Goal: Task Accomplishment & Management: Complete application form

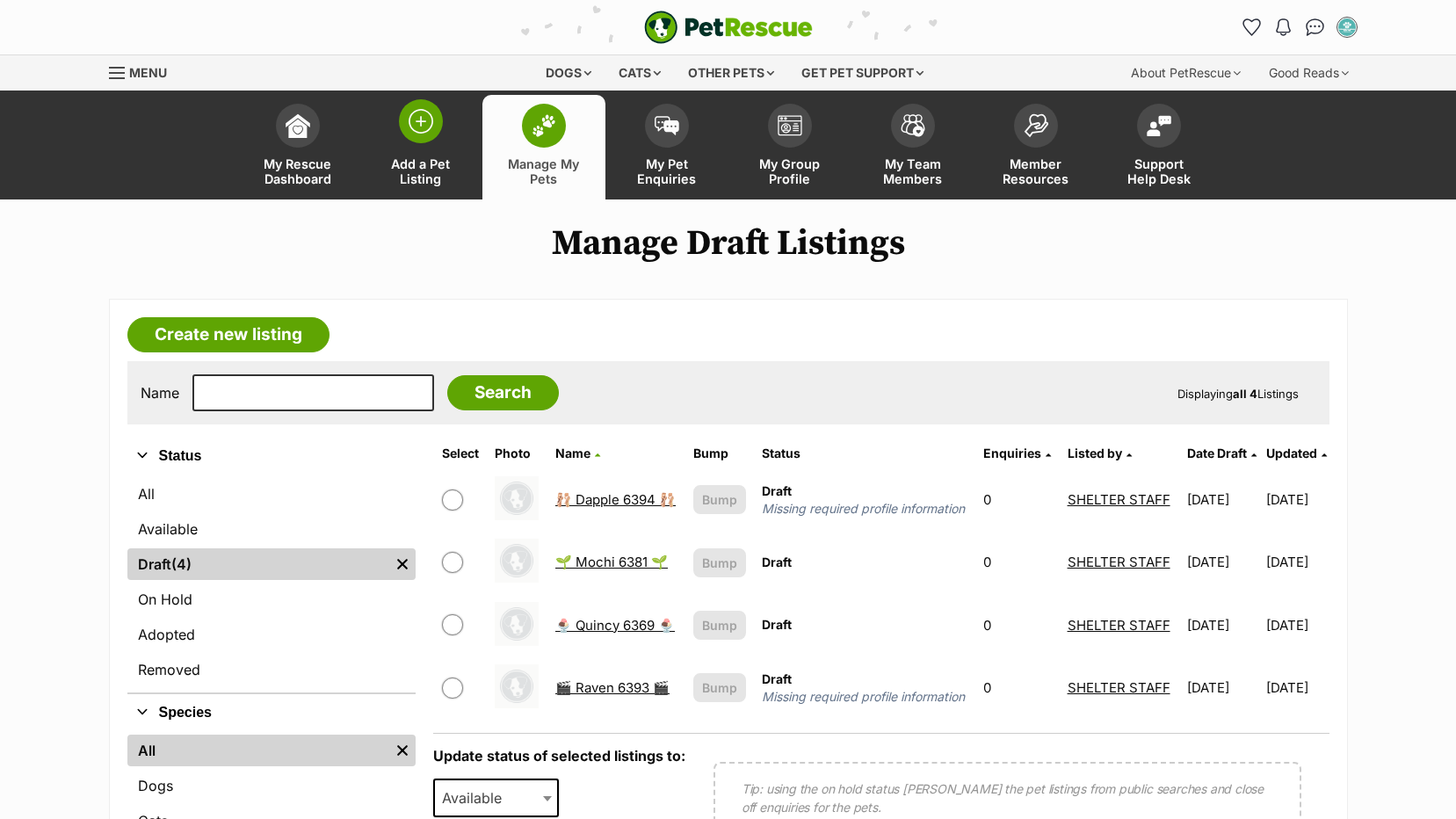
click at [426, 159] on span "Add a Pet Listing" at bounding box center [421, 171] width 79 height 30
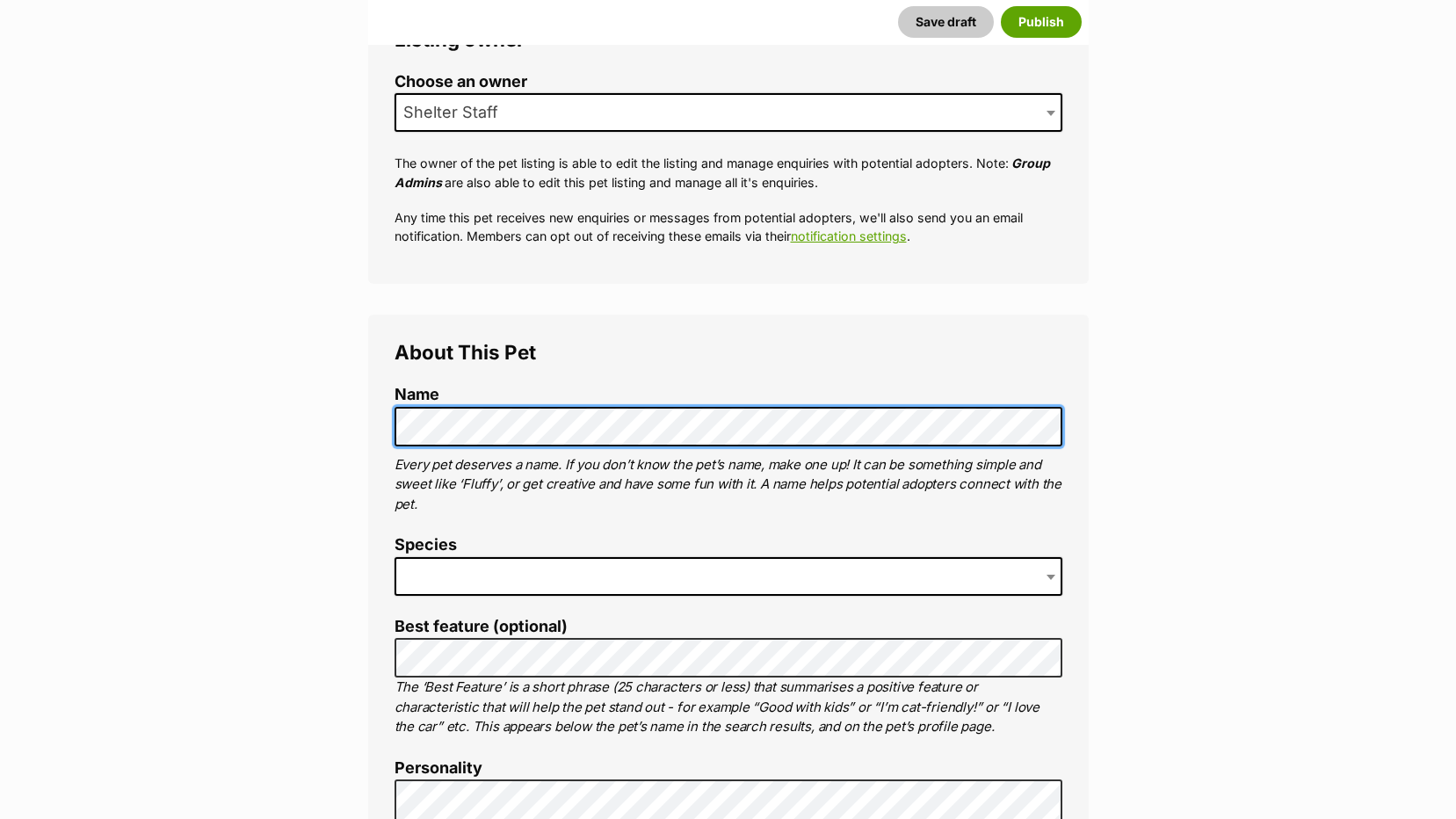
scroll to position [351, 0]
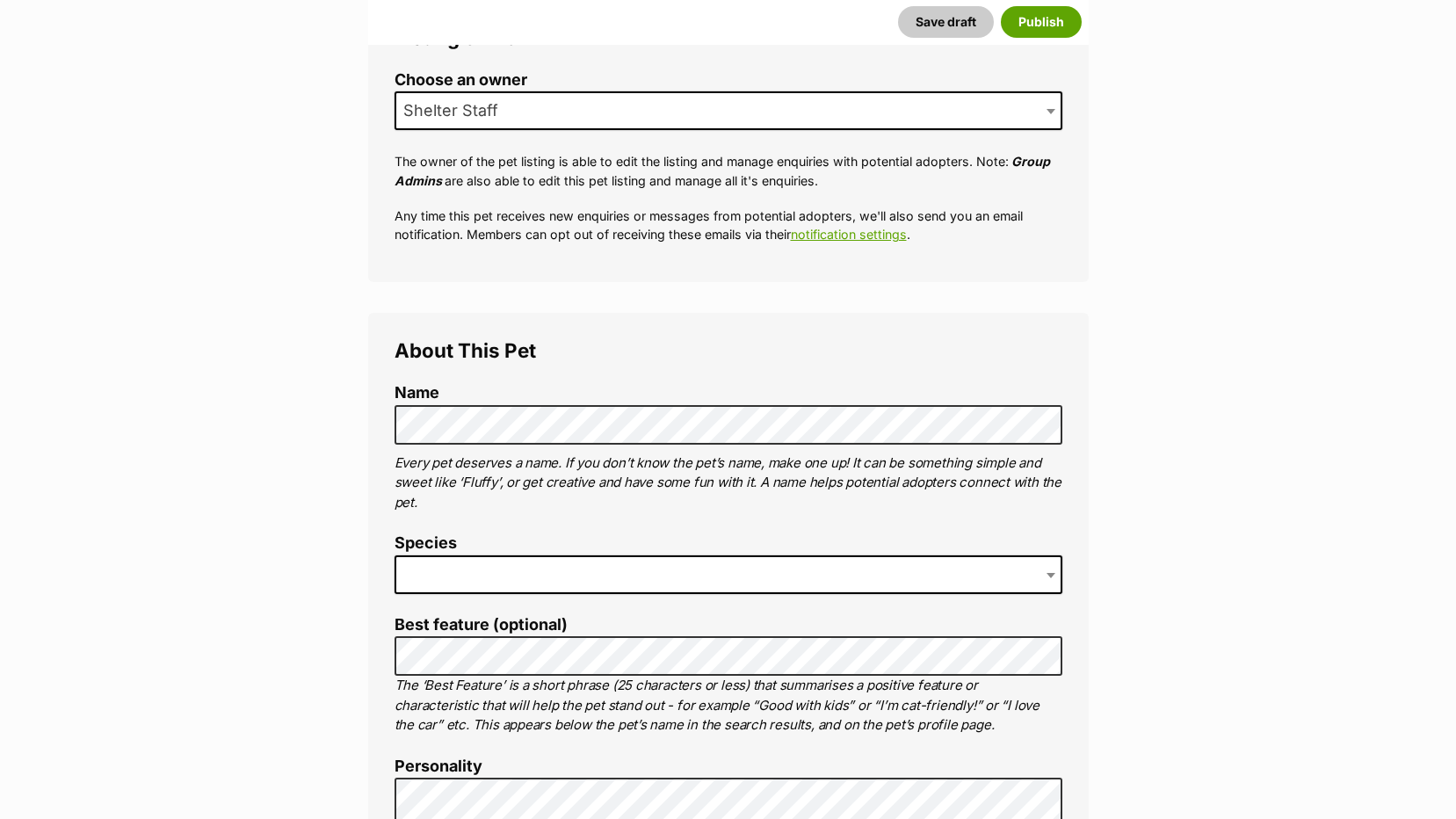
click at [442, 567] on span at bounding box center [729, 575] width 668 height 39
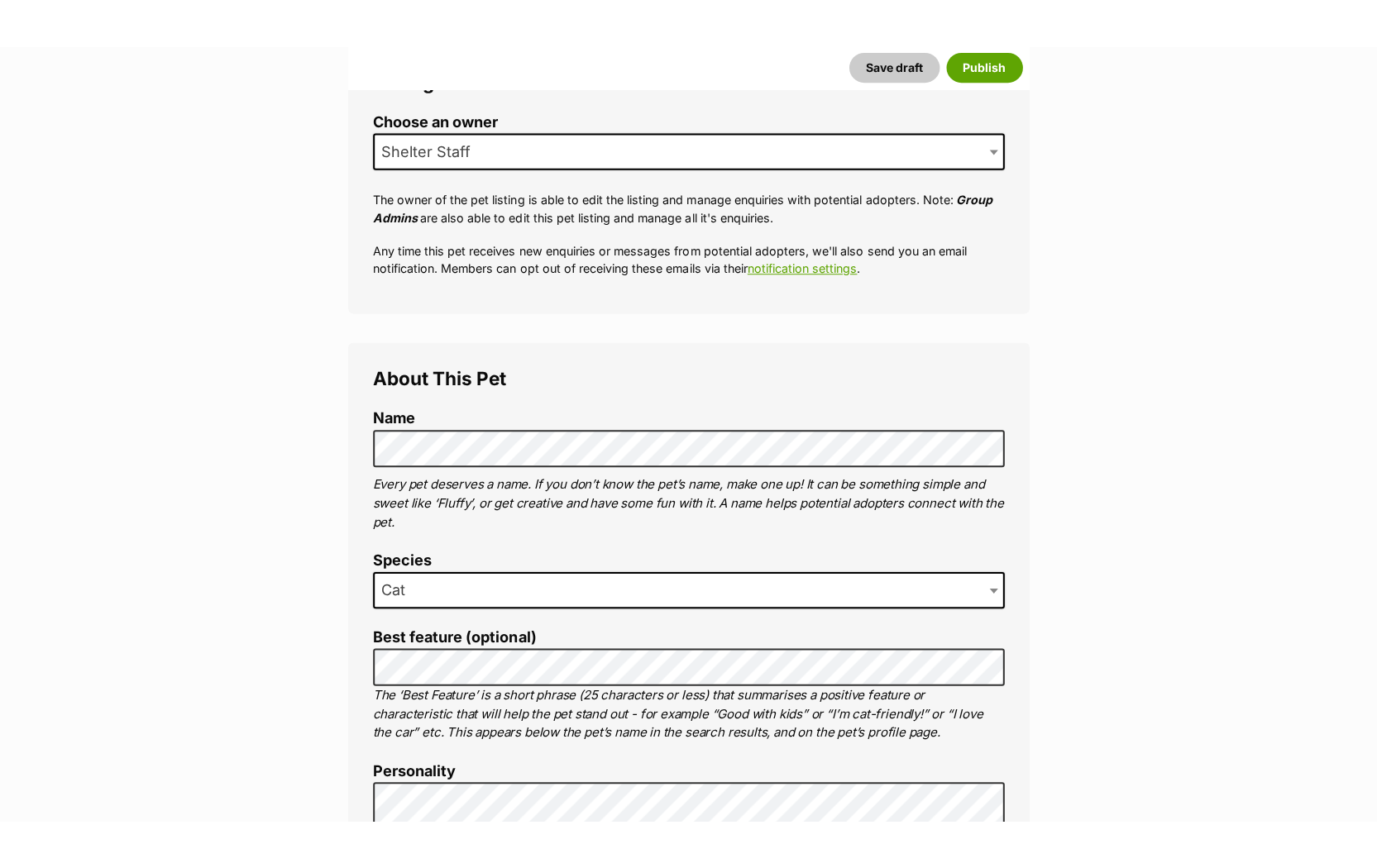
scroll to position [661, 0]
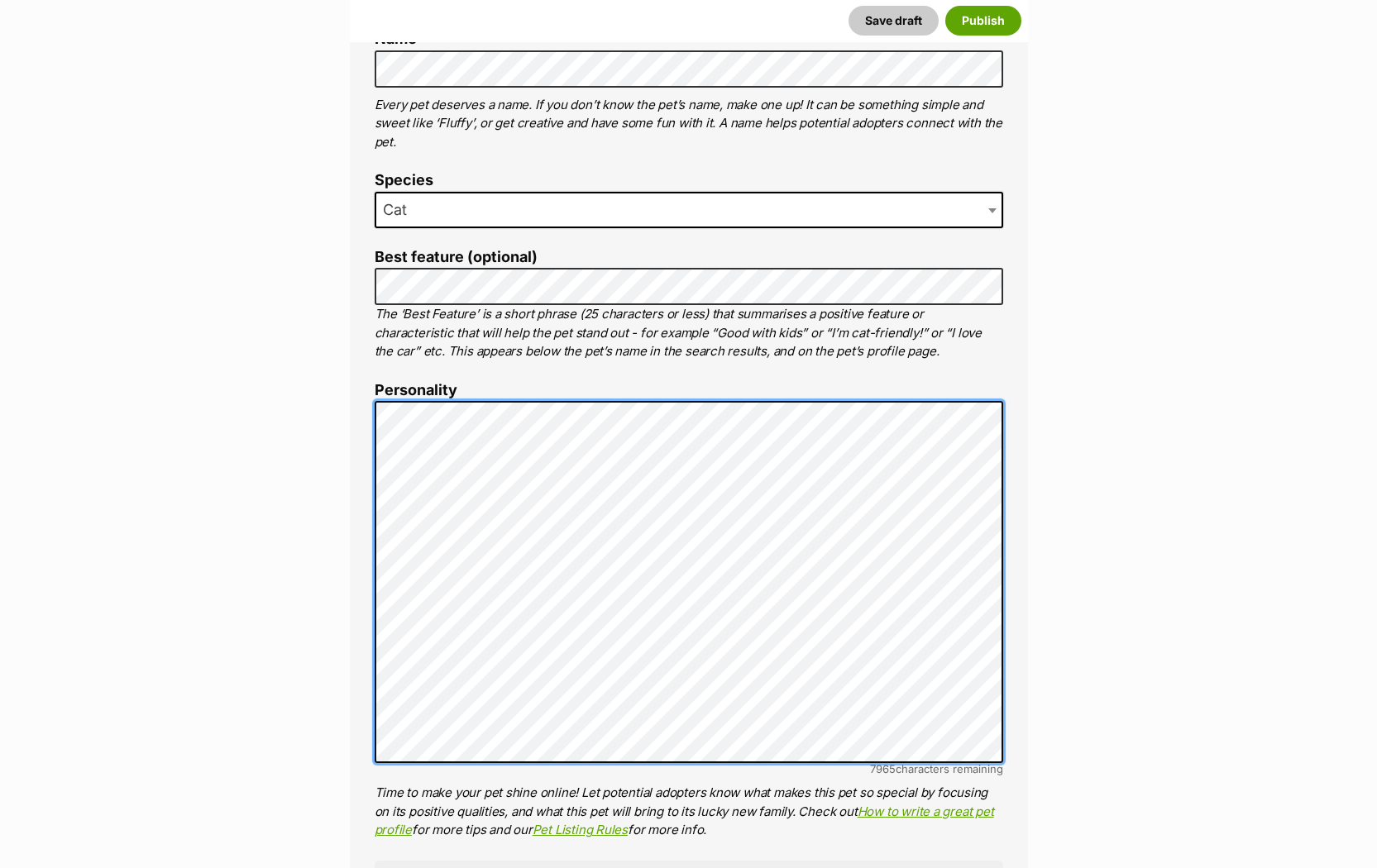
scroll to position [0, 0]
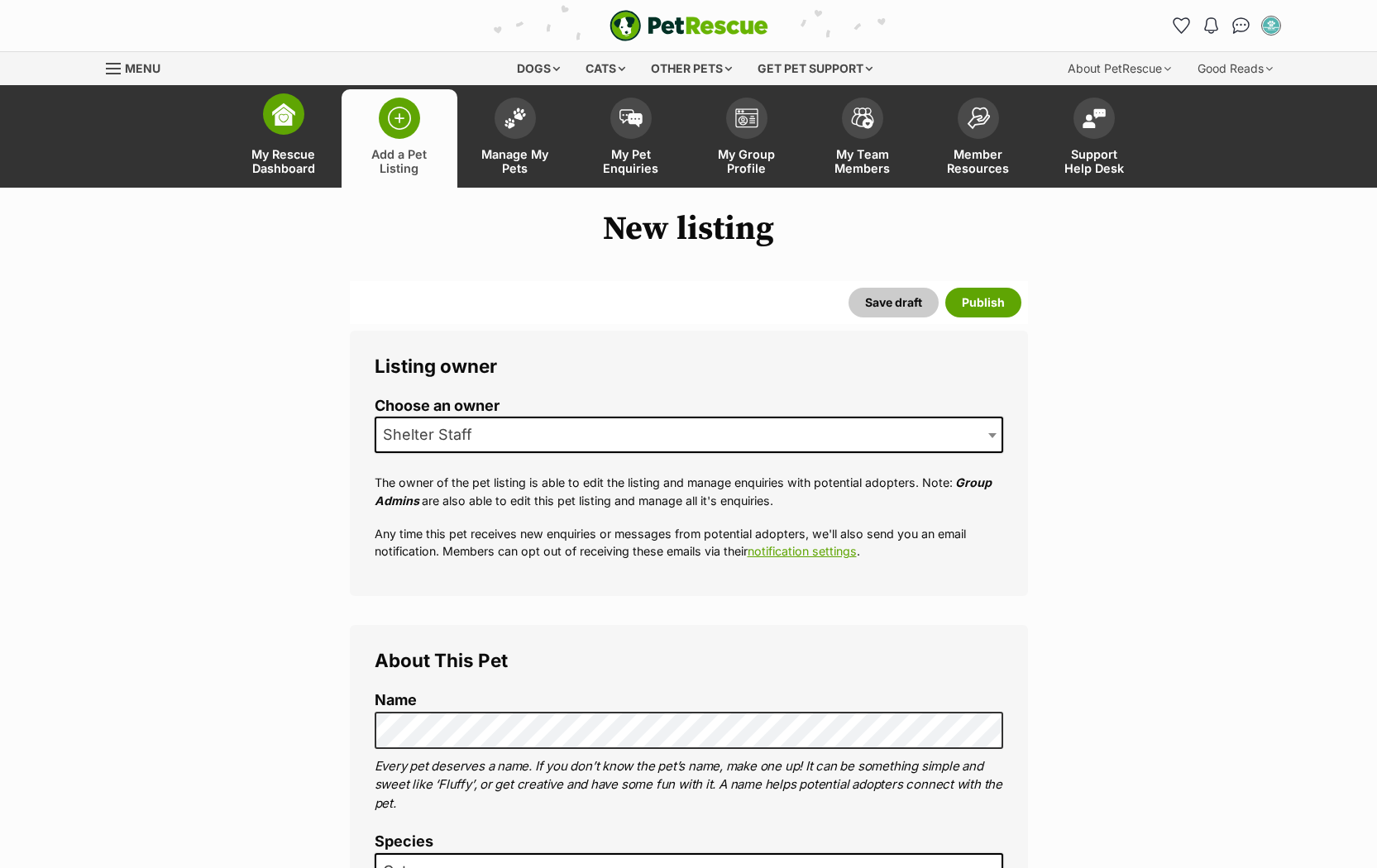
click at [274, 157] on span "My Rescue Dashboard" at bounding box center [284, 161] width 75 height 28
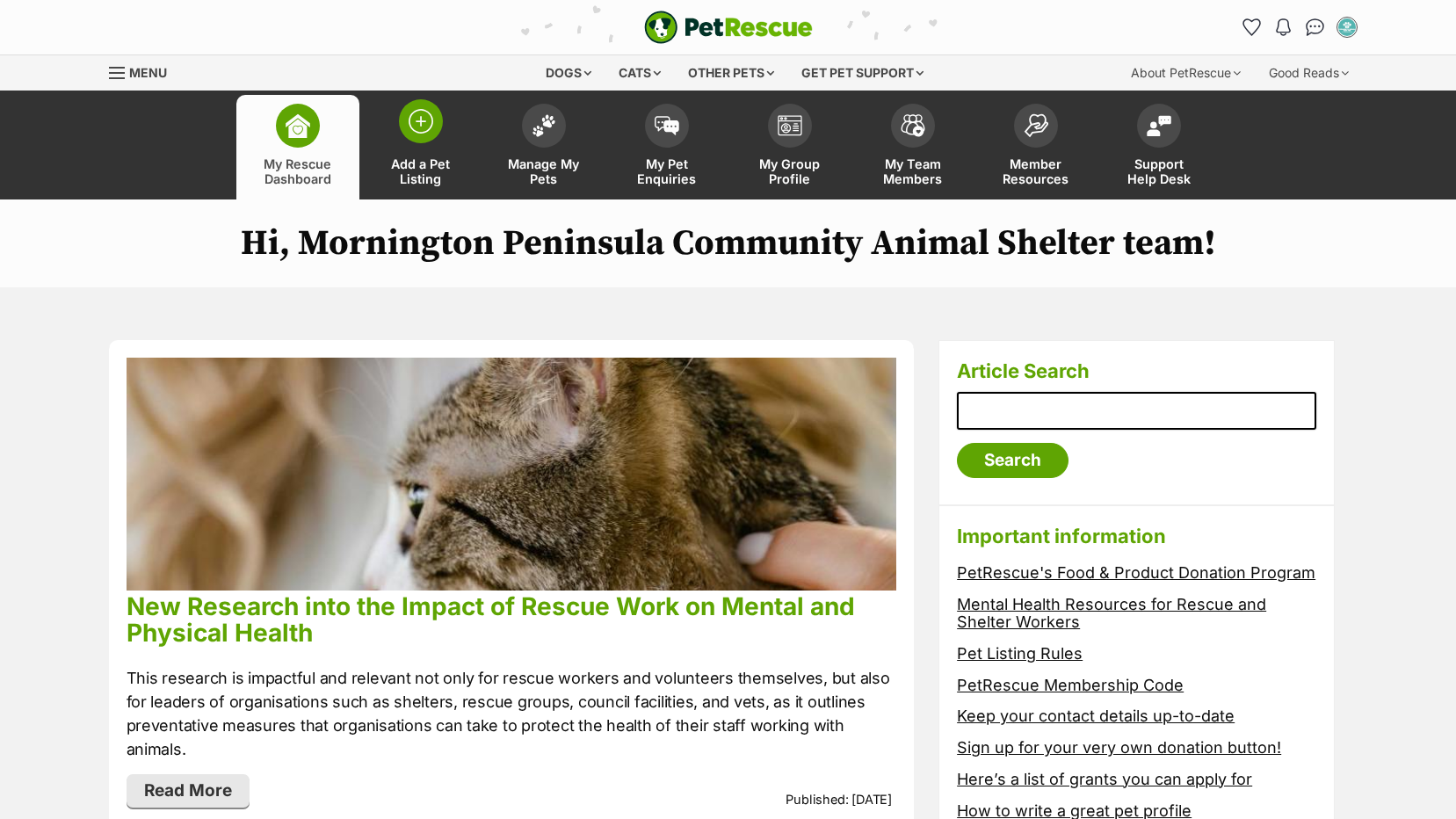
drag, startPoint x: 428, startPoint y: 154, endPoint x: 390, endPoint y: 192, distance: 53.7
click at [427, 153] on link "Add a Pet Listing" at bounding box center [420, 147] width 123 height 105
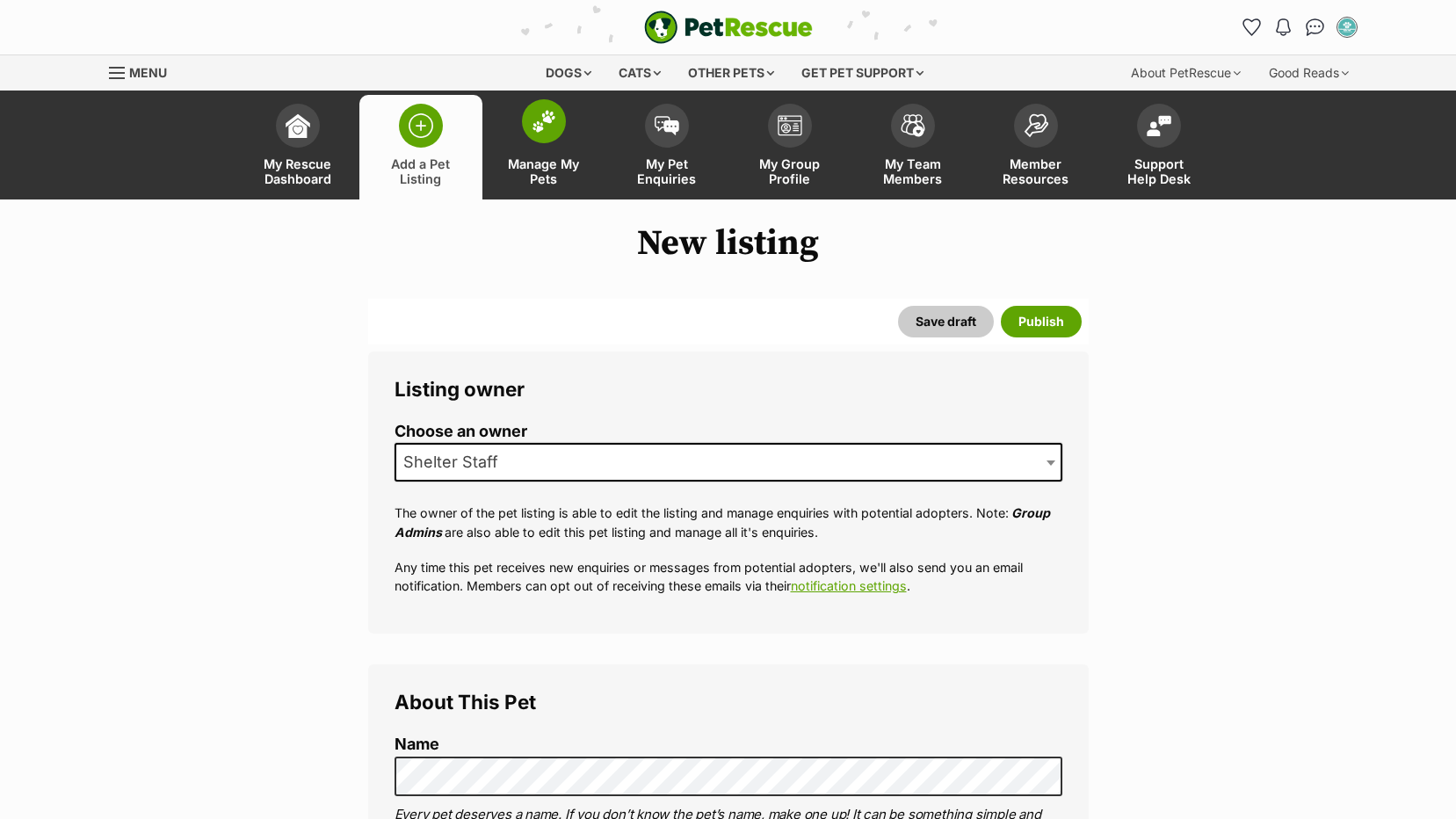
click at [540, 146] on link "Manage My Pets" at bounding box center [543, 147] width 123 height 105
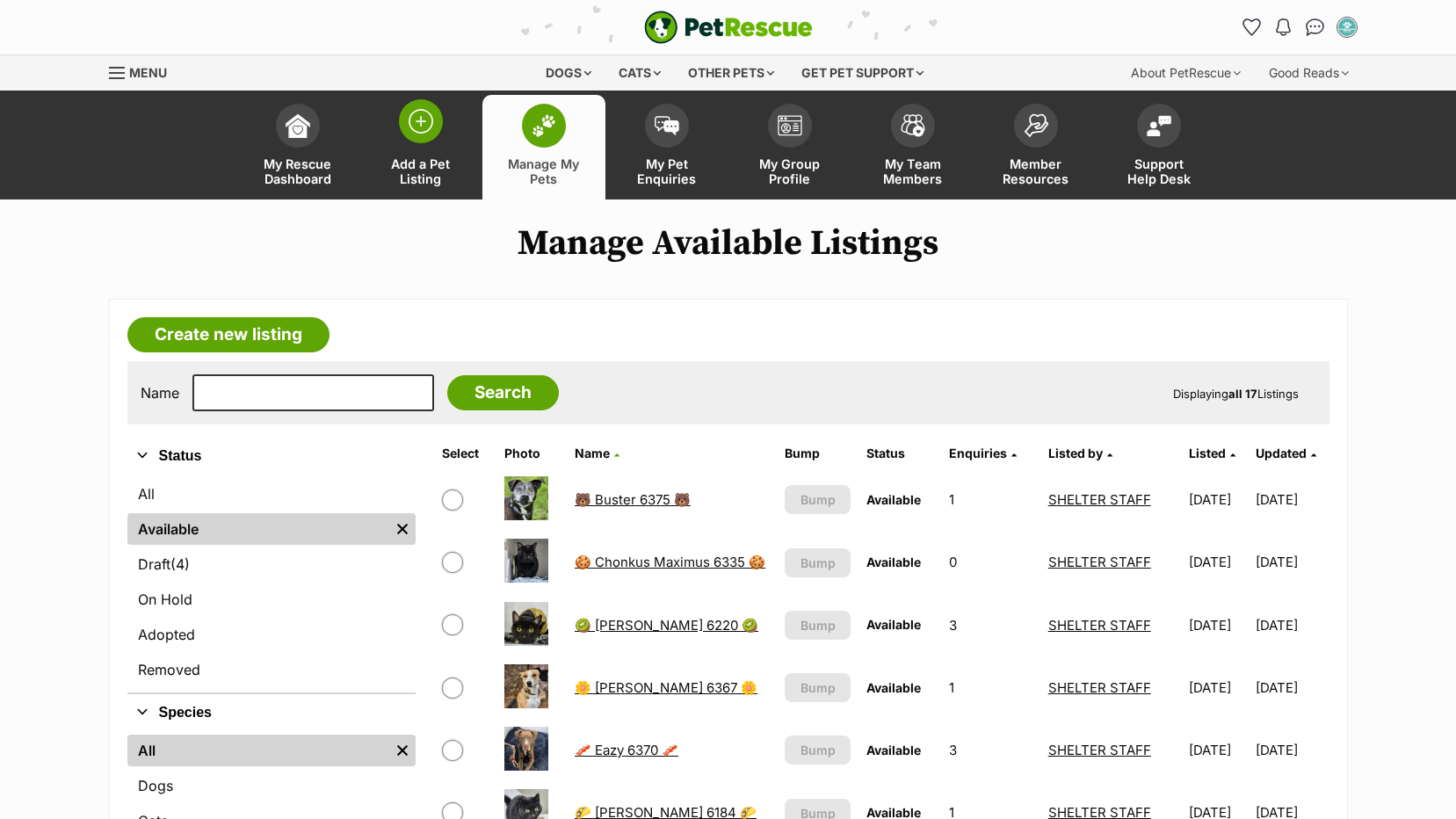
click at [416, 170] on span "Add a Pet Listing" at bounding box center [421, 171] width 79 height 30
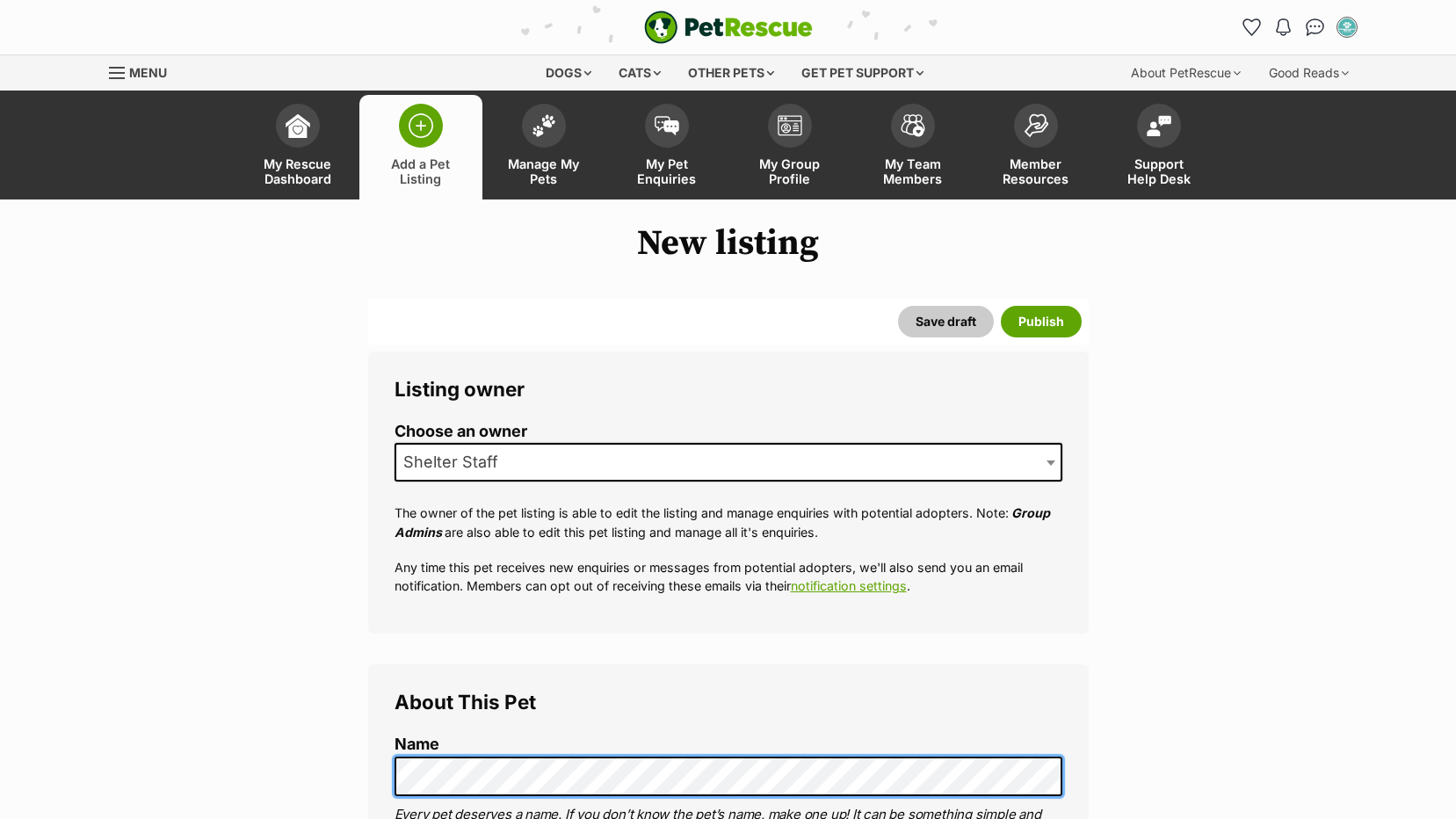
scroll to position [440, 0]
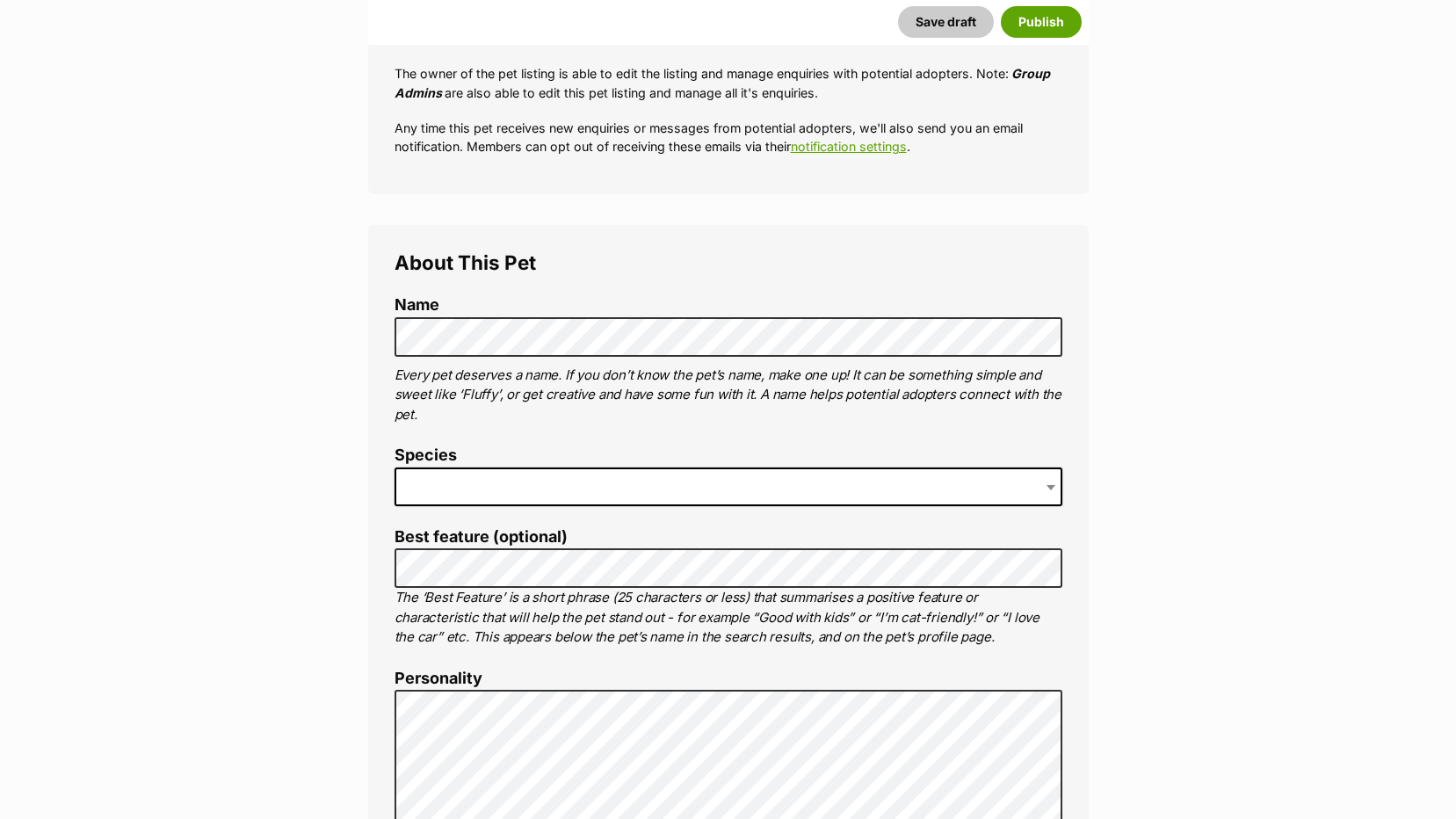
click at [433, 492] on span at bounding box center [729, 487] width 668 height 39
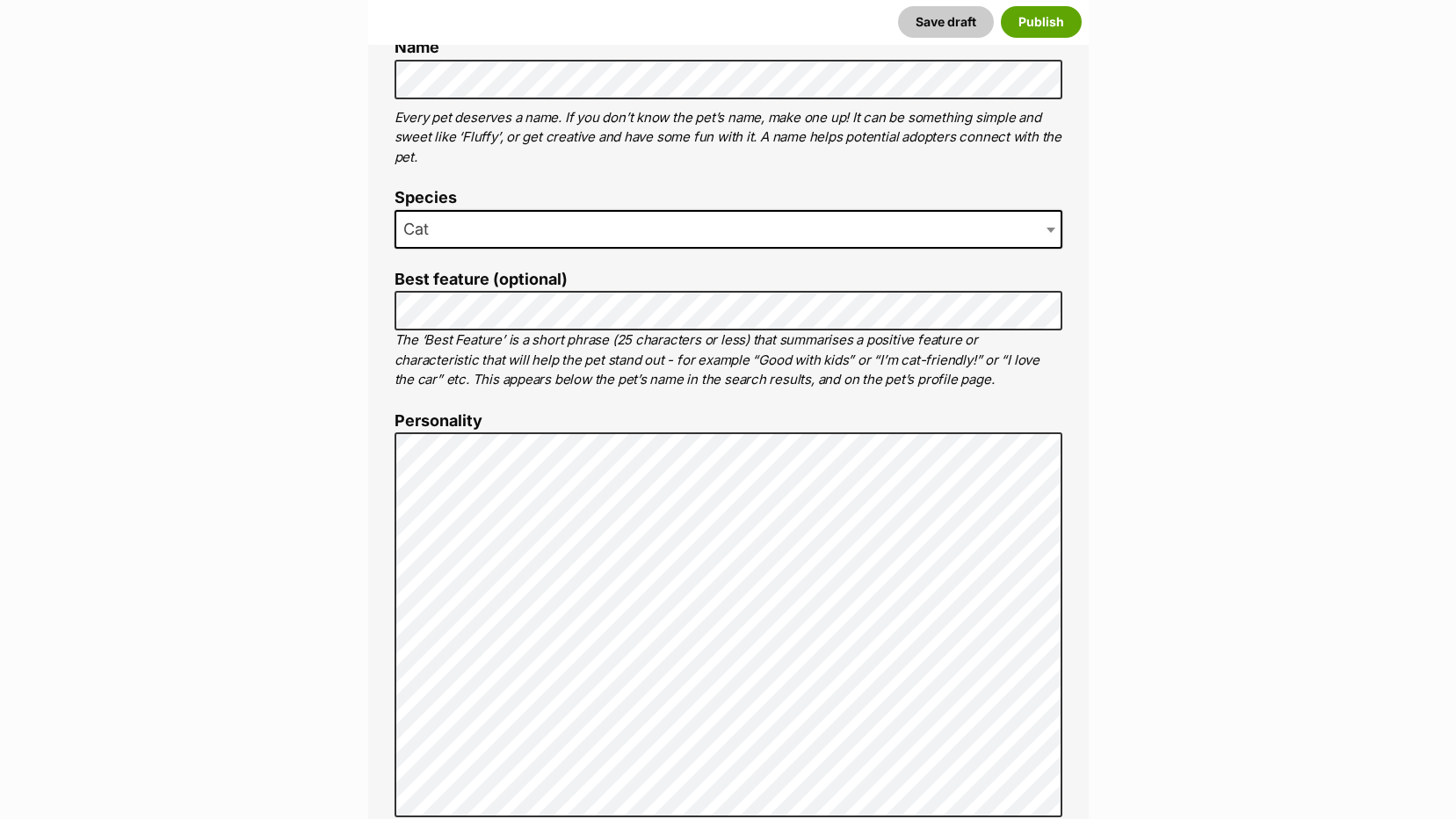
scroll to position [703, 0]
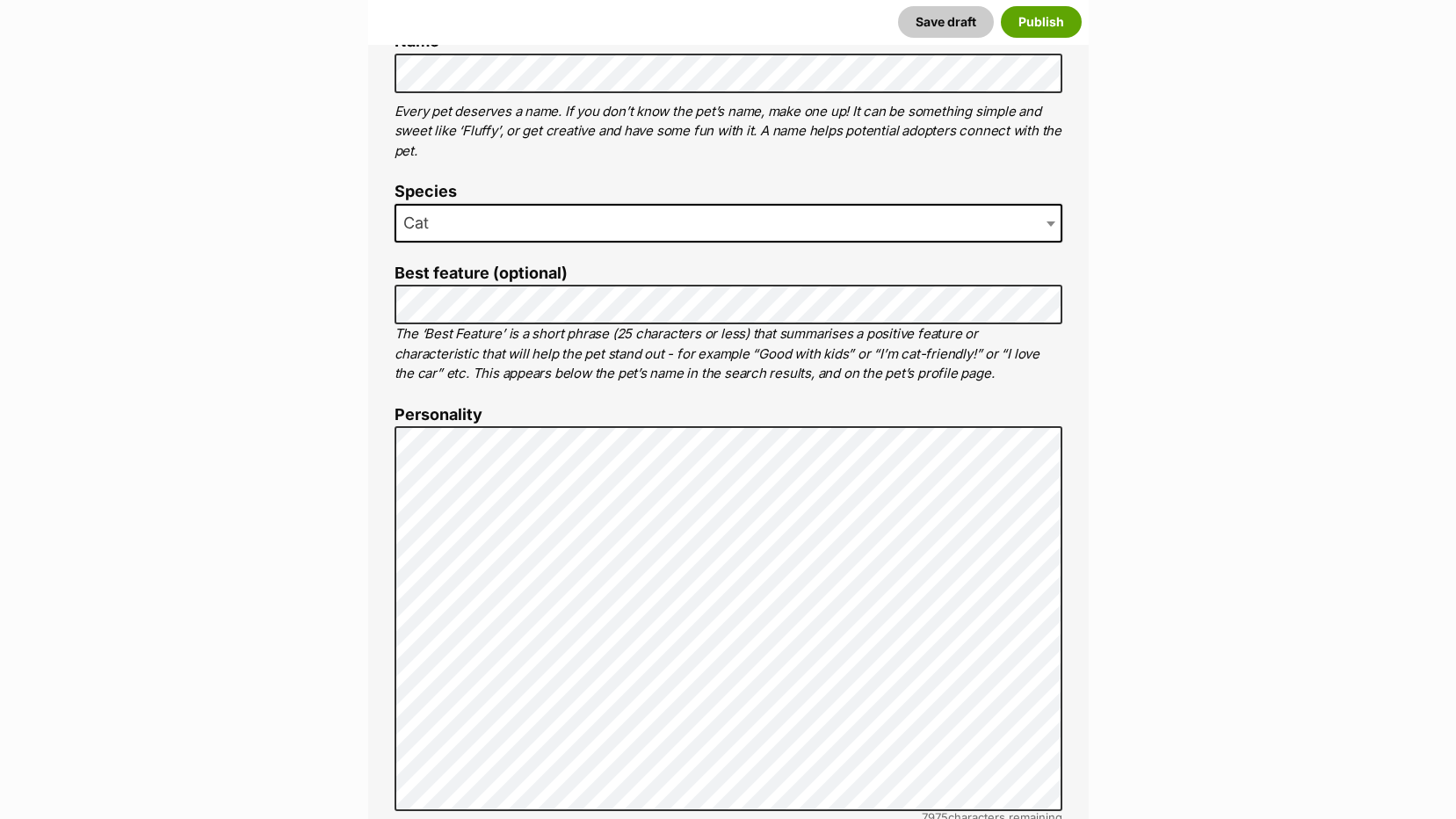
type input "Mornington"
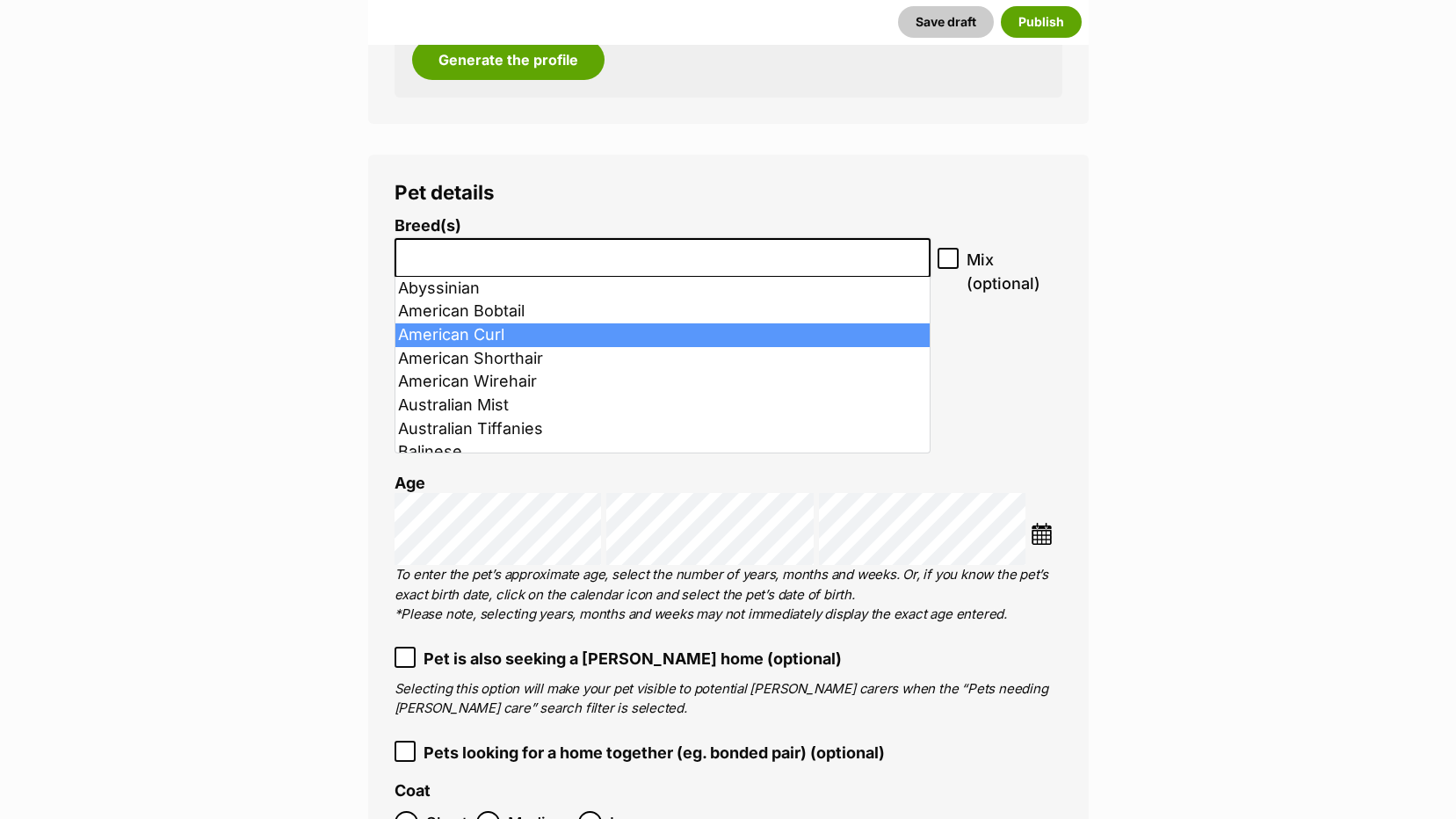
scroll to position [2095, 0]
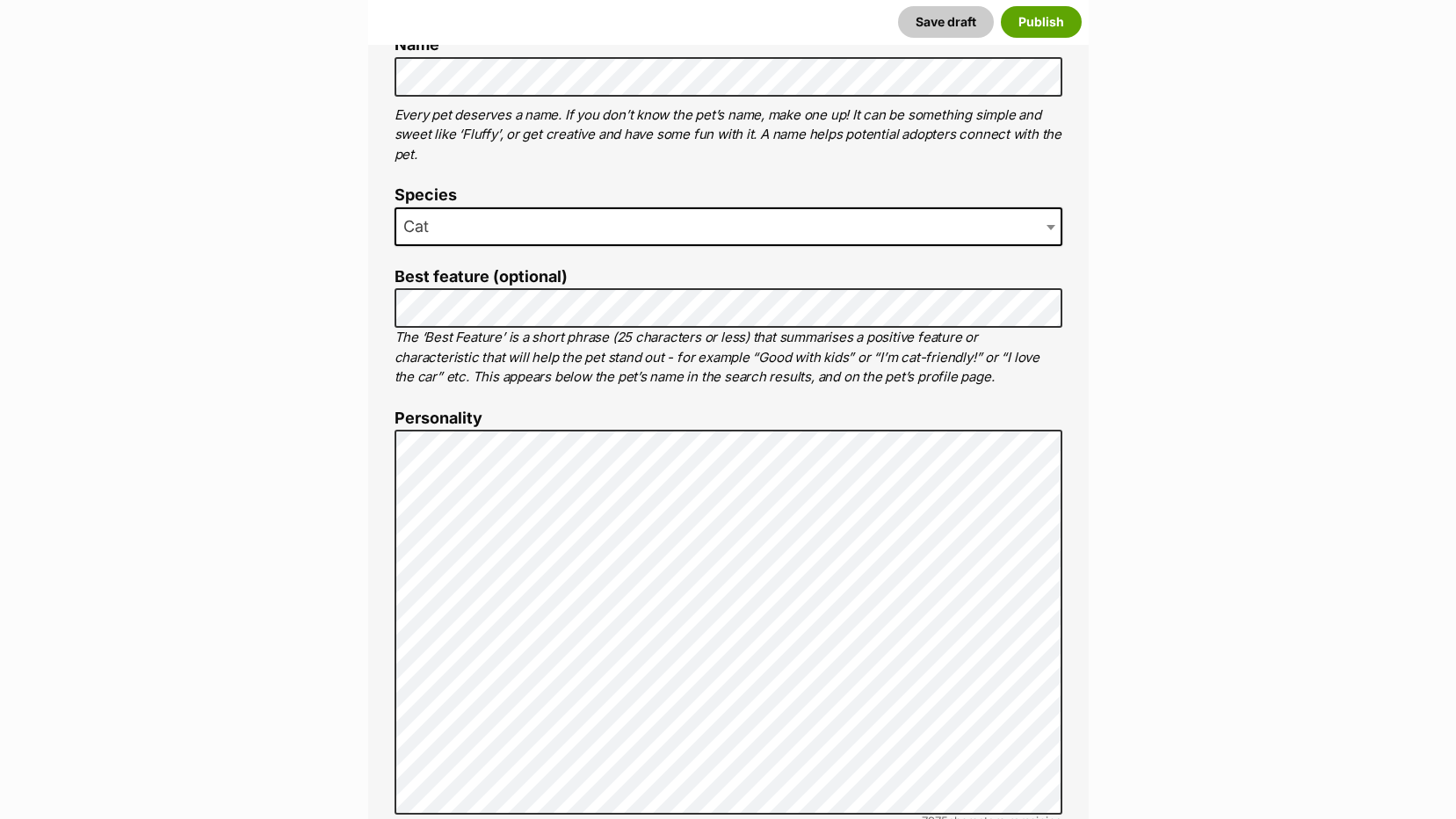
scroll to position [688, 0]
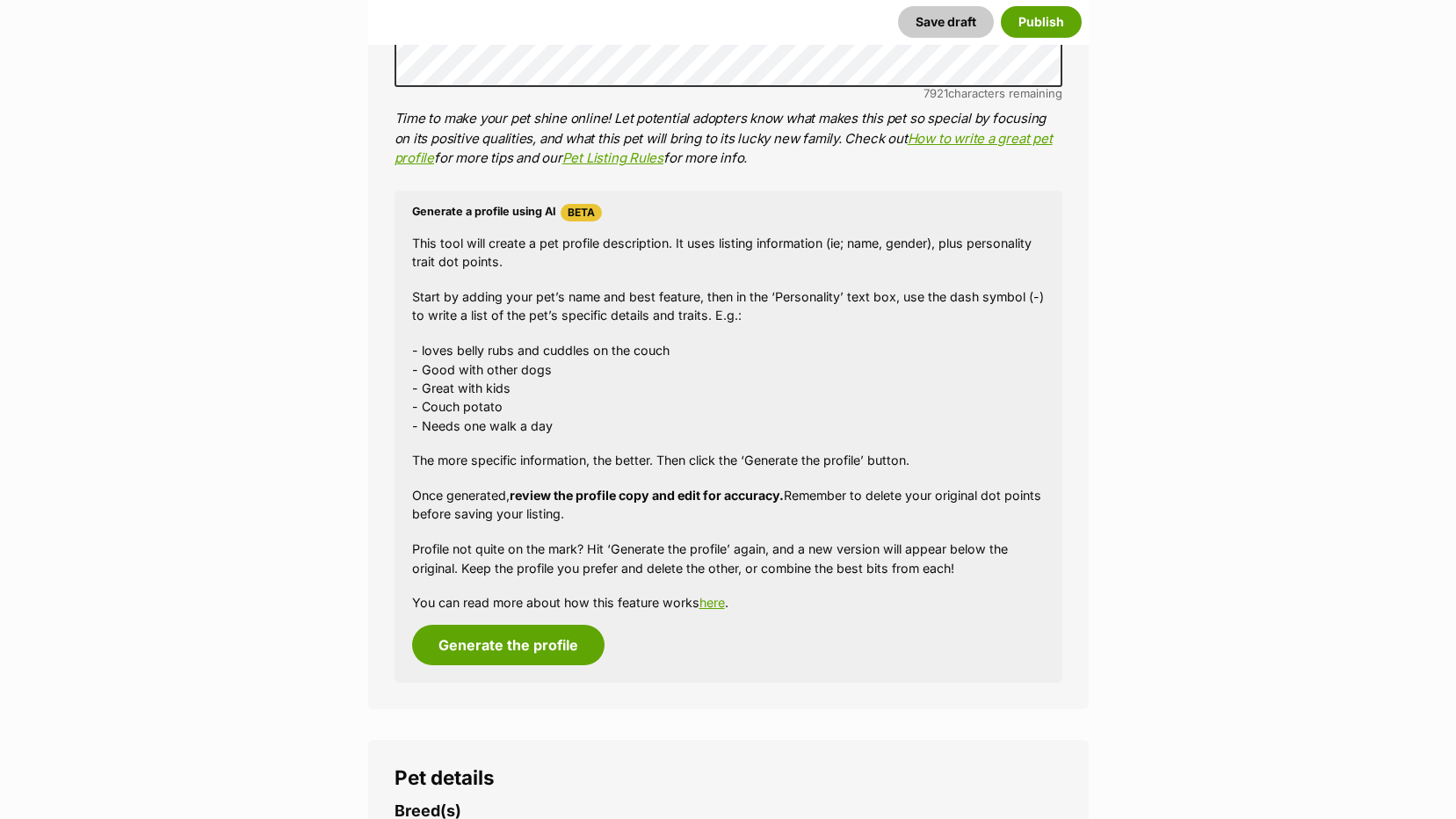
scroll to position [1567, 0]
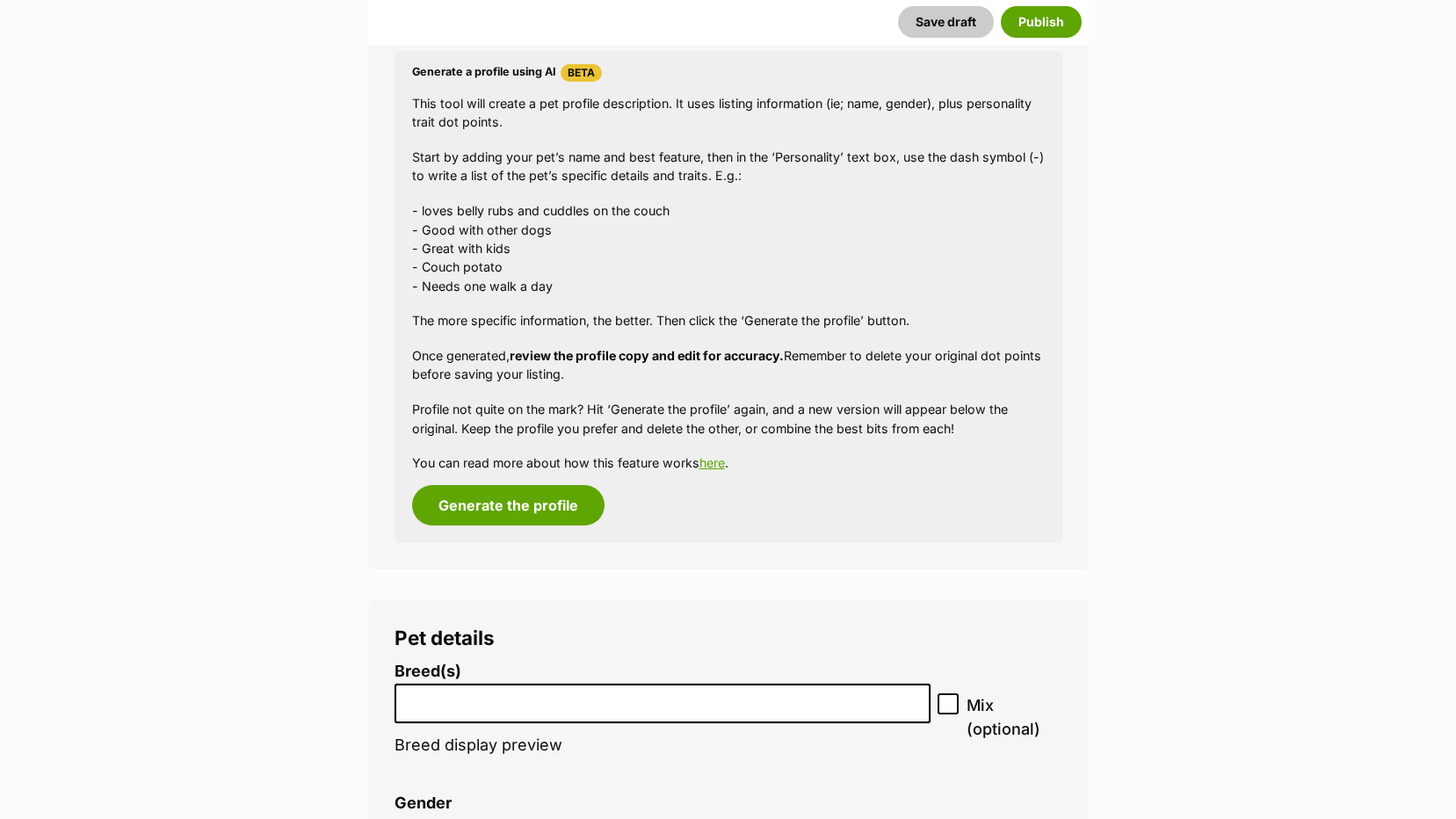
click at [444, 700] on input "search" at bounding box center [663, 699] width 525 height 18
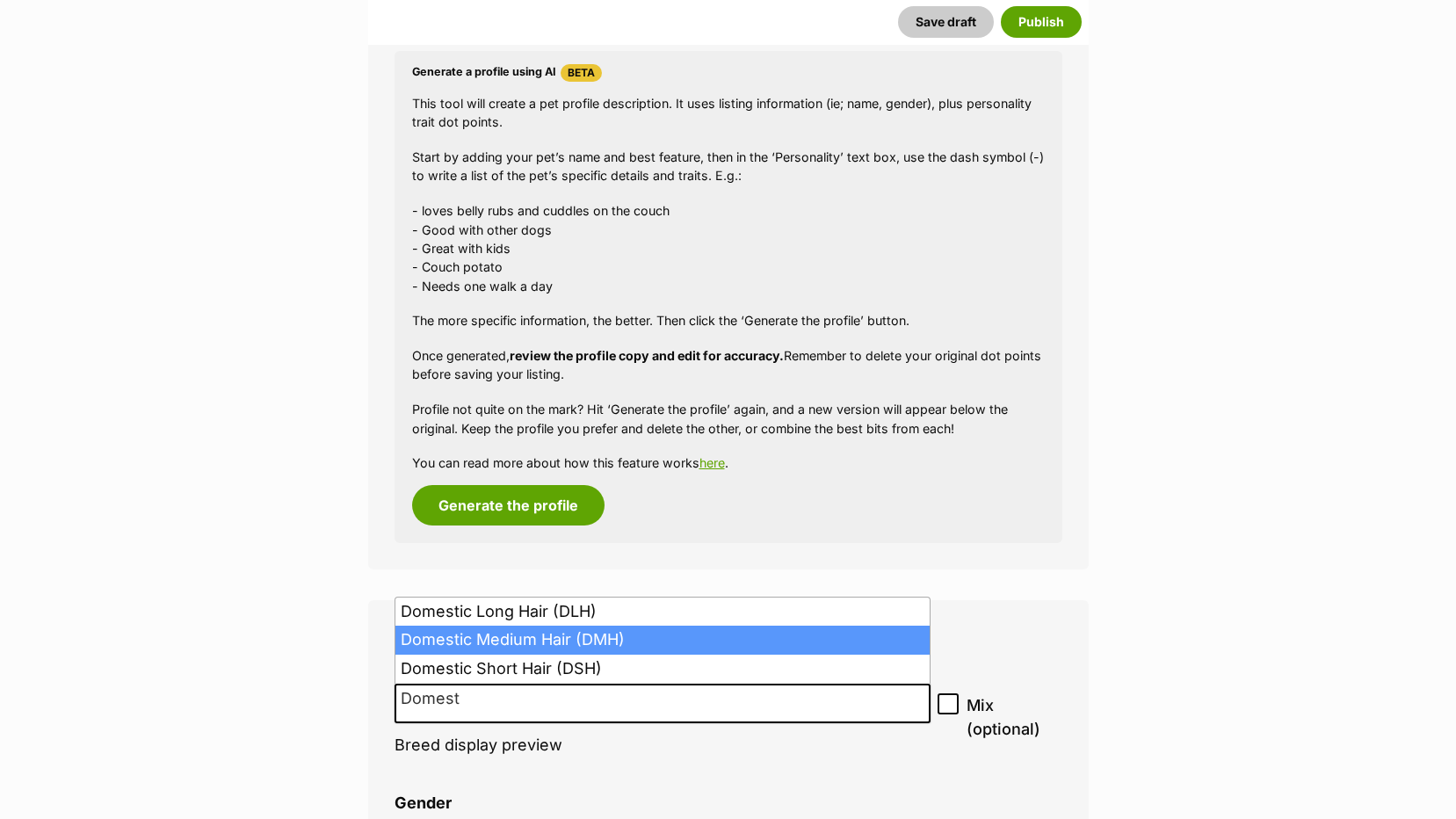
type input "Domest"
select select "252101"
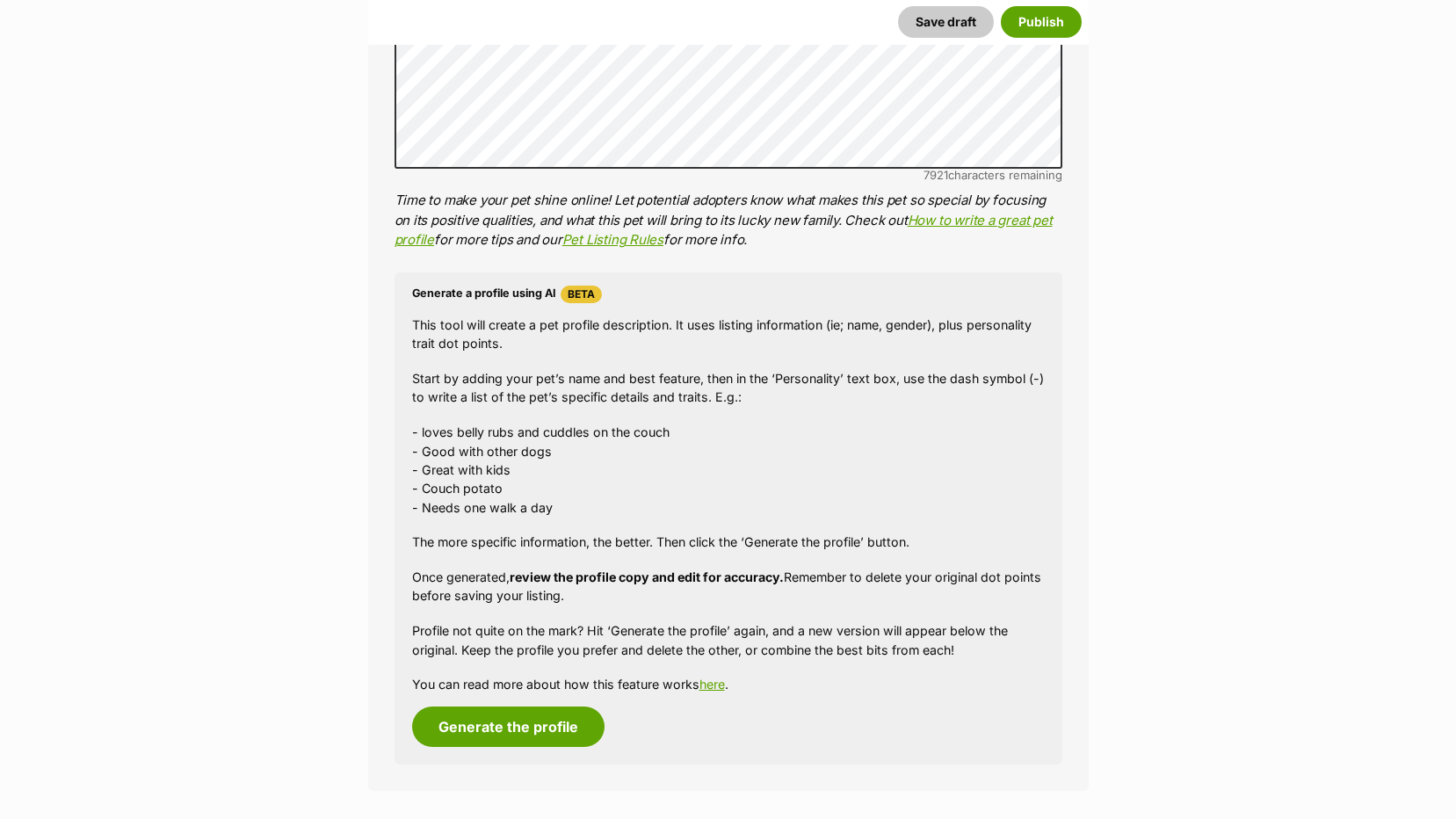
scroll to position [1391, 0]
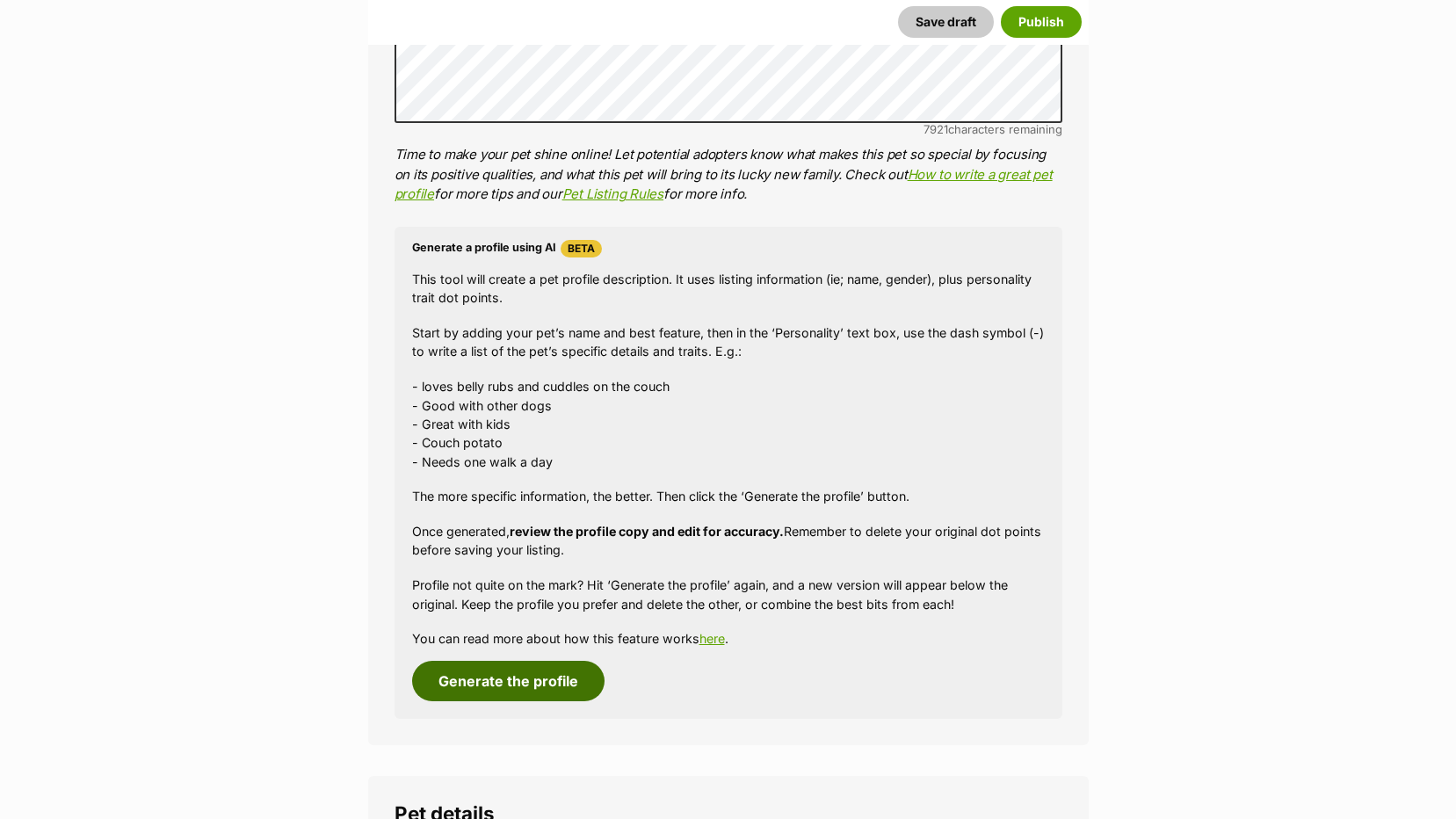
click at [492, 685] on button "Generate the profile" at bounding box center [508, 682] width 193 height 41
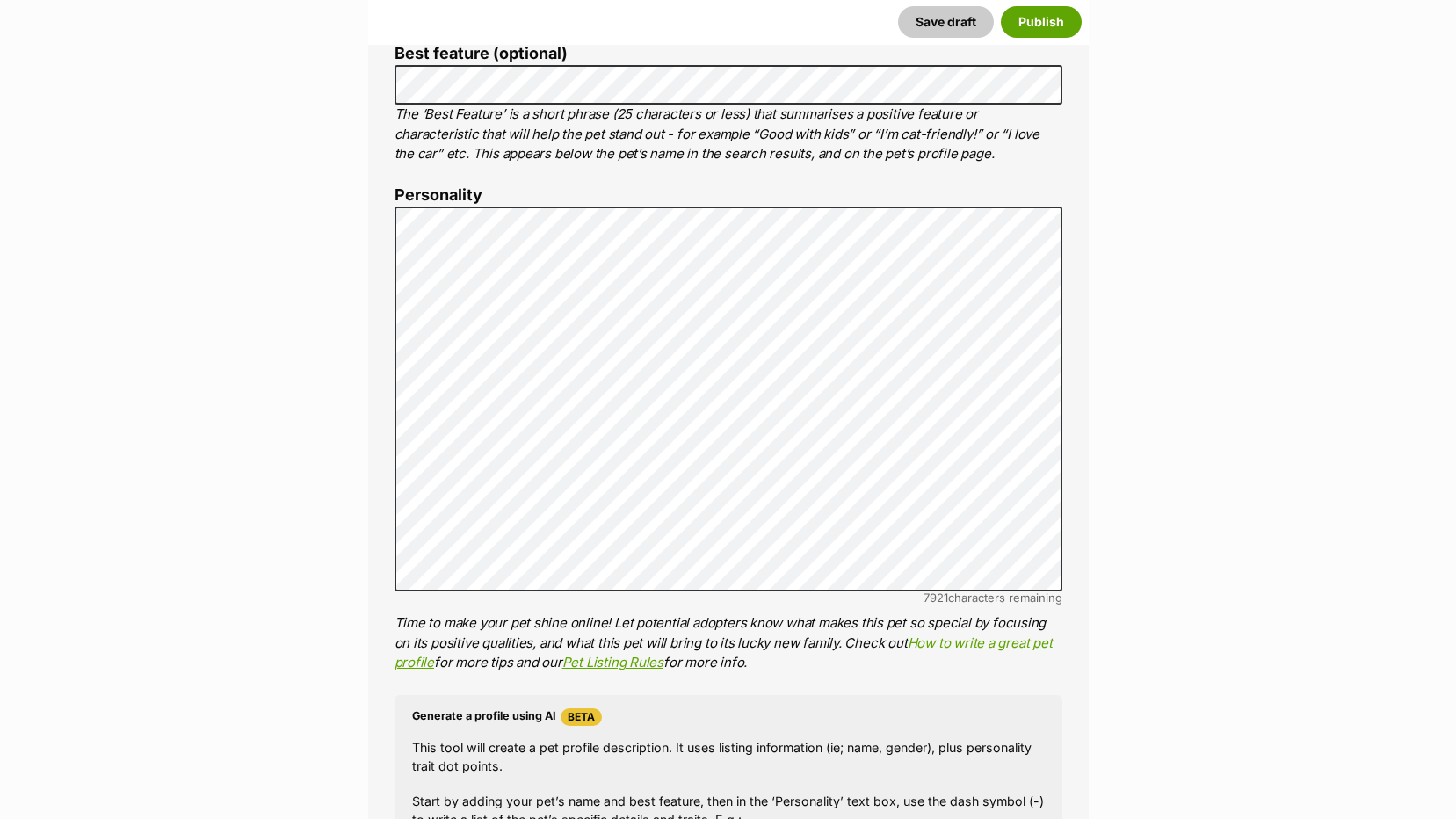
scroll to position [912, 0]
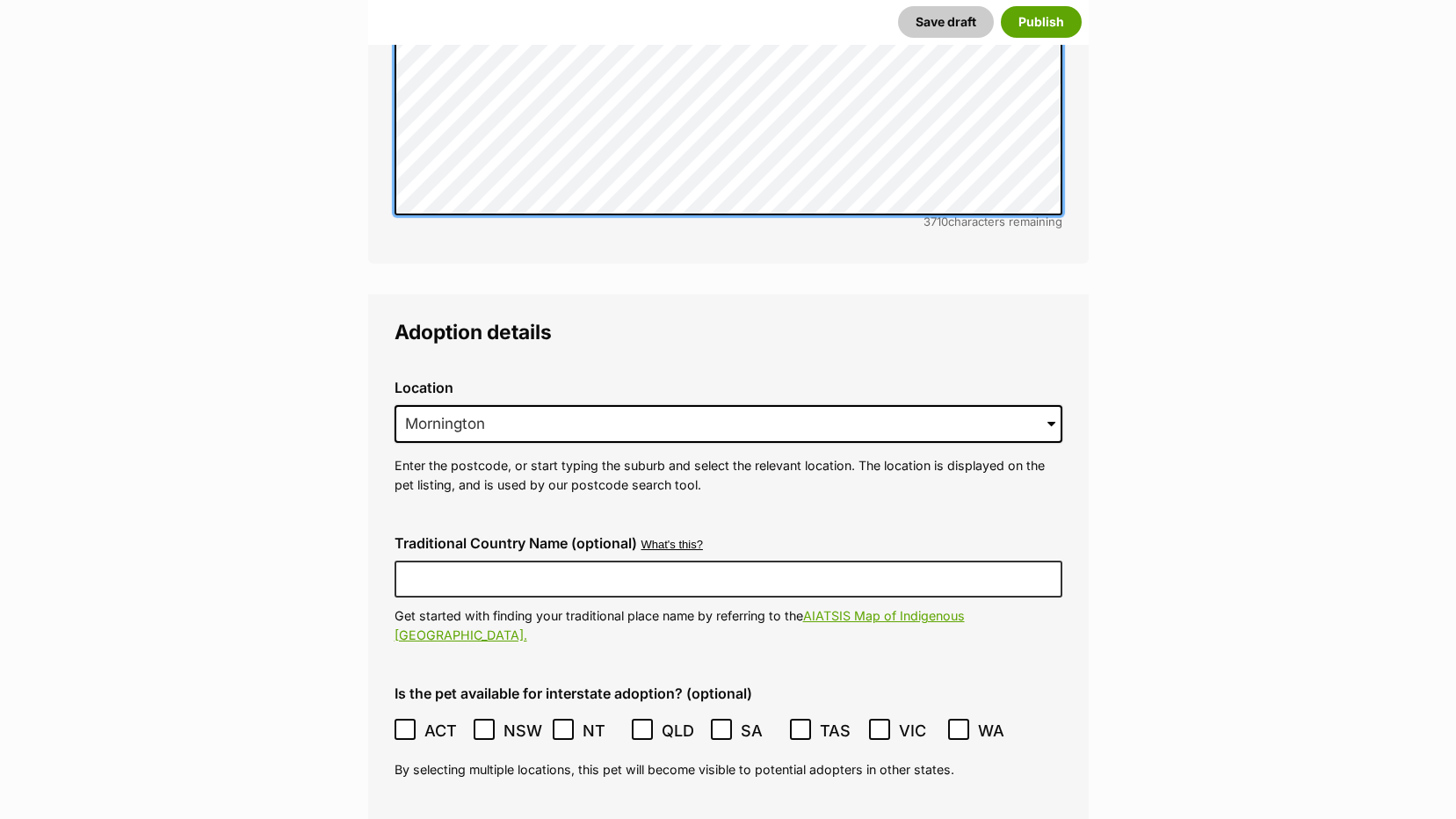
scroll to position [4253, 0]
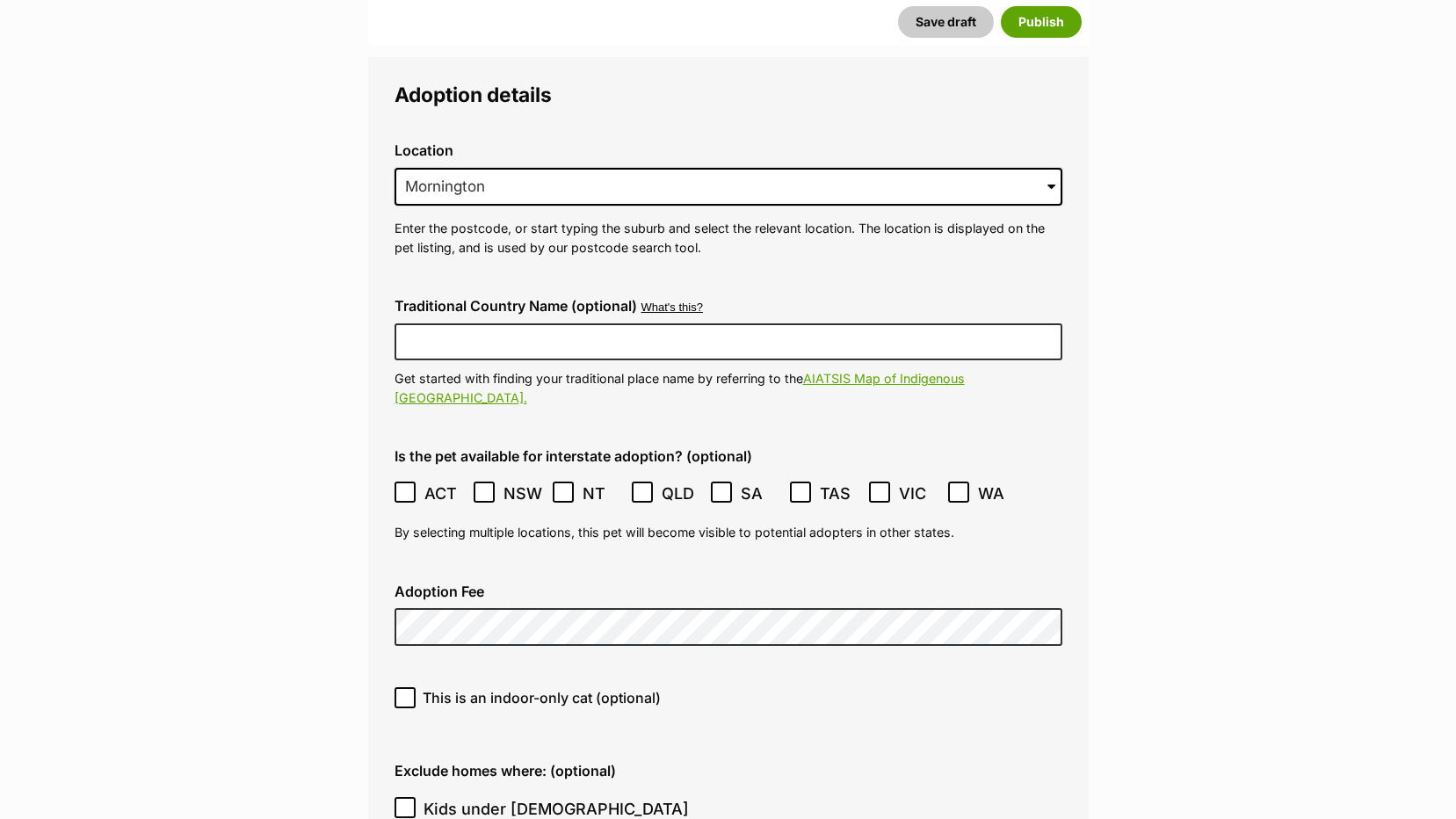
click at [402, 692] on icon at bounding box center [405, 698] width 13 height 13
click at [402, 687] on input "This is an indoor-only cat (optional)" at bounding box center [406, 698] width 21 height 21
checkbox input "true"
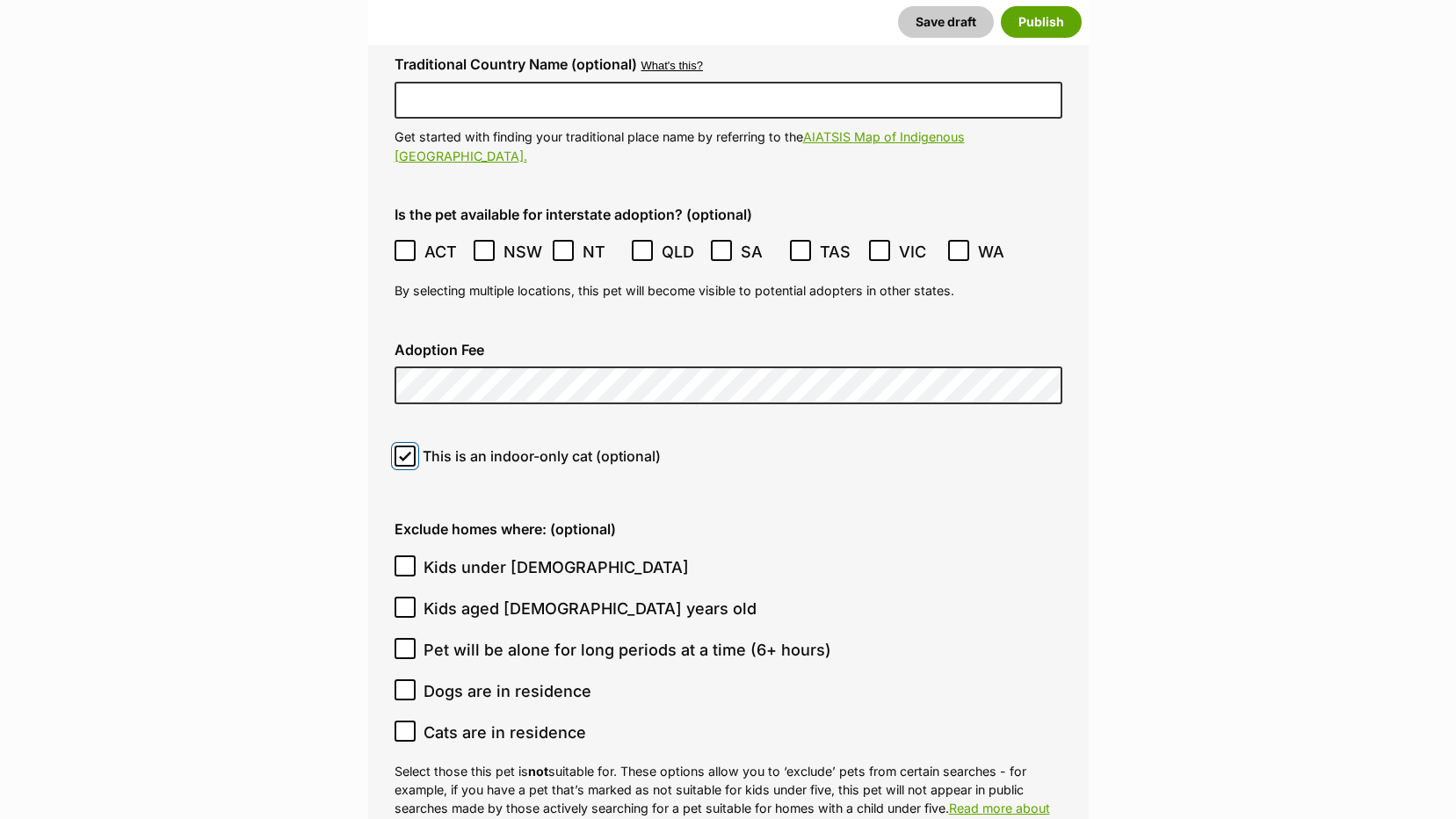
scroll to position [4516, 0]
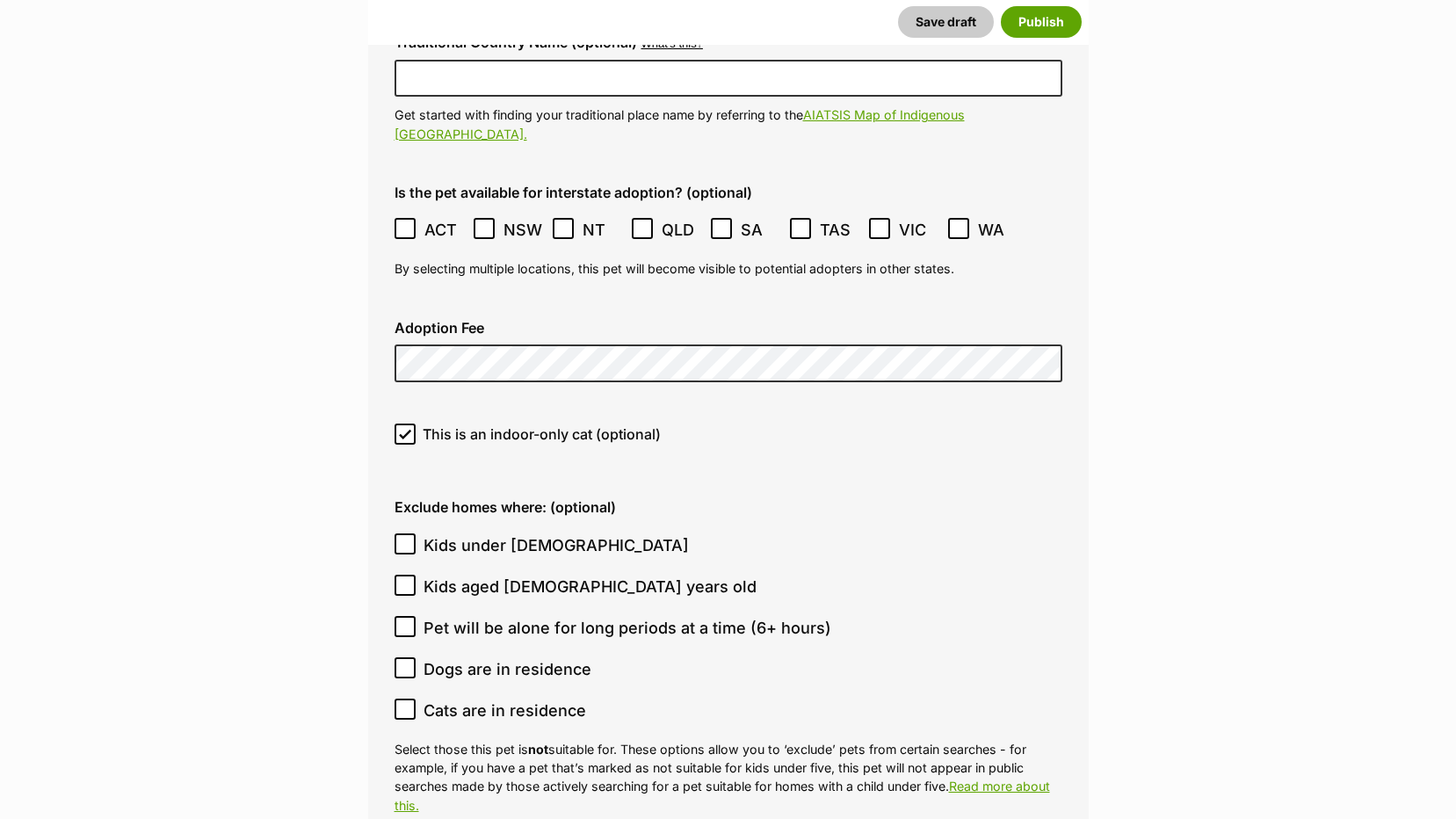
click at [406, 662] on icon at bounding box center [405, 668] width 13 height 13
click at [406, 657] on input "Dogs are in residence" at bounding box center [406, 668] width 21 height 21
checkbox input "true"
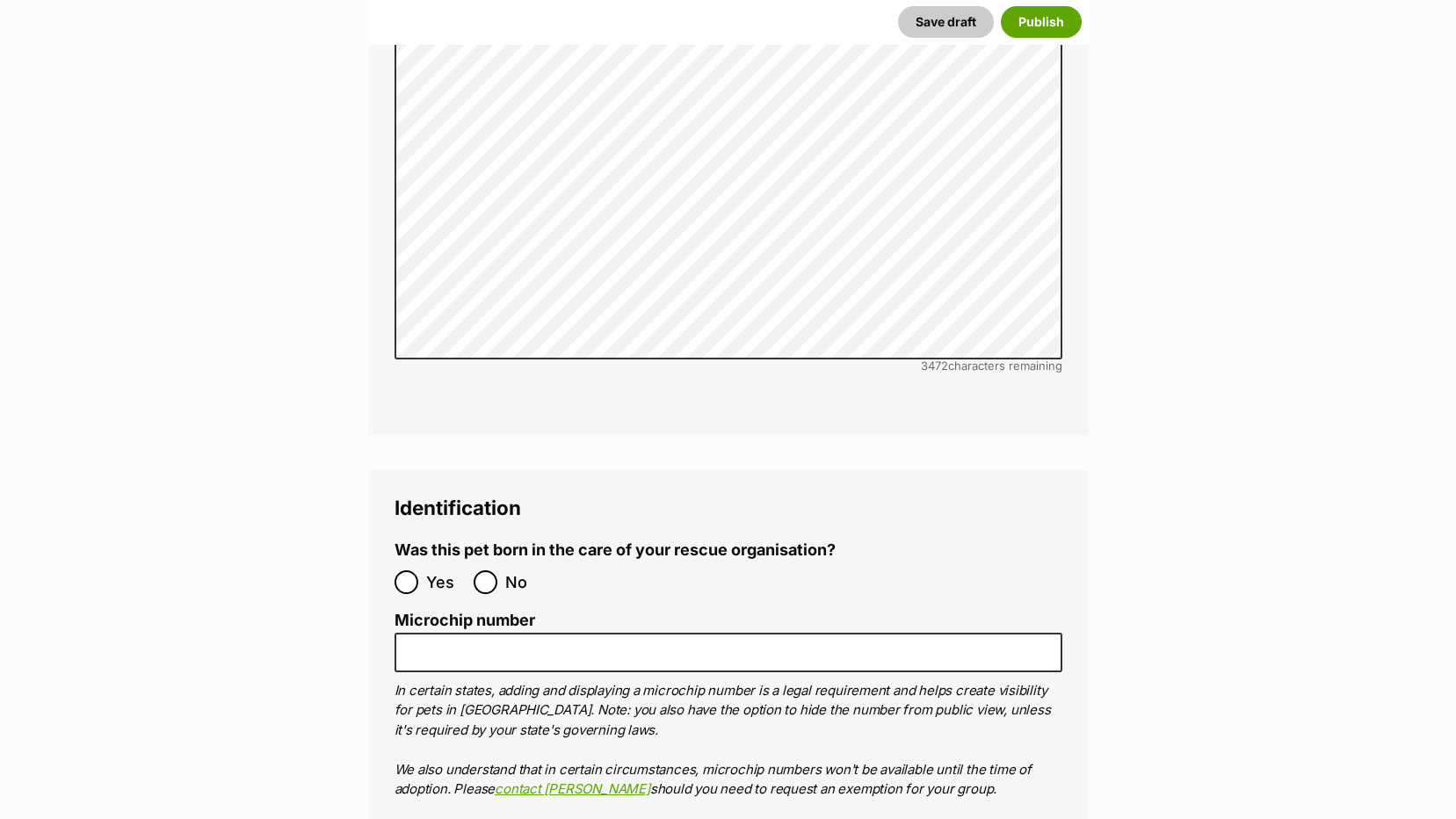
scroll to position [5571, 0]
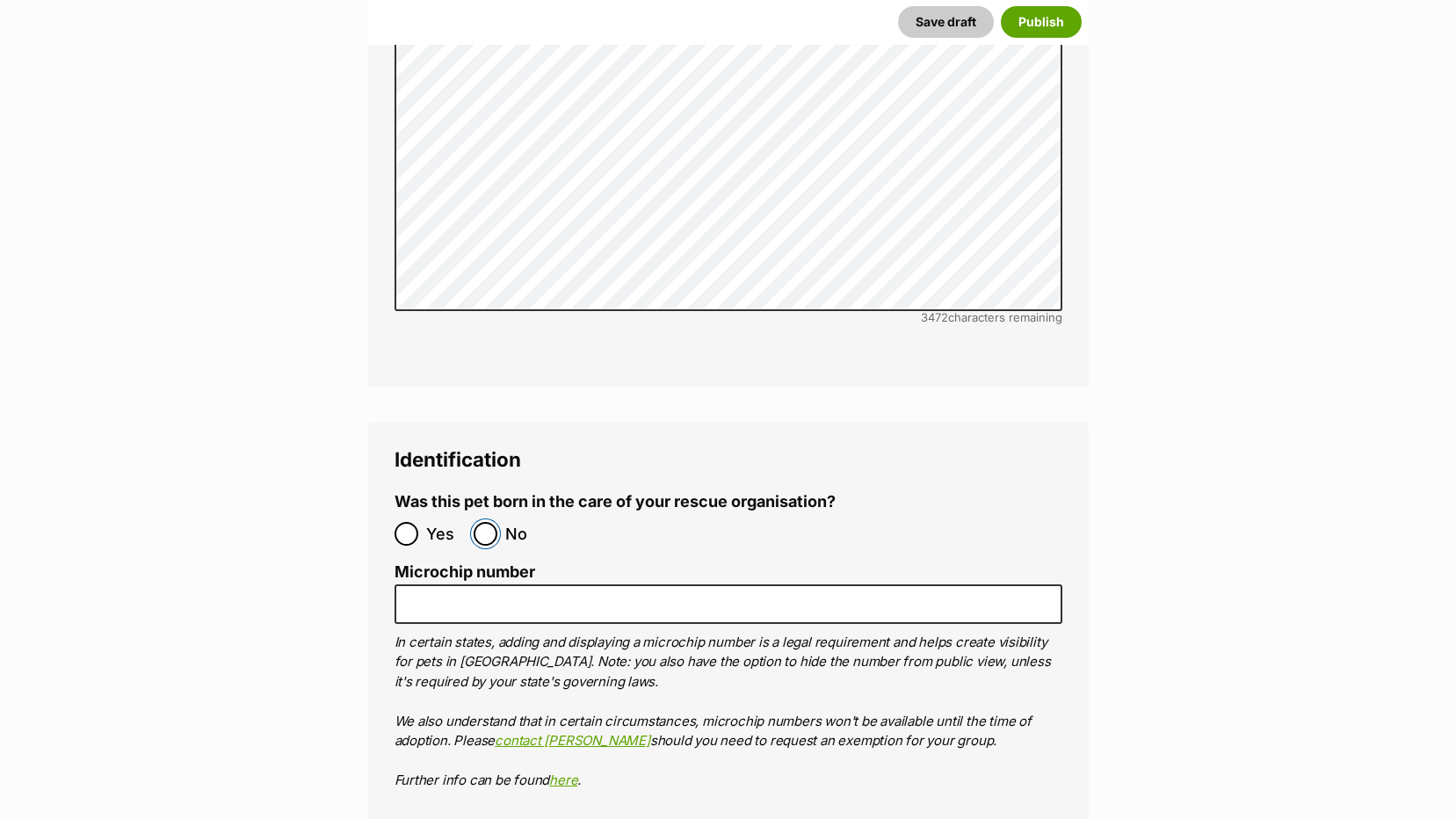
click at [487, 522] on input "No" at bounding box center [485, 533] width 24 height 24
radio input "true"
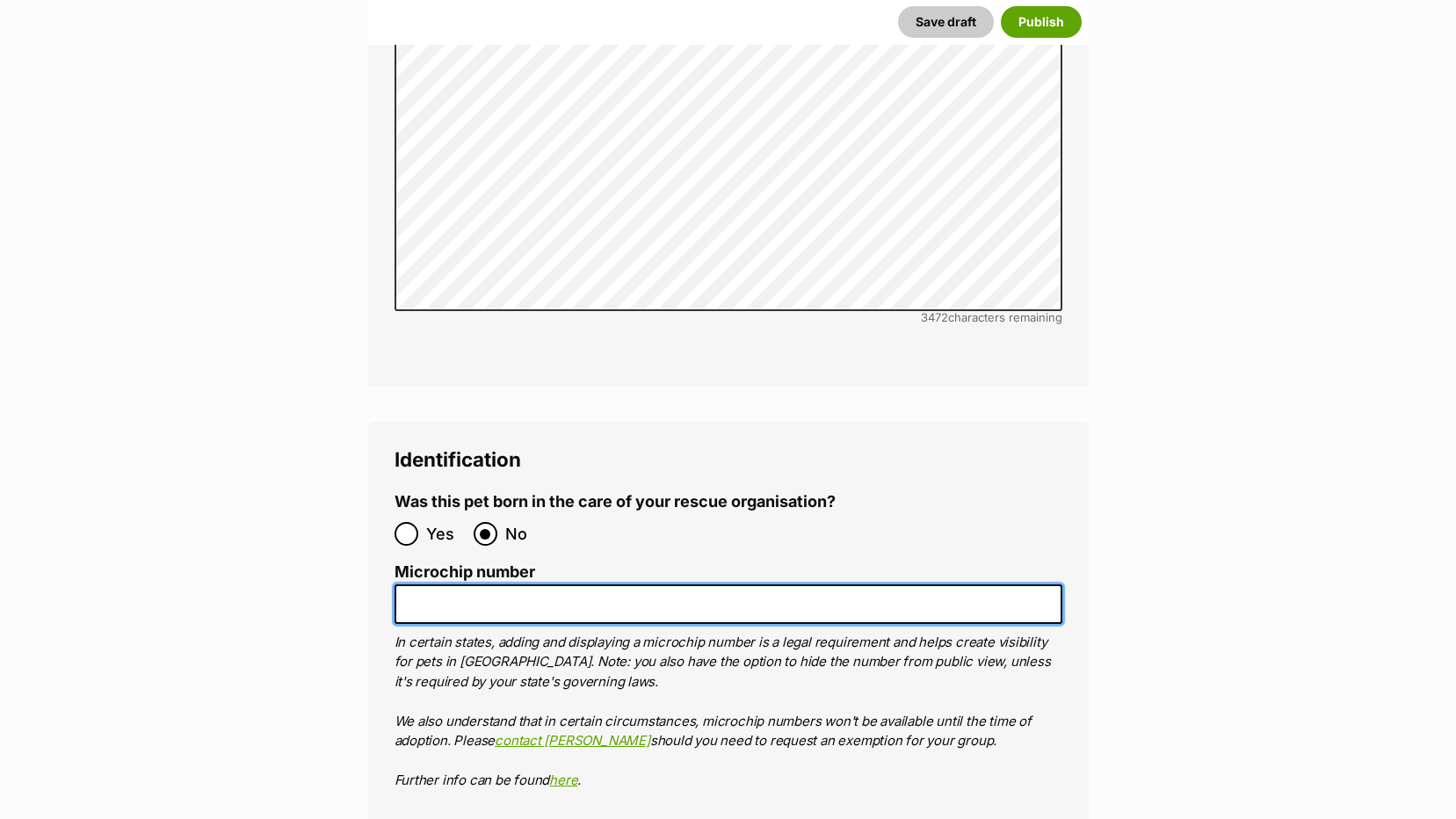
click at [435, 585] on input "Microchip number" at bounding box center [729, 604] width 668 height 40
paste input "956000017369635"
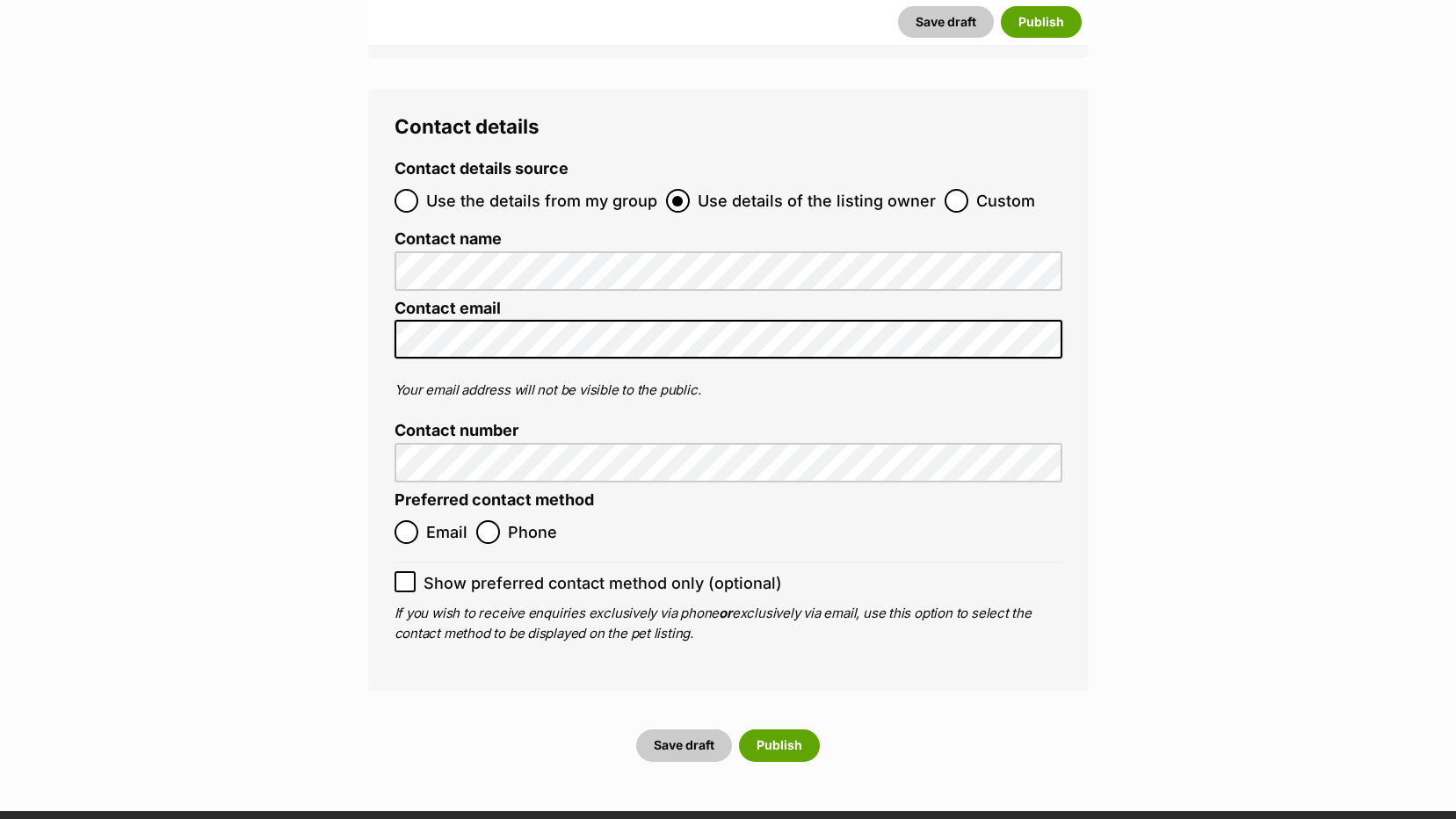
scroll to position [6362, 0]
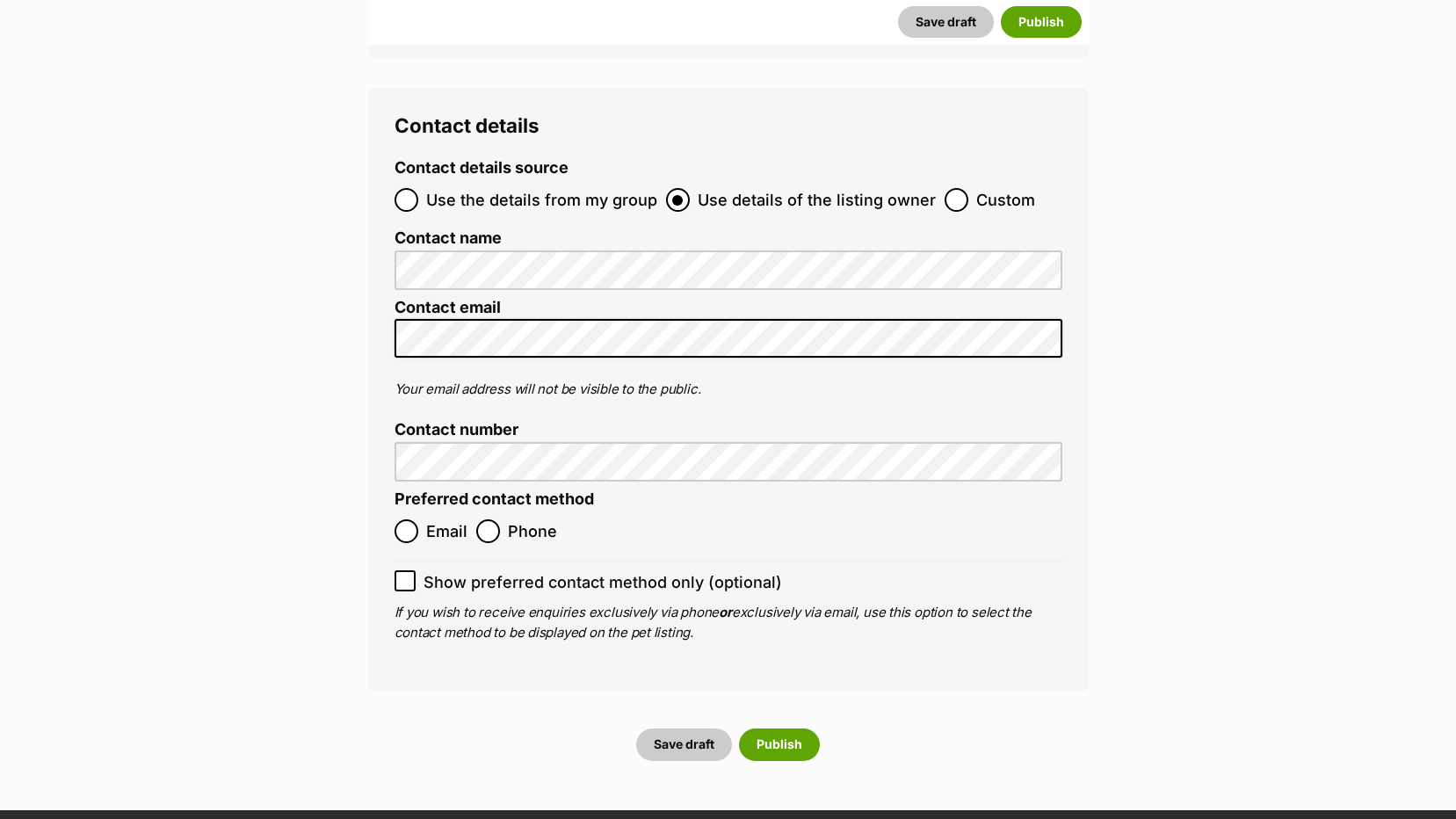
type input "956000017369635"
click at [414, 520] on input "Email" at bounding box center [407, 531] width 24 height 24
radio input "true"
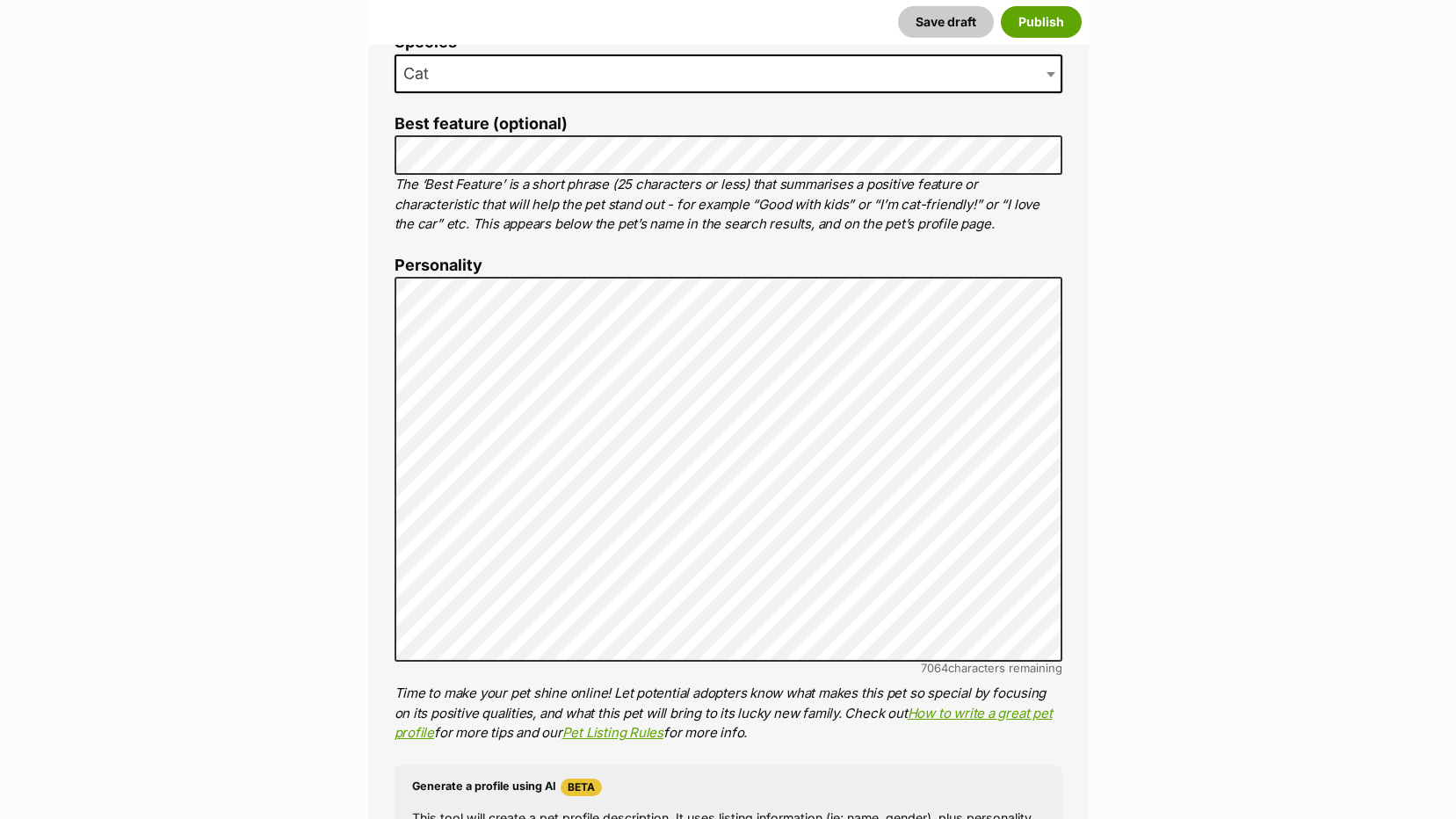
scroll to position [825, 0]
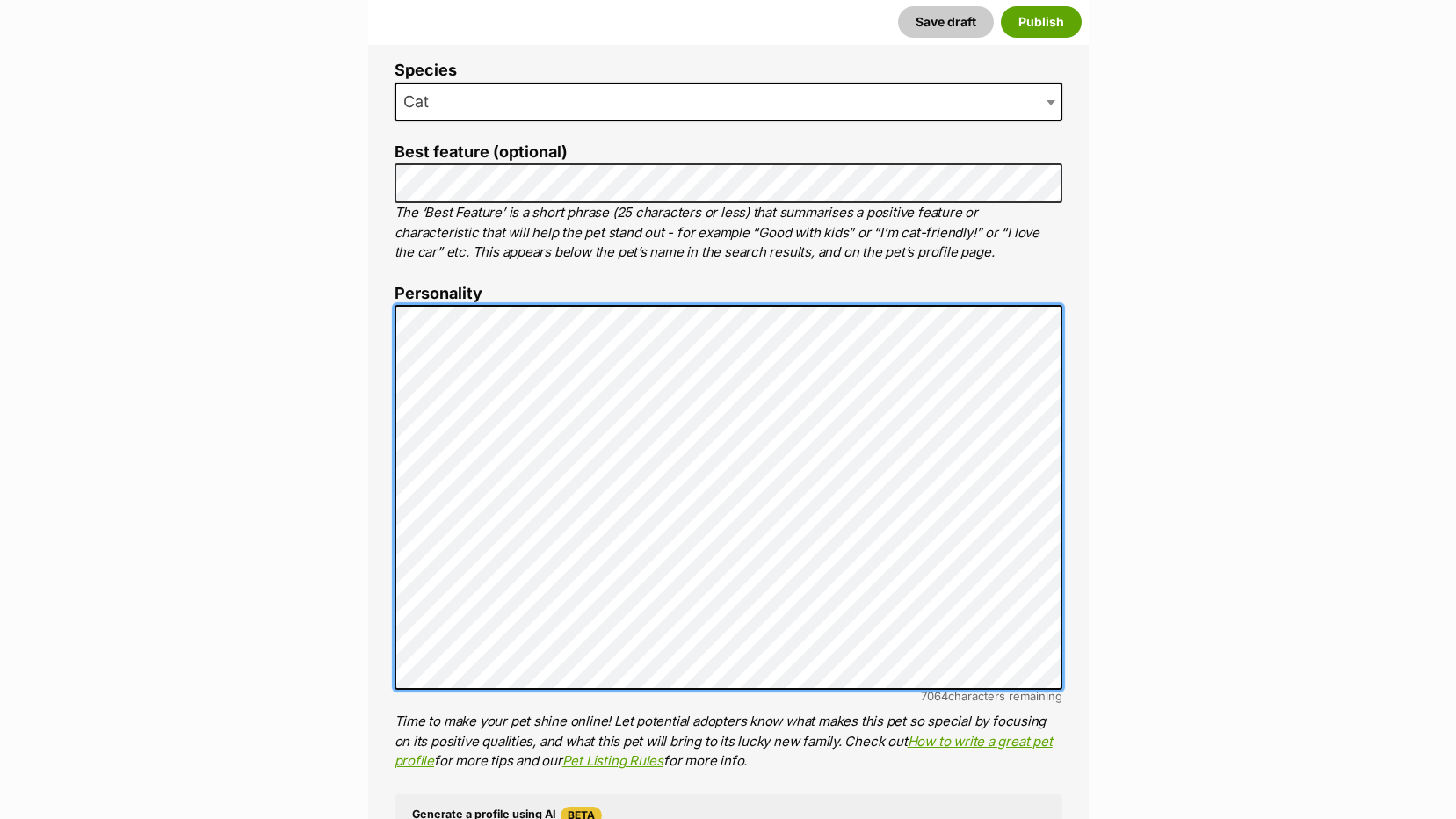
click at [386, 320] on div "About This Pet Name Henlo there, it looks like you might be using the pet name …" at bounding box center [728, 576] width 721 height 1472
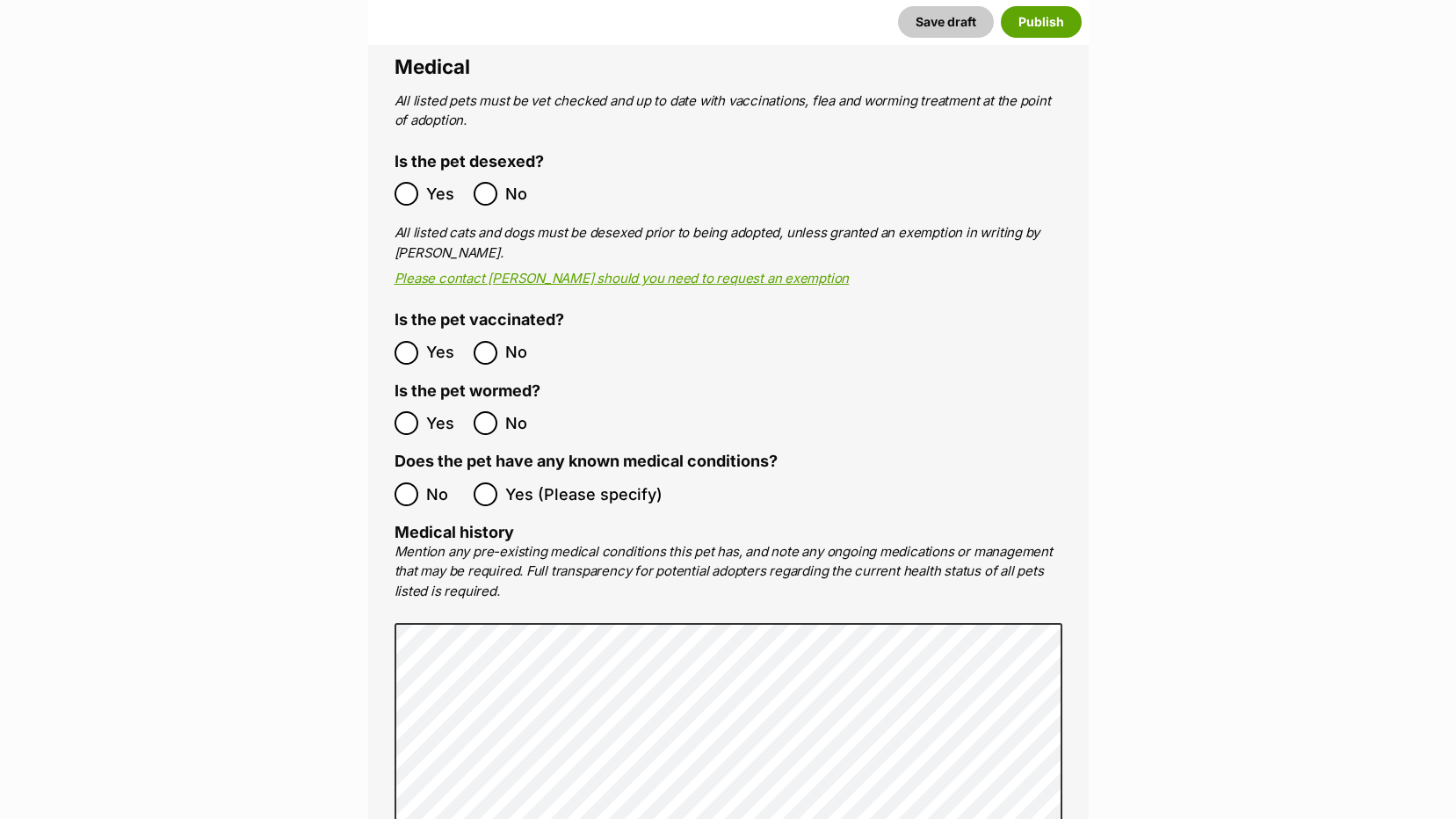
scroll to position [3462, 0]
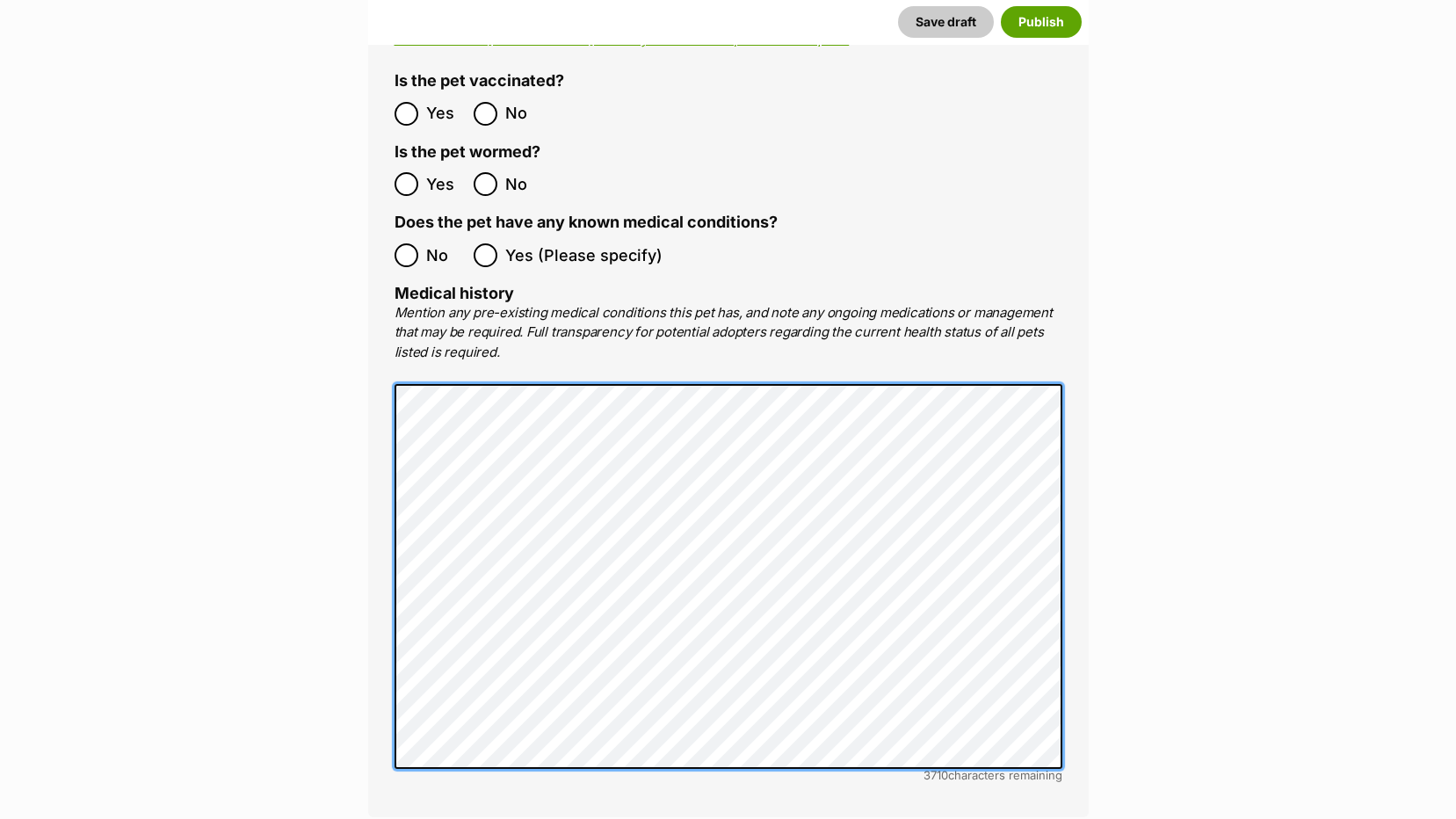
click at [297, 311] on main "New listing Listing owner Choose an owner Shelter Staff The owner of the pet li…" at bounding box center [728, 219] width 1456 height 6914
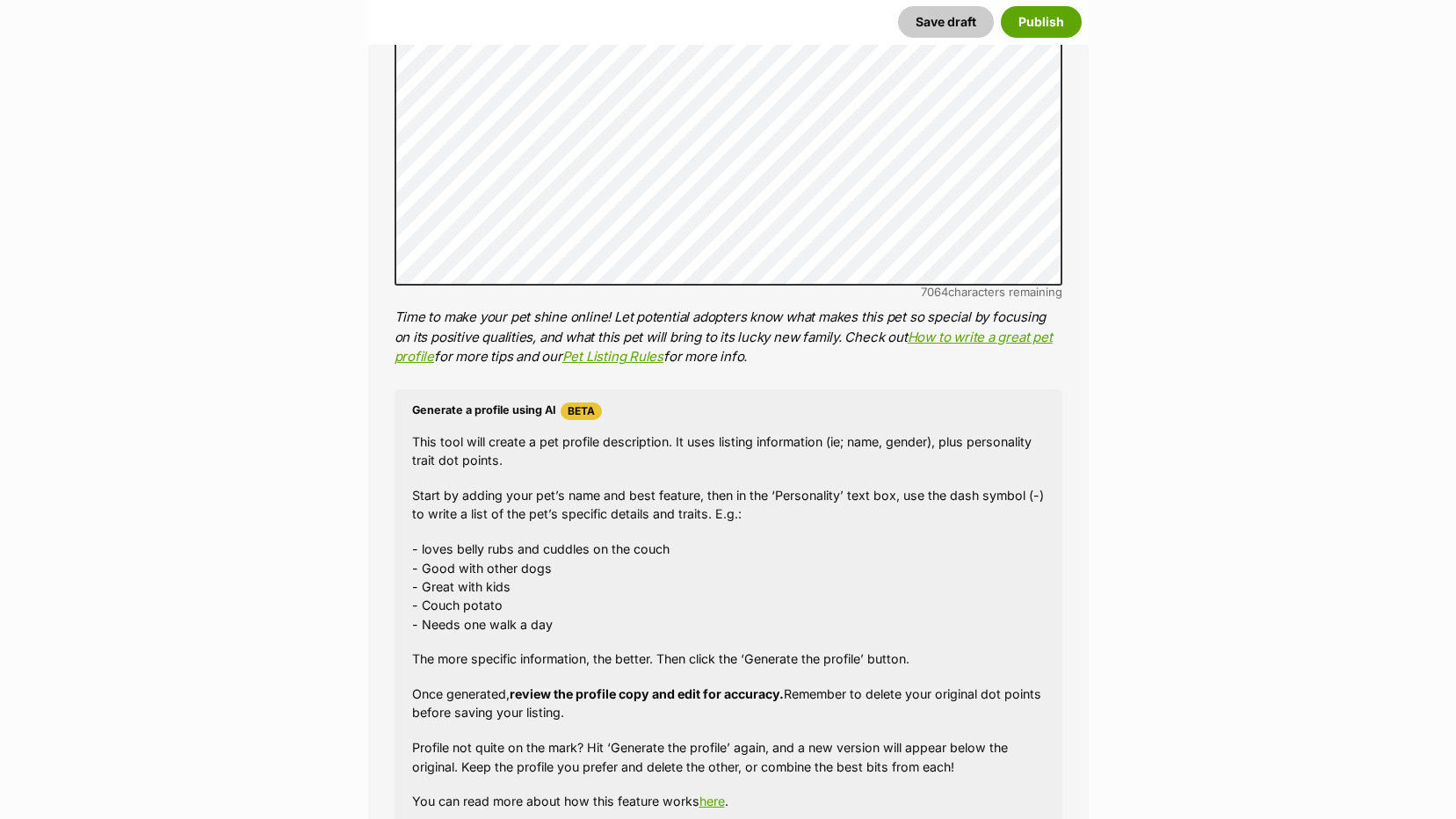
scroll to position [825, 0]
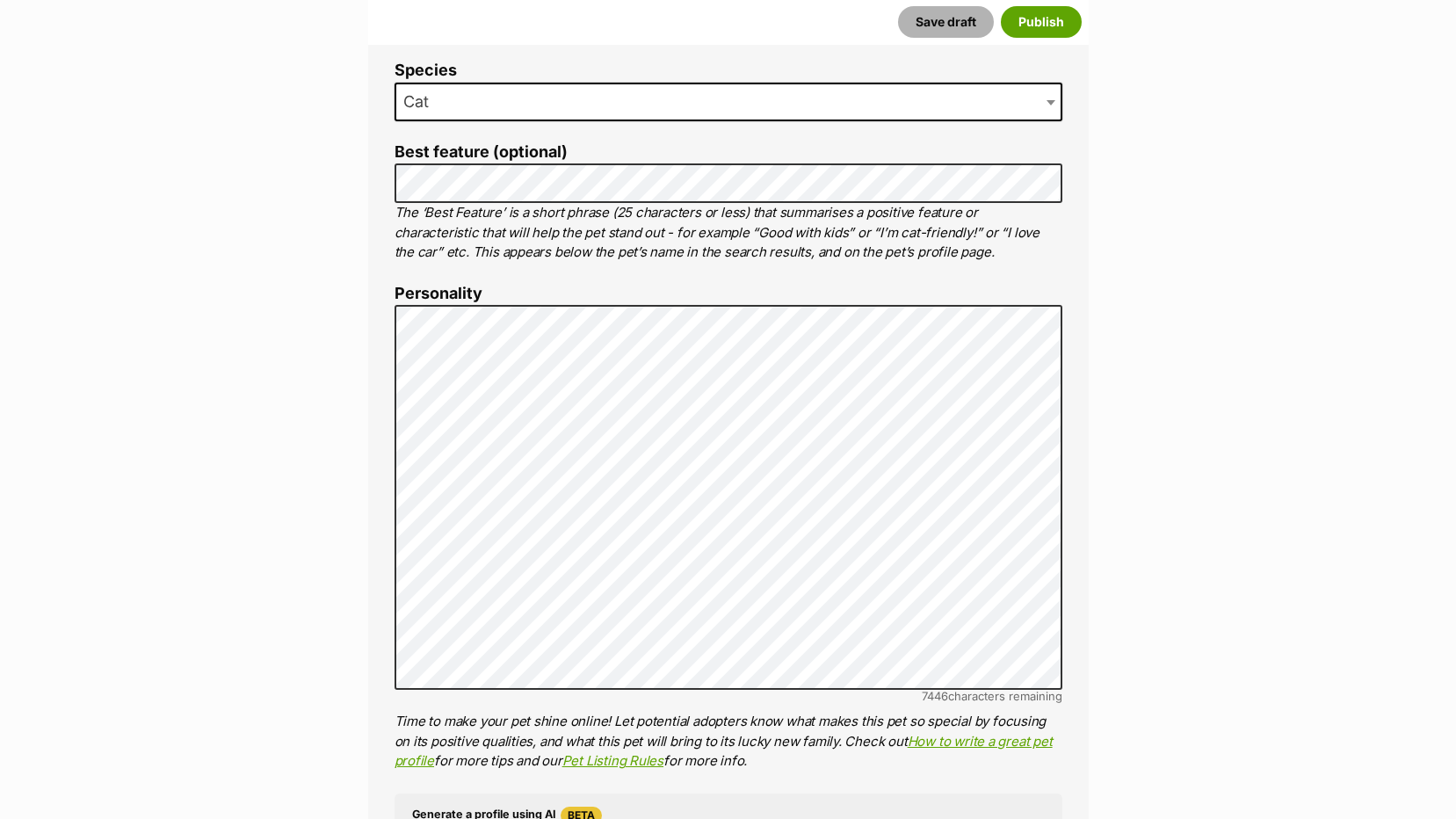
click at [925, 25] on button "Save draft" at bounding box center [946, 21] width 96 height 32
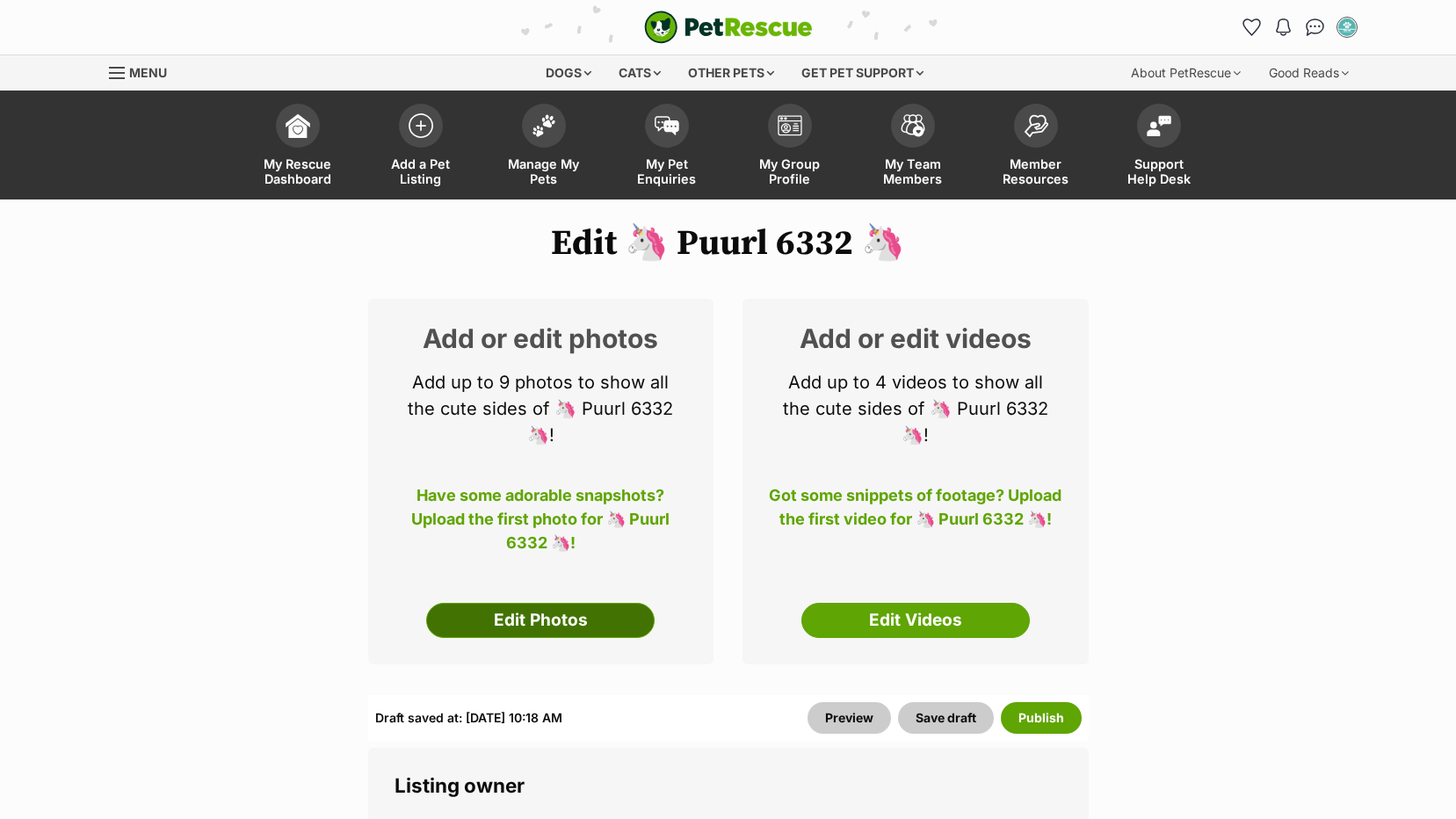
click at [467, 621] on link "Edit Photos" at bounding box center [540, 621] width 228 height 35
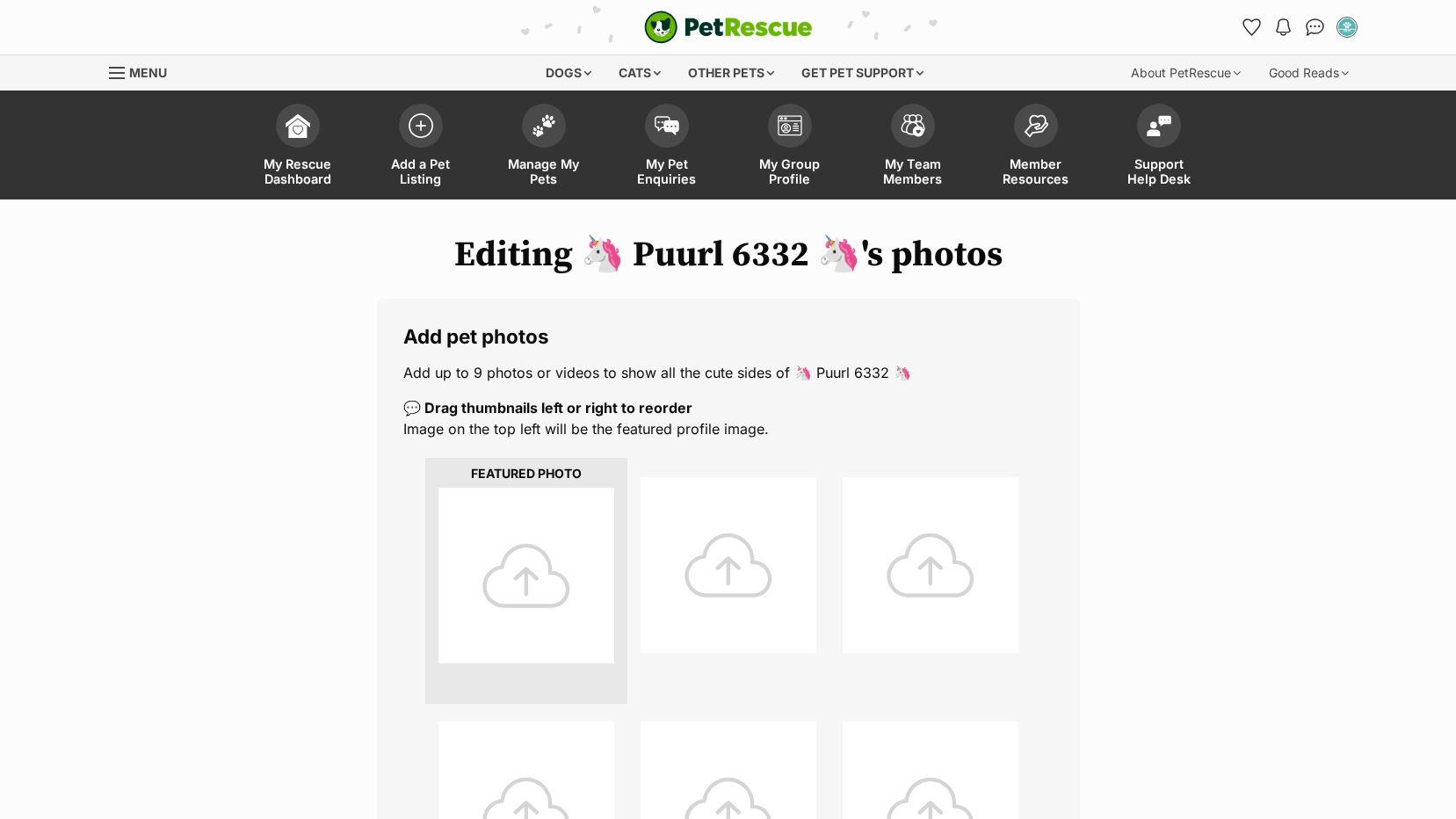
click at [547, 564] on div at bounding box center [527, 576] width 176 height 176
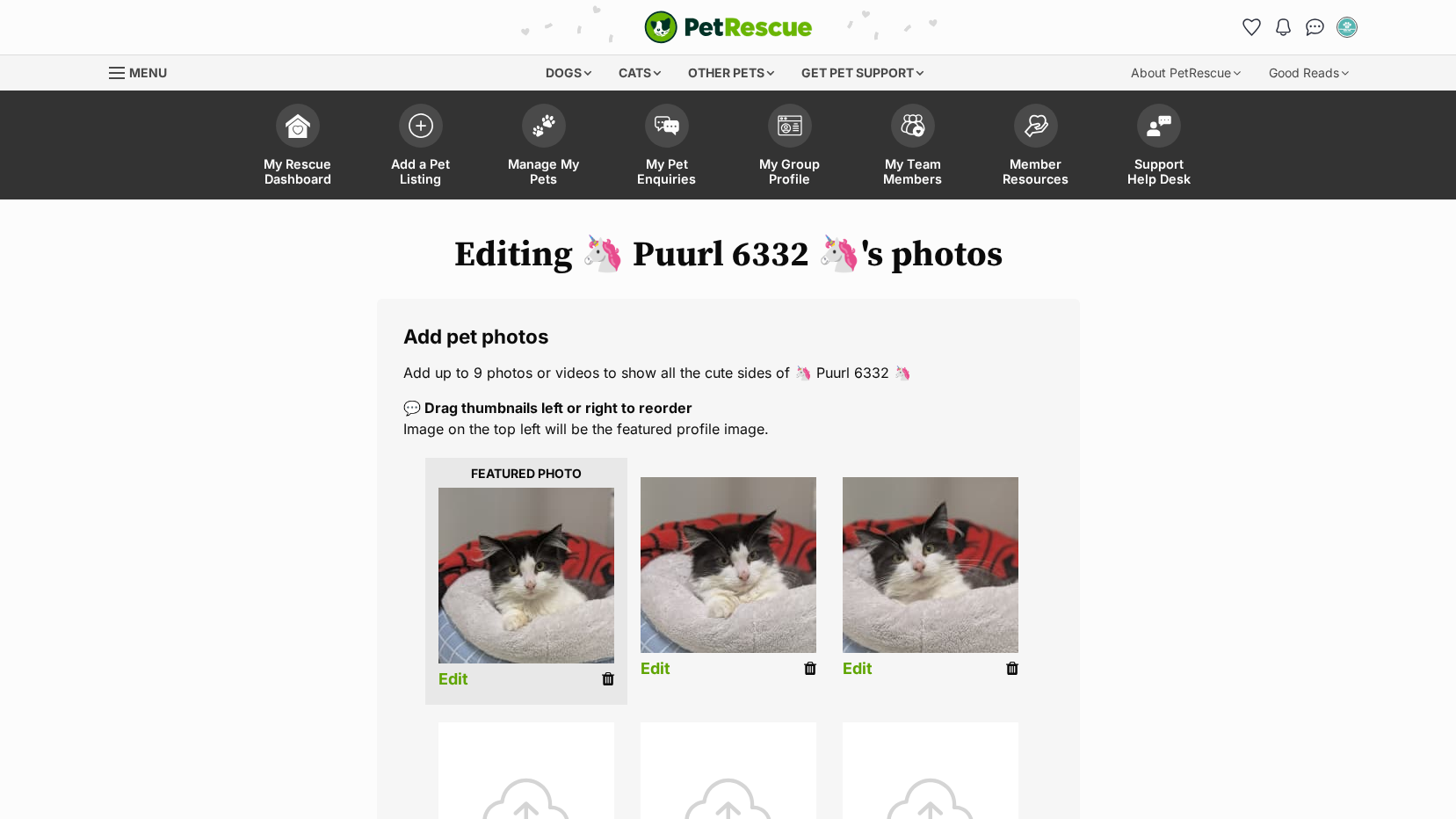
click at [447, 678] on link "Edit" at bounding box center [453, 680] width 30 height 18
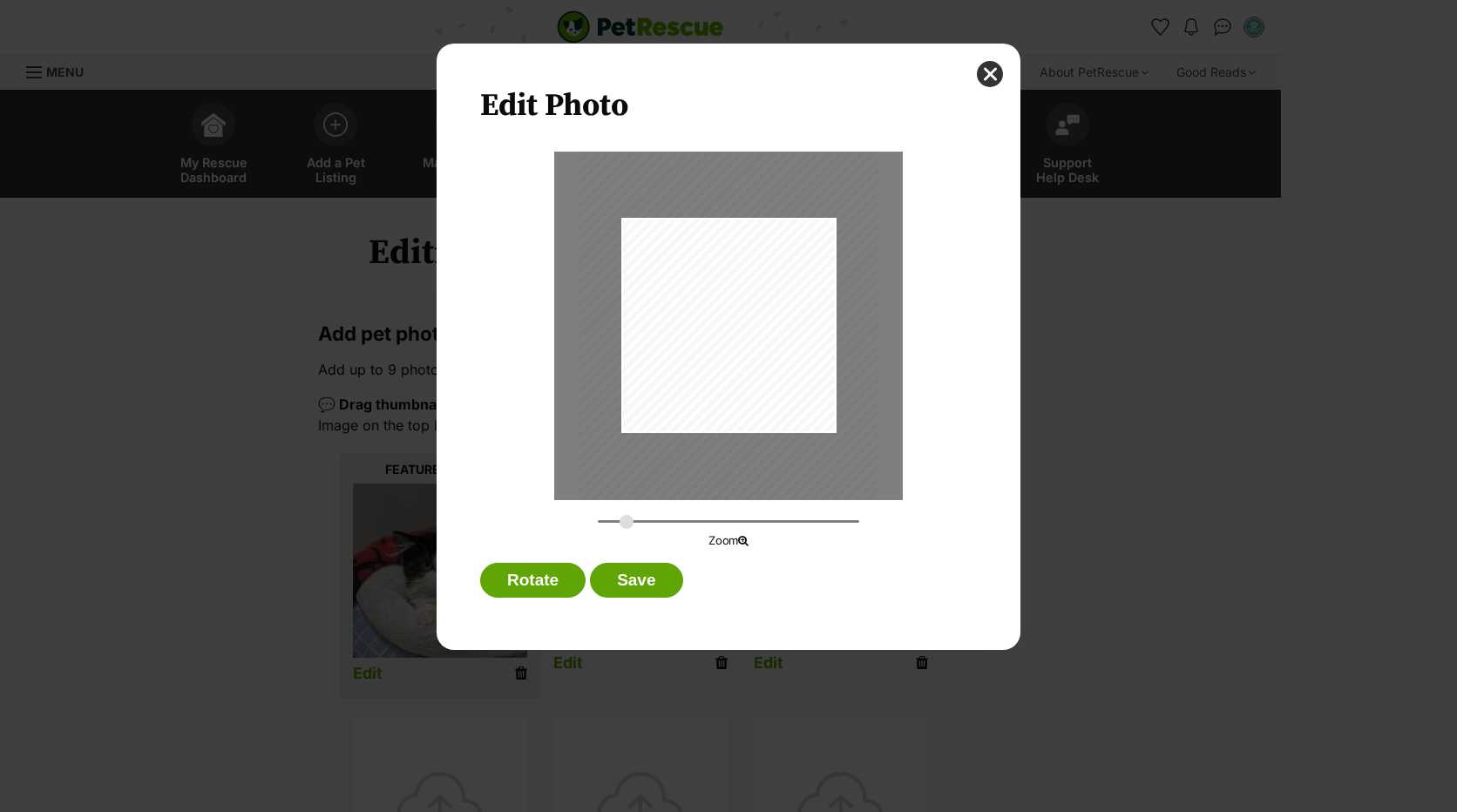
drag, startPoint x: 601, startPoint y: 525, endPoint x: 639, endPoint y: 510, distance: 40.9
type input "0.3952"
click at [630, 520] on input "Dialog Window - Close (Press escape to close)" at bounding box center [728, 521] width 261 height 16
drag, startPoint x: 682, startPoint y: 352, endPoint x: 671, endPoint y: 379, distance: 29.2
click at [671, 379] on div "Dialog Window - Close (Press escape to close)" at bounding box center [722, 369] width 310 height 413
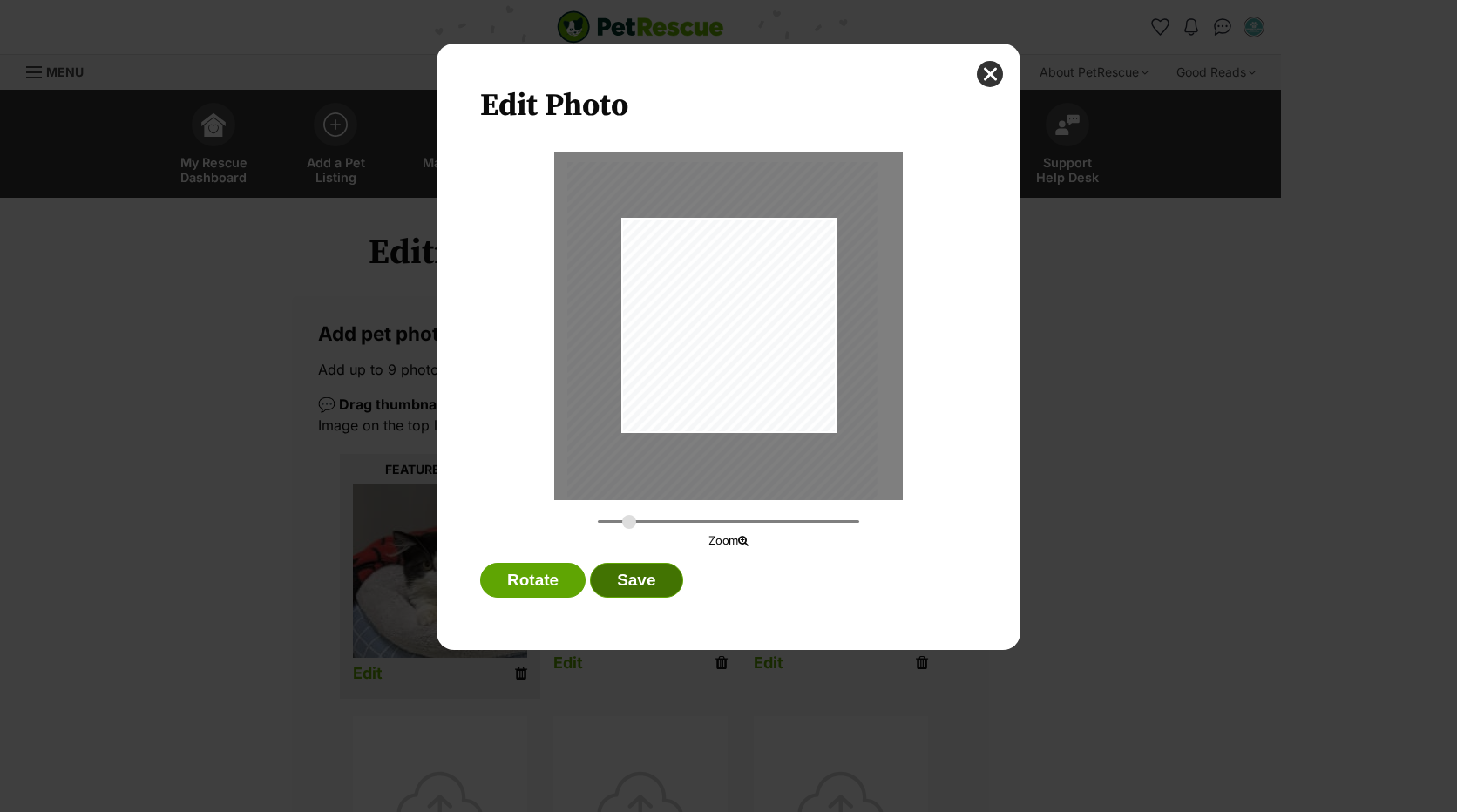
click at [643, 580] on button "Save" at bounding box center [636, 581] width 92 height 35
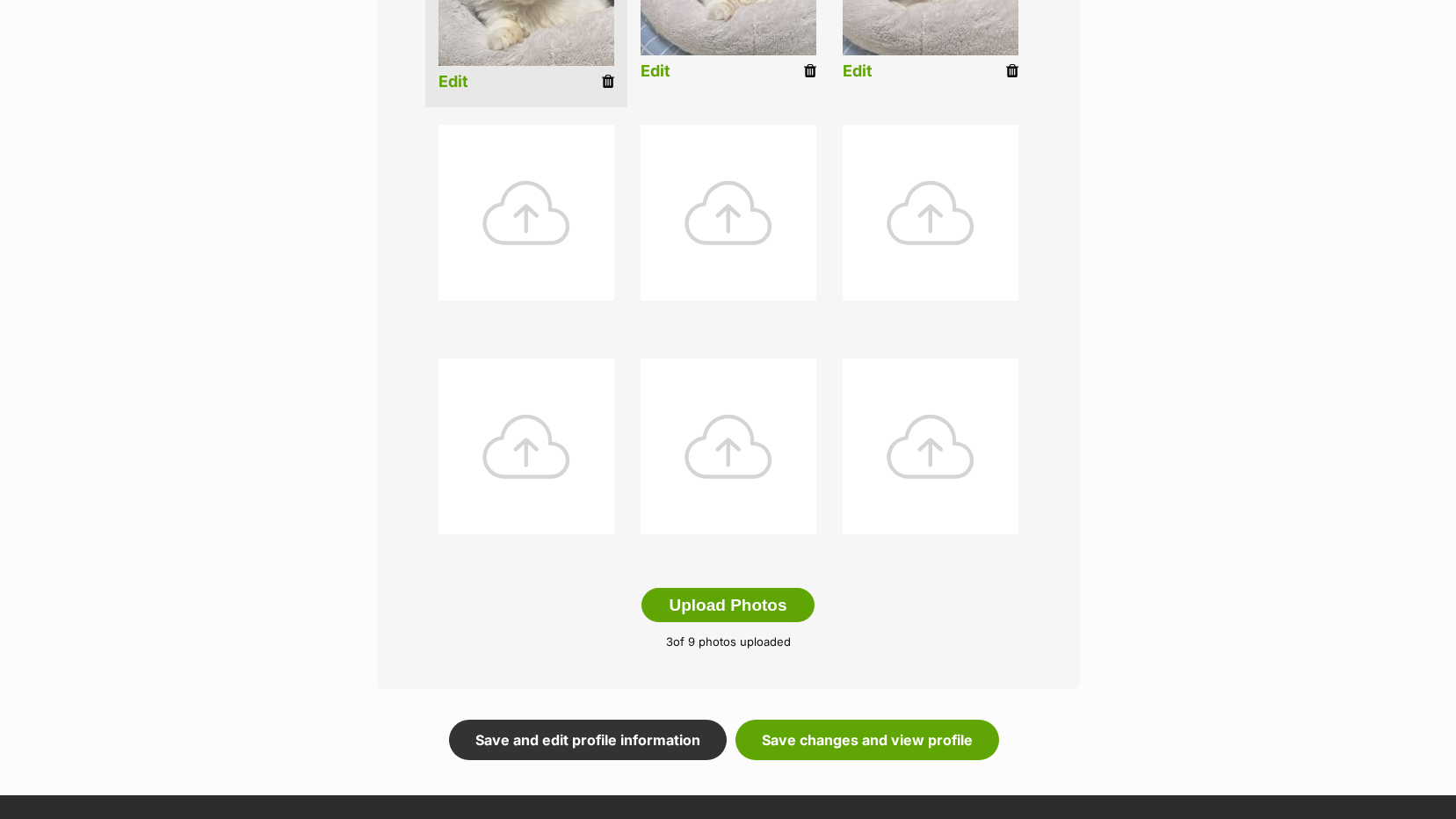
scroll to position [879, 0]
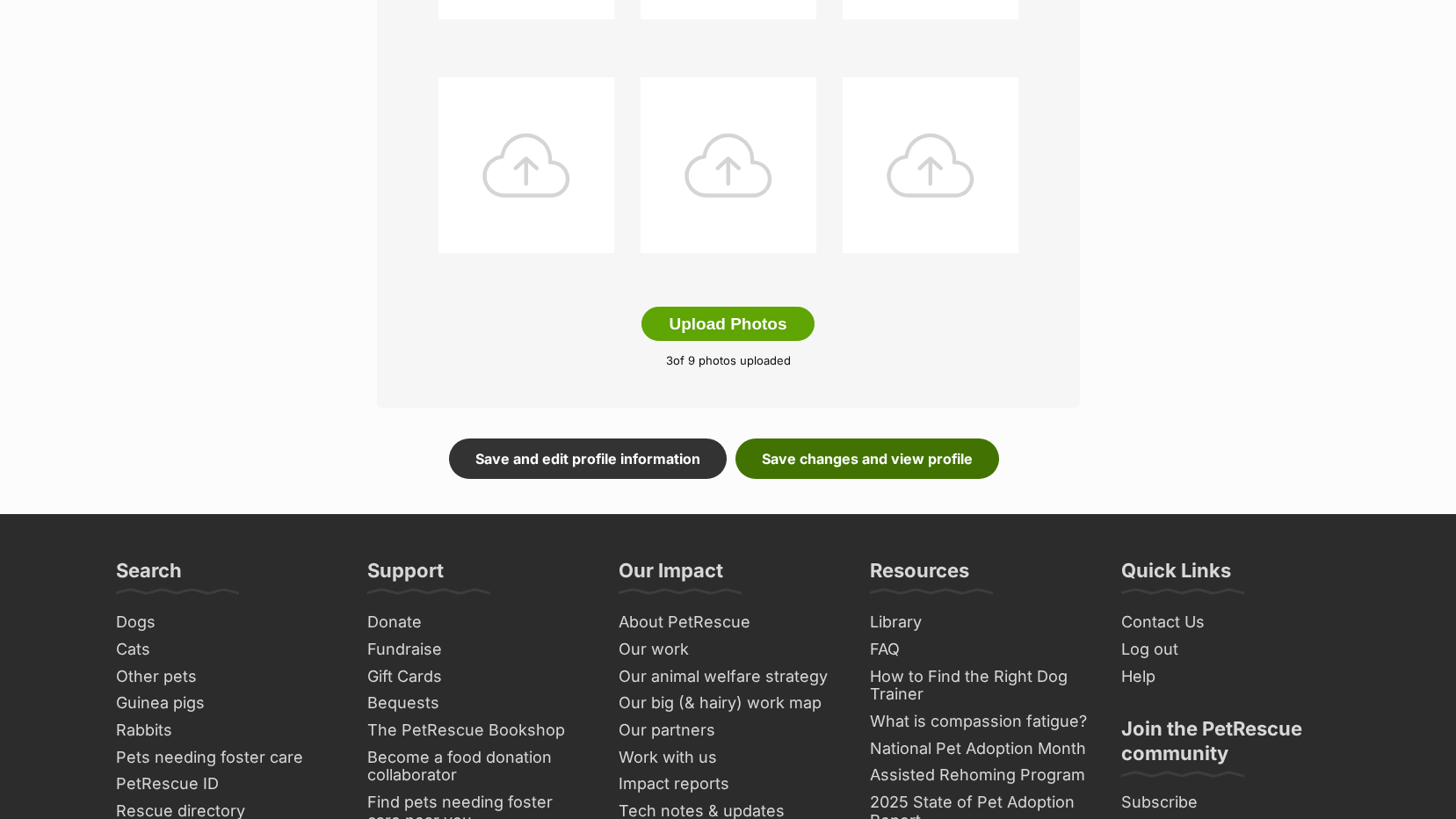
click at [826, 468] on link "Save changes and view profile" at bounding box center [867, 459] width 263 height 41
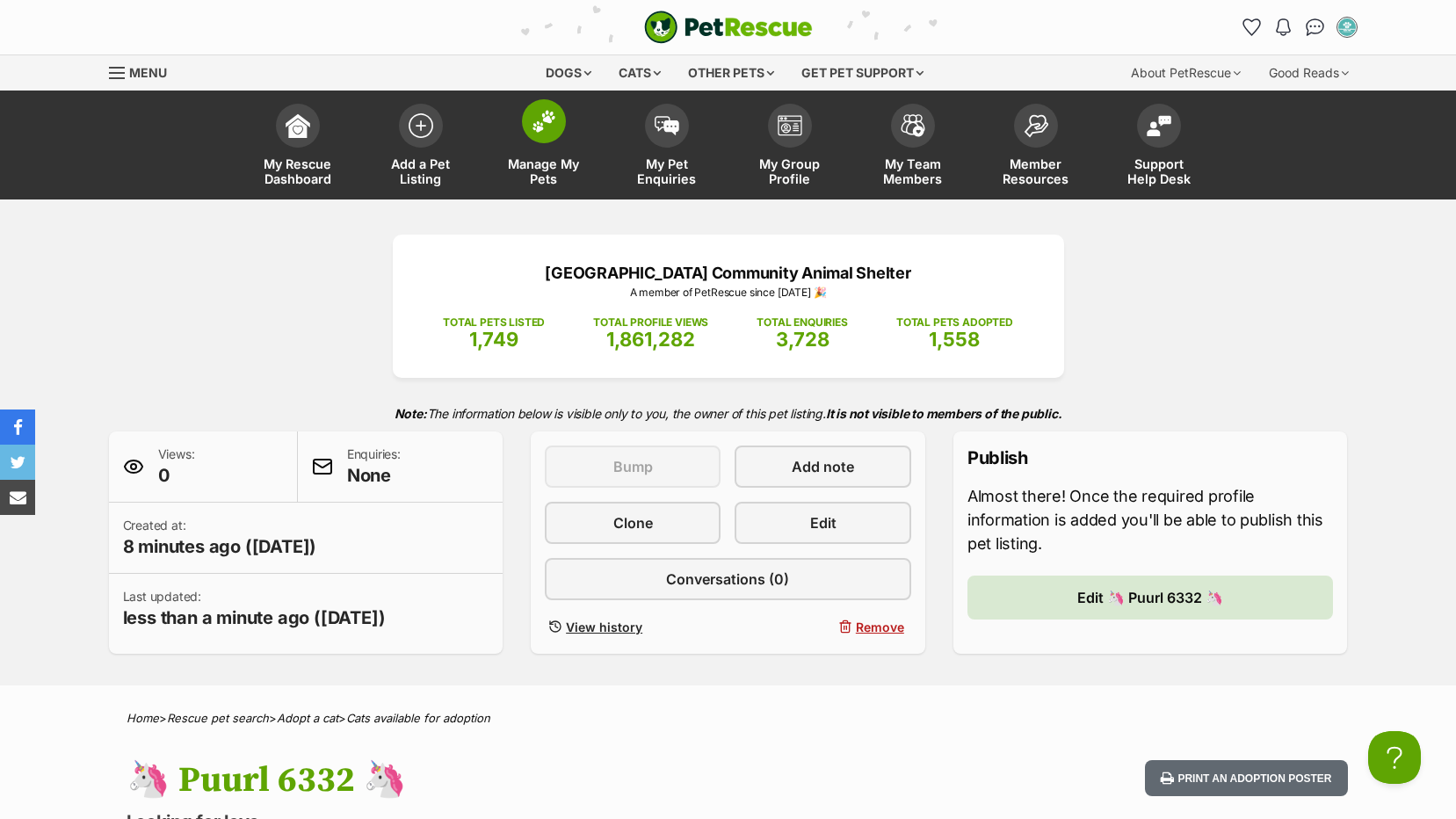
click at [540, 161] on span "Manage My Pets" at bounding box center [544, 171] width 79 height 30
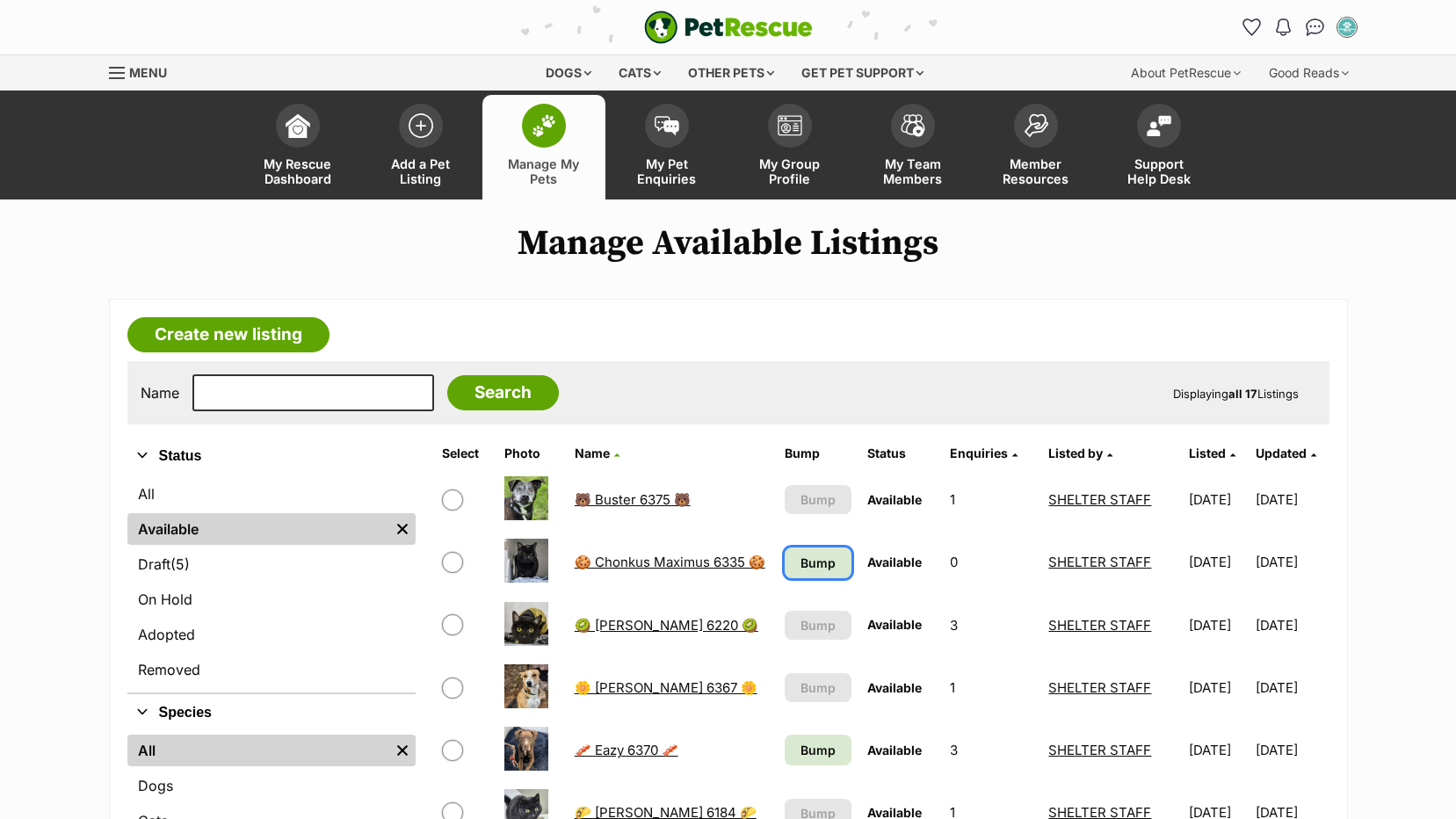
click at [806, 564] on span "Bump" at bounding box center [818, 562] width 35 height 18
click at [806, 752] on span "Bump" at bounding box center [818, 749] width 35 height 18
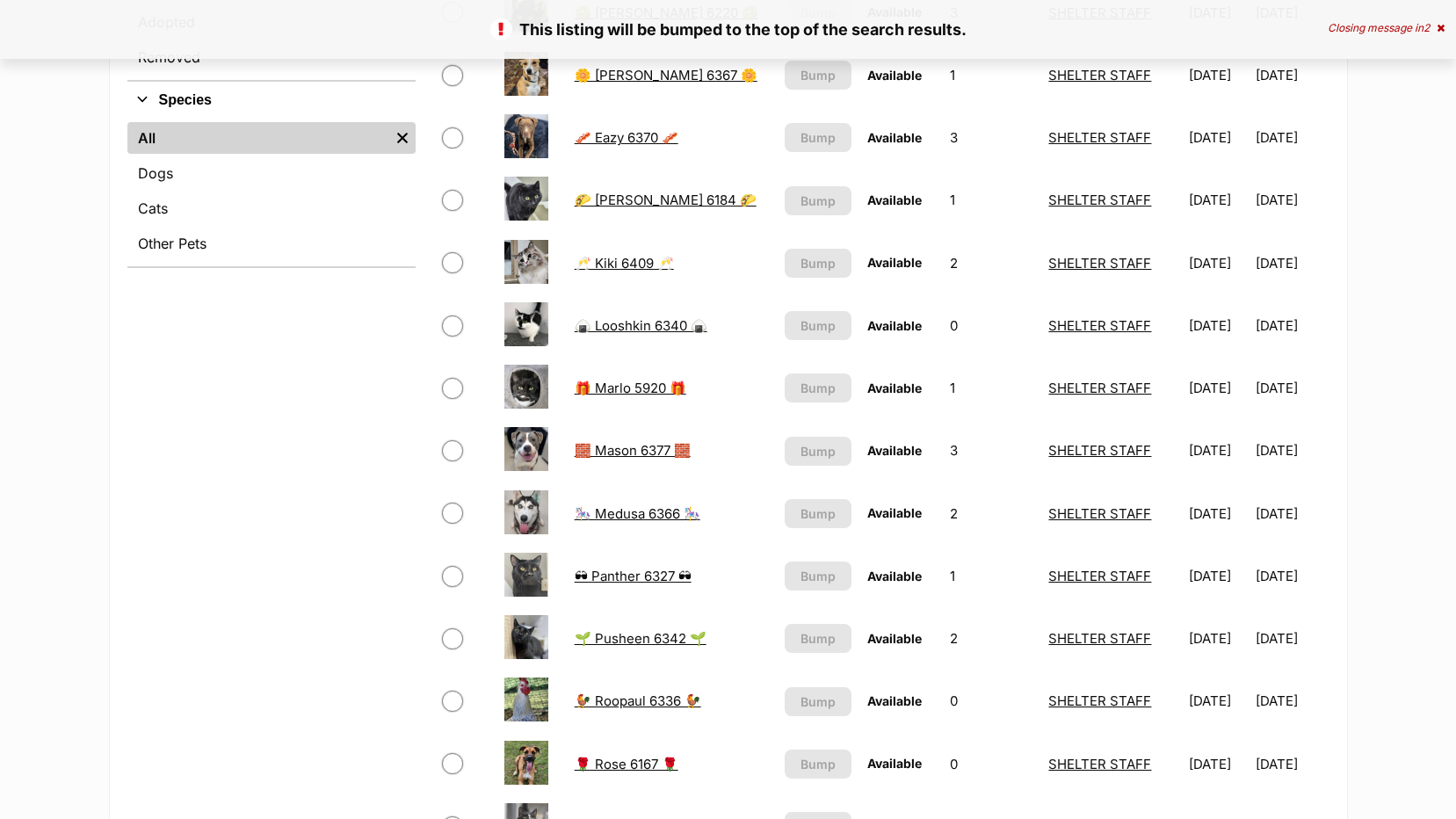
scroll to position [616, 0]
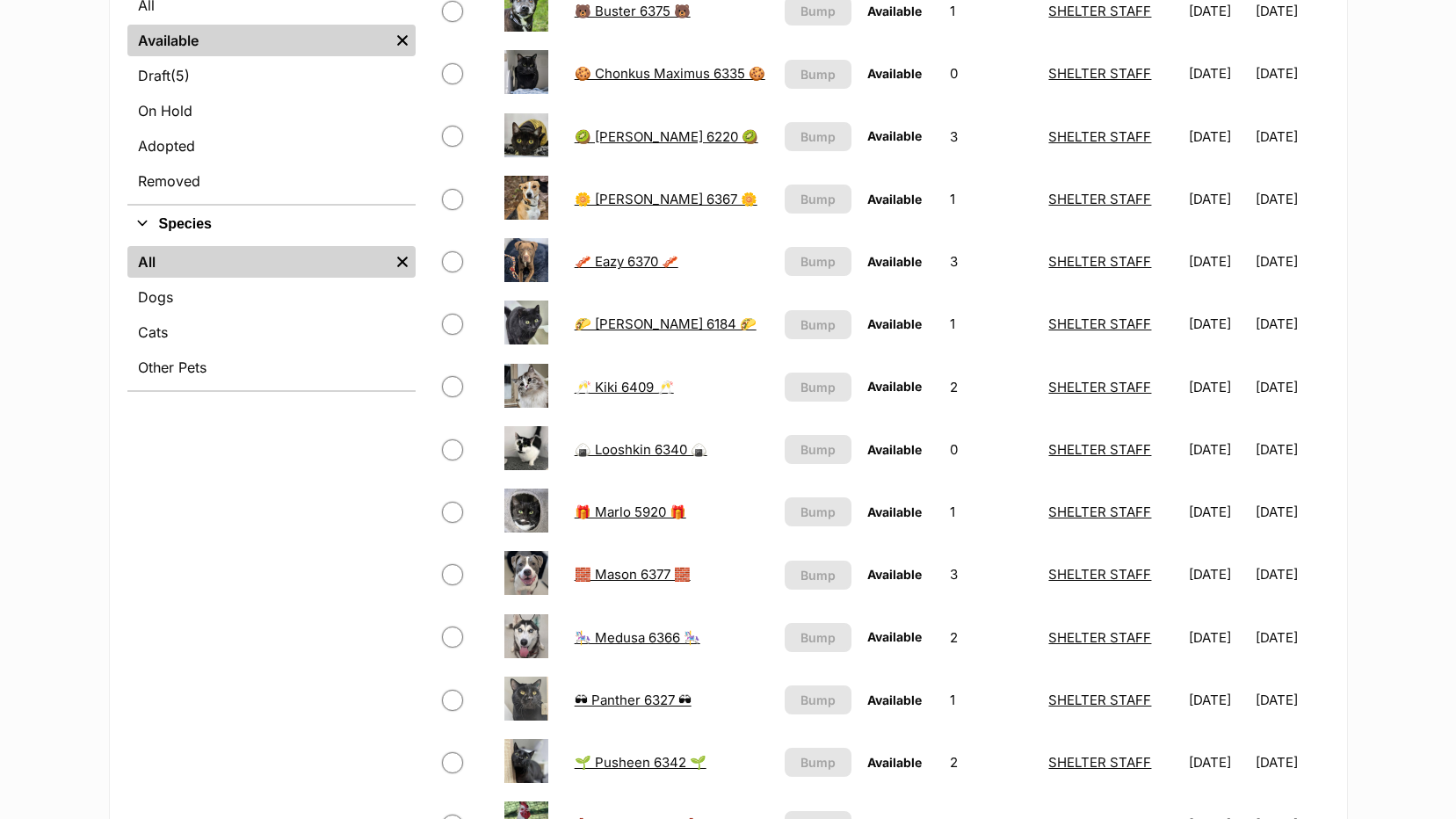
scroll to position [263, 0]
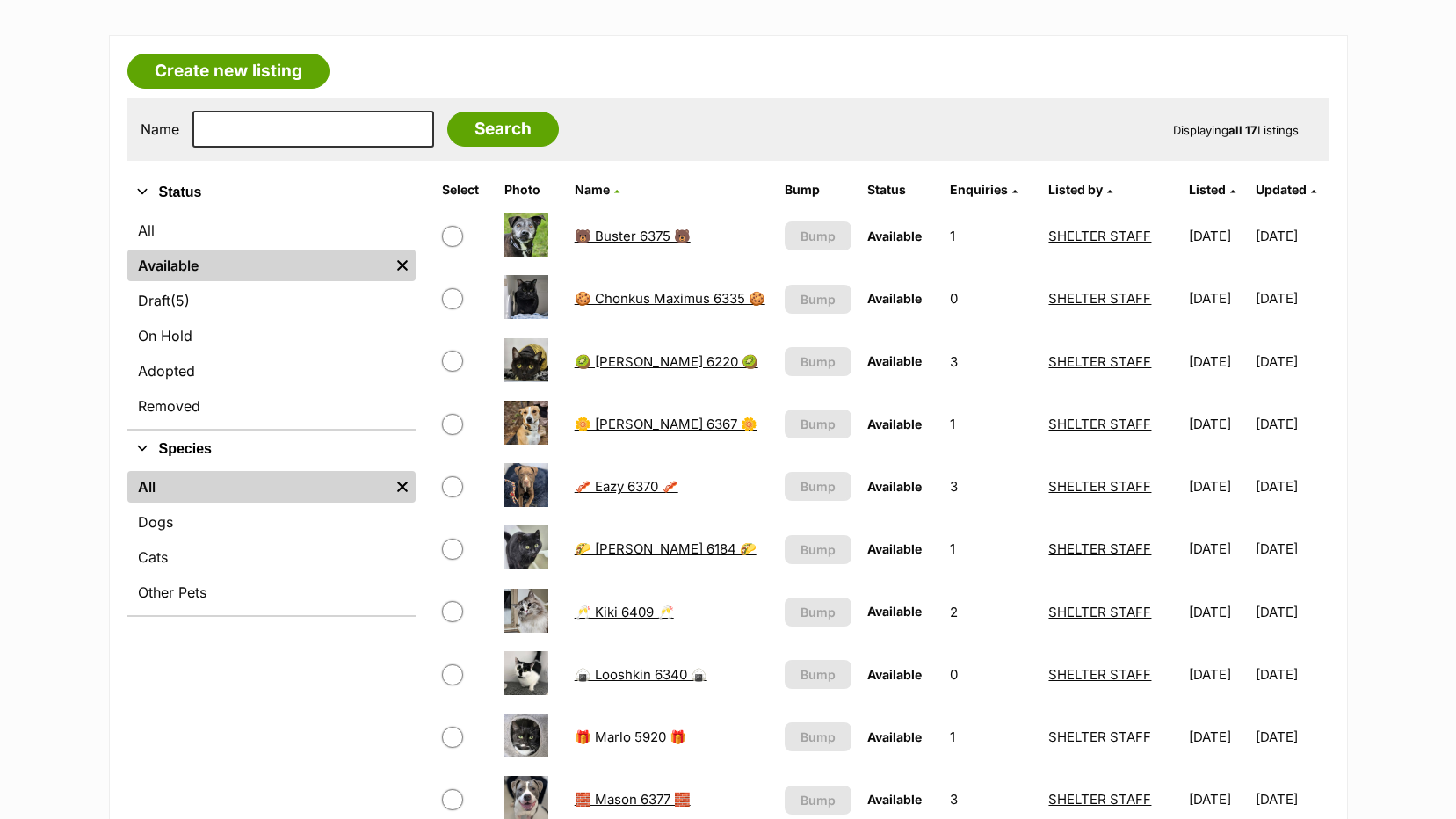
click at [622, 609] on link "🥂 Kiki 6409 🥂" at bounding box center [624, 612] width 100 height 16
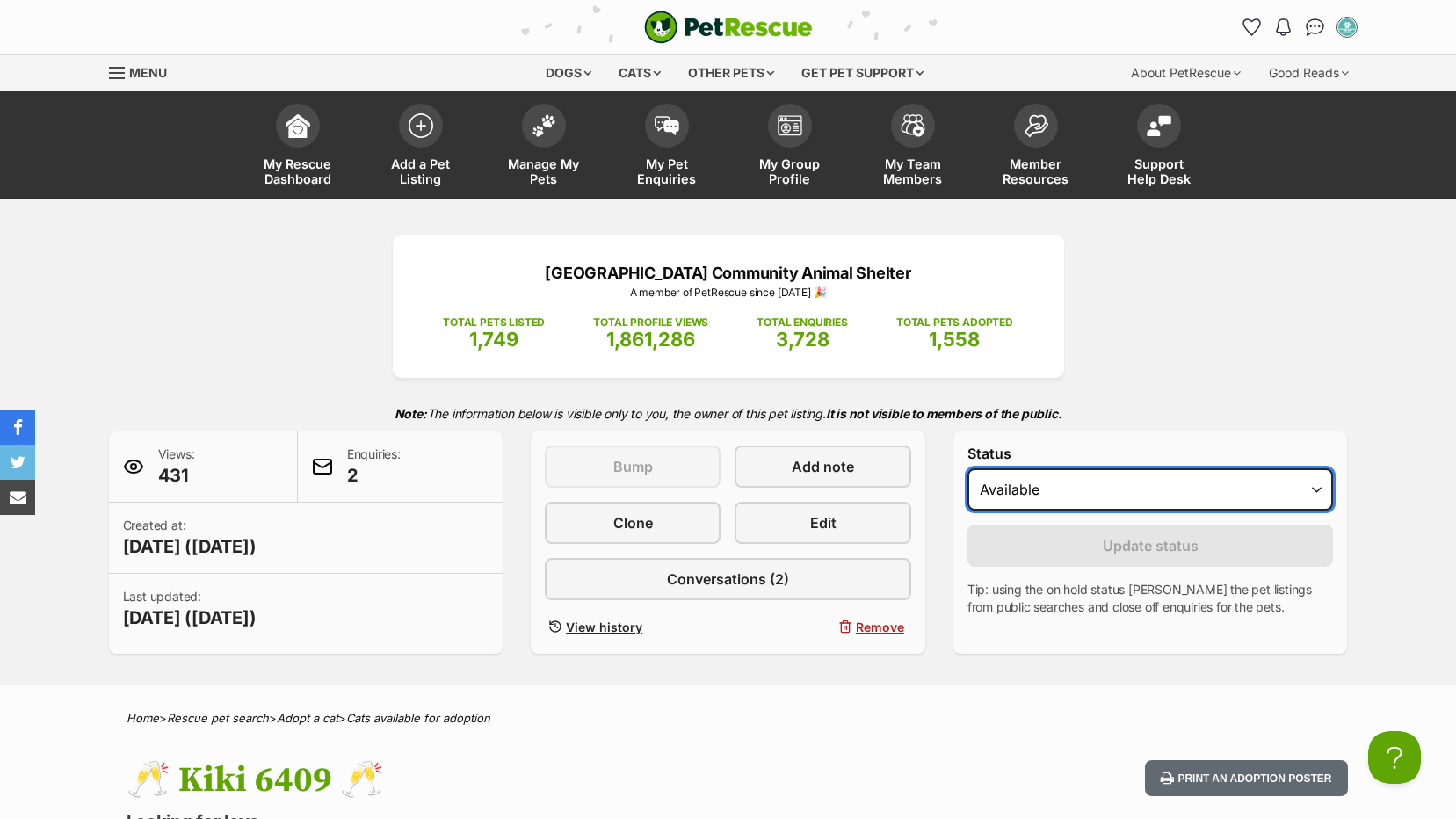
click at [1228, 499] on select "Draft - not available as listing has enquires Available On hold Adopted" at bounding box center [1151, 490] width 367 height 43
select select "on_hold"
click at [968, 469] on select "Draft - not available as listing has enquires Available On hold Adopted" at bounding box center [1151, 490] width 367 height 43
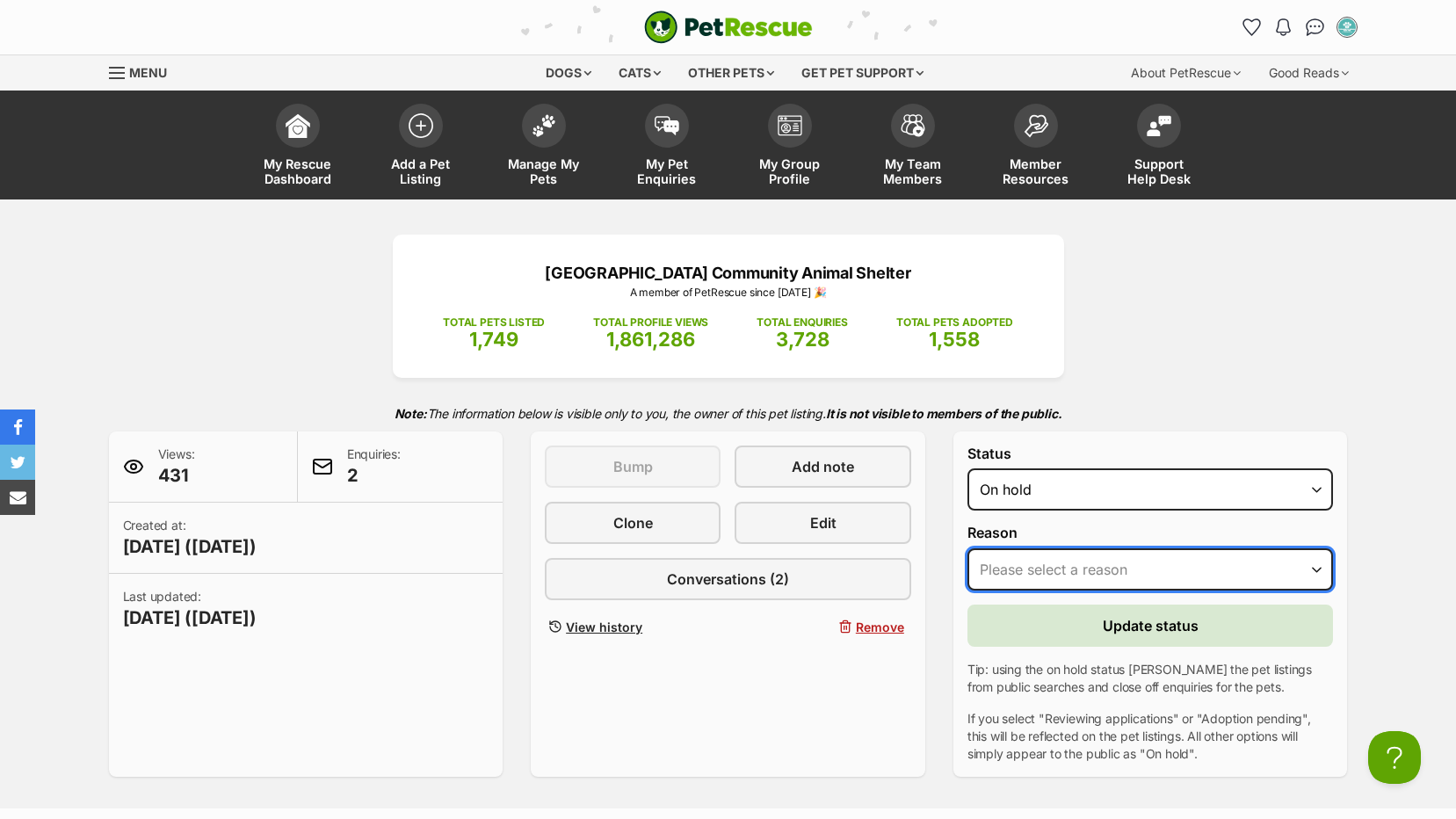
click at [1119, 564] on select "Please select a reason Medical reasons Reviewing applications Adoption pending …" at bounding box center [1151, 570] width 367 height 43
select select "adoption_pending"
click at [968, 549] on select "Please select a reason Medical reasons Reviewing applications Adoption pending …" at bounding box center [1151, 570] width 367 height 43
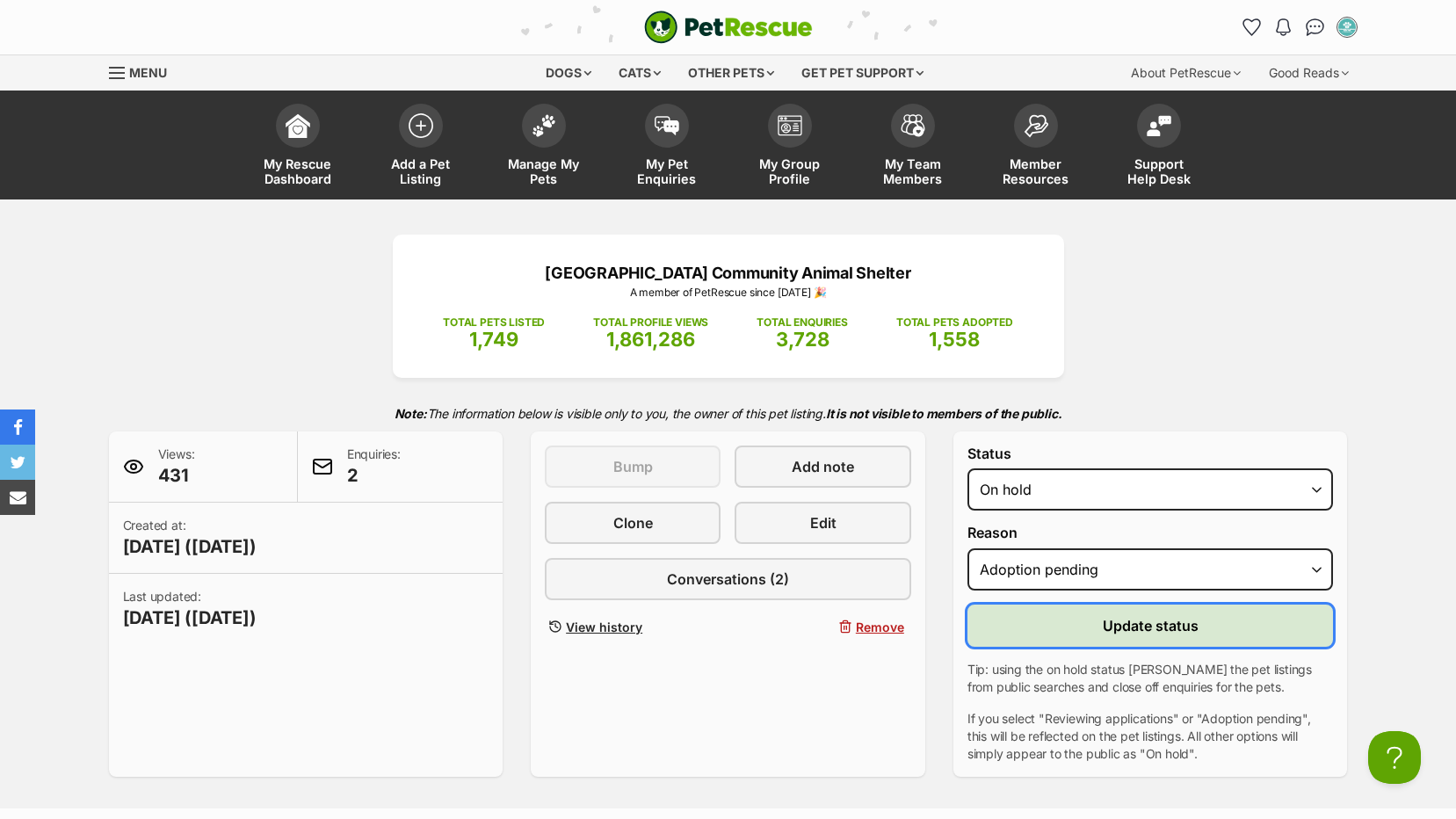
click at [1082, 627] on button "Update status" at bounding box center [1151, 626] width 367 height 43
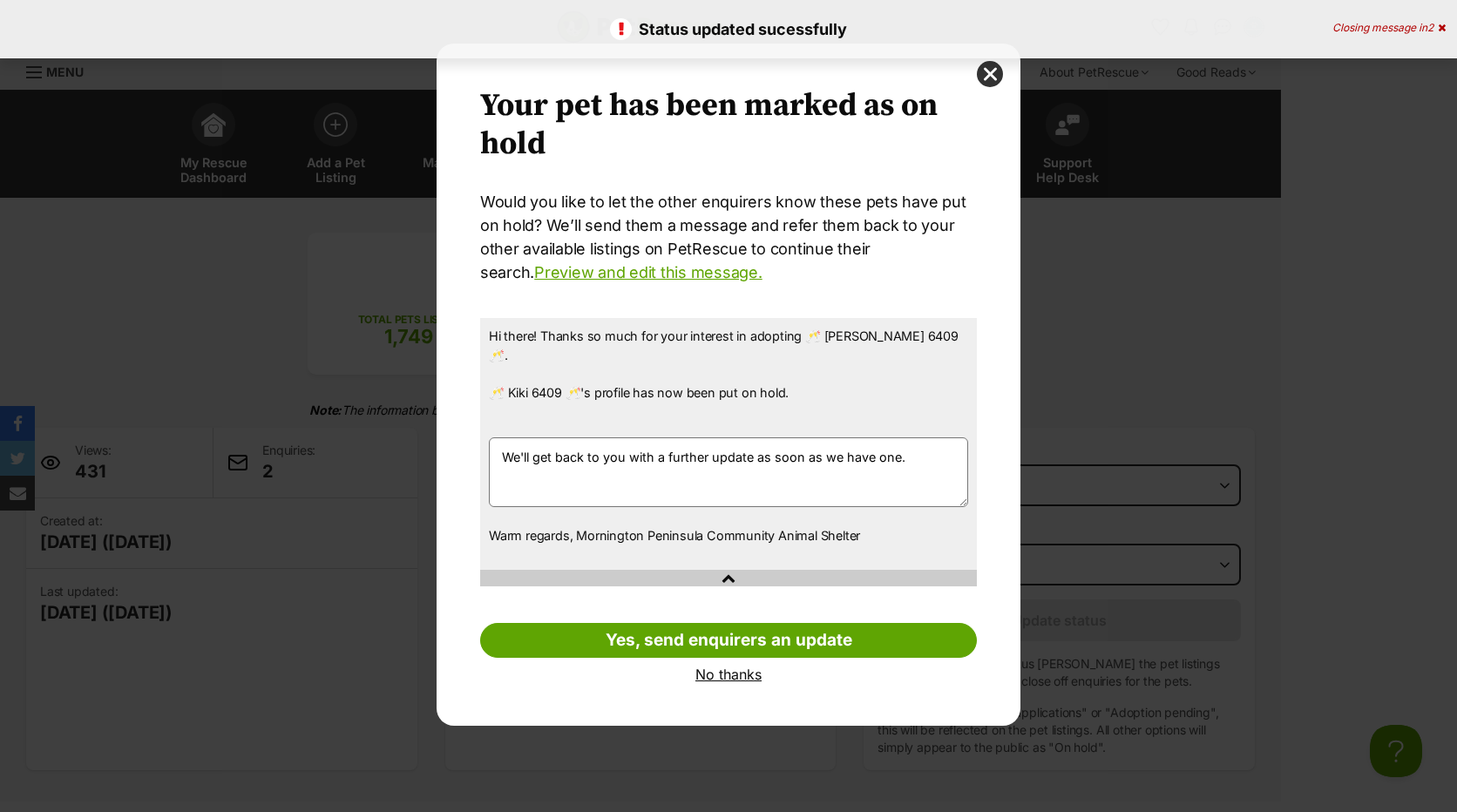
click at [728, 667] on link "No thanks" at bounding box center [728, 675] width 497 height 15
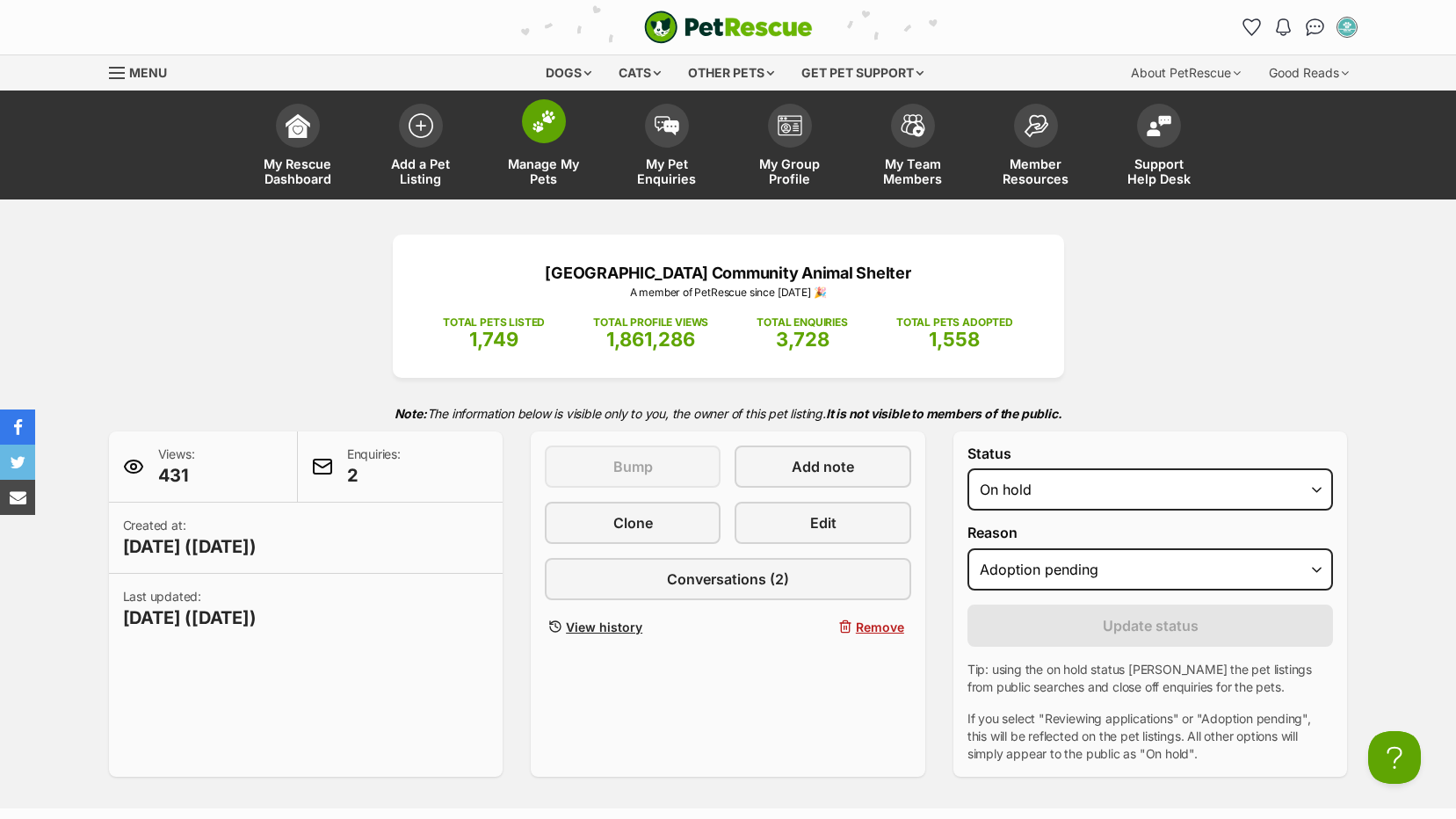
click at [565, 160] on span "Manage My Pets" at bounding box center [544, 171] width 79 height 30
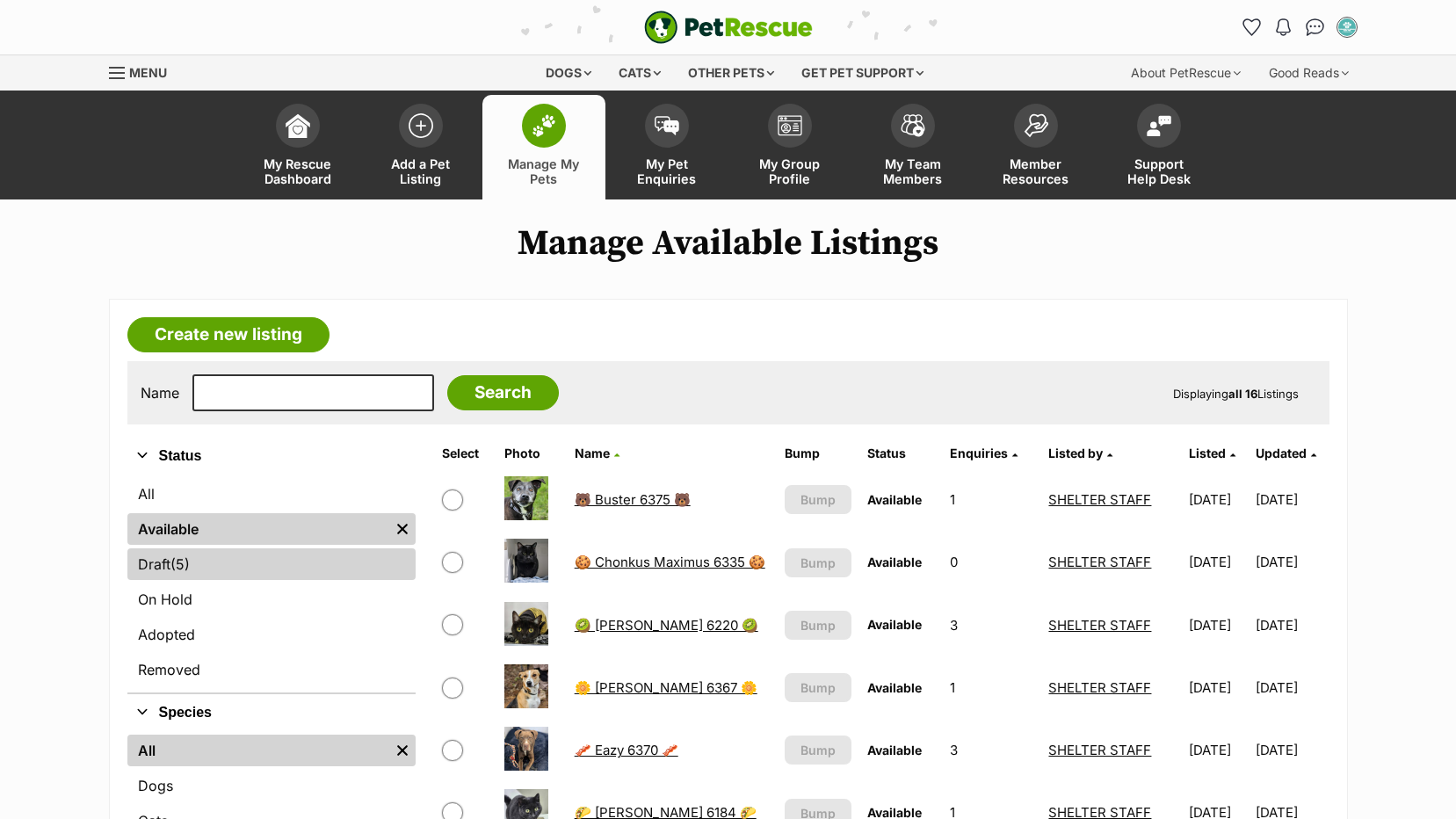
click at [186, 568] on span "(5)" at bounding box center [180, 564] width 19 height 21
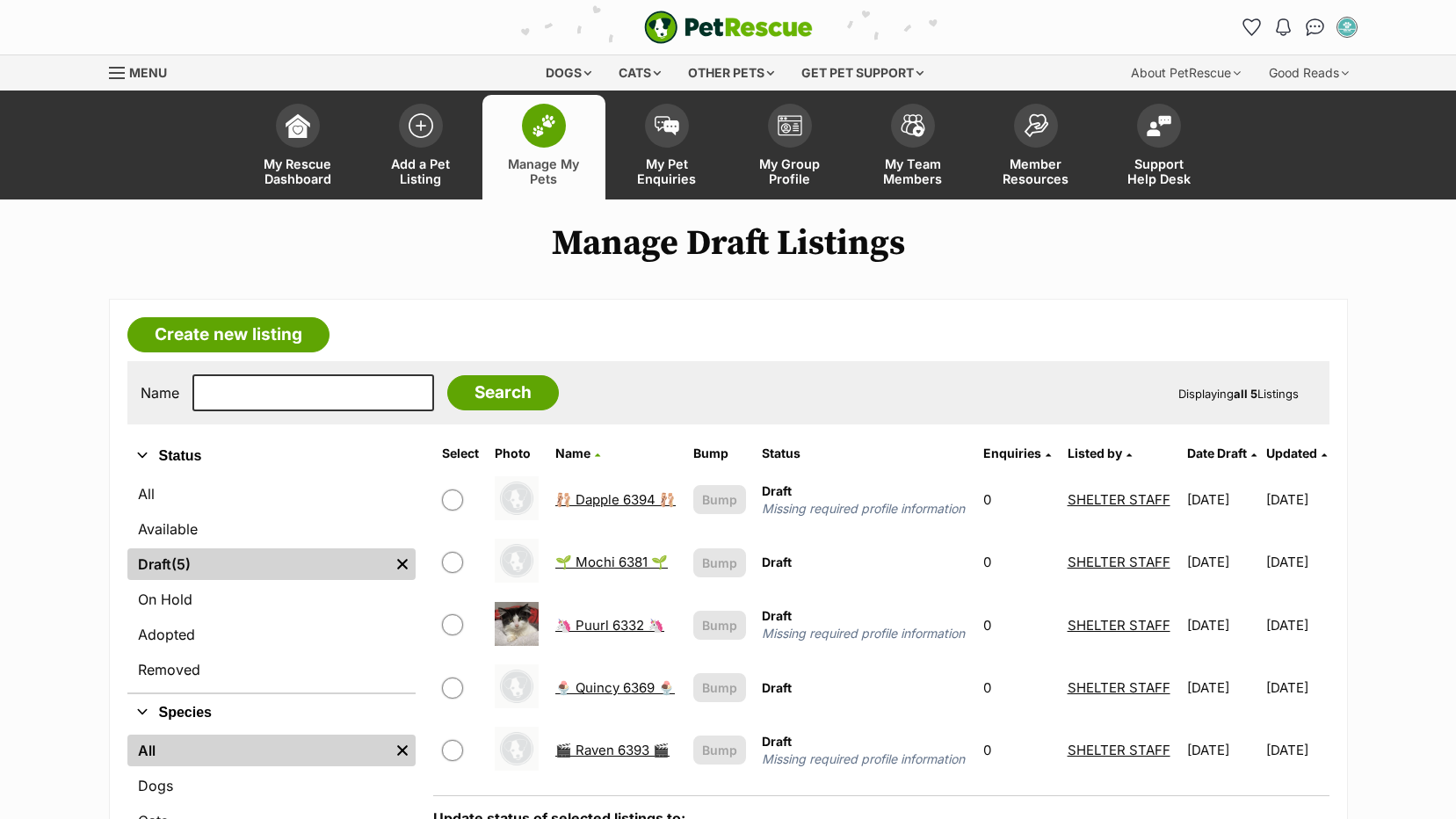
click at [614, 634] on link "🦄 Puurl 6332 🦄" at bounding box center [610, 624] width 109 height 16
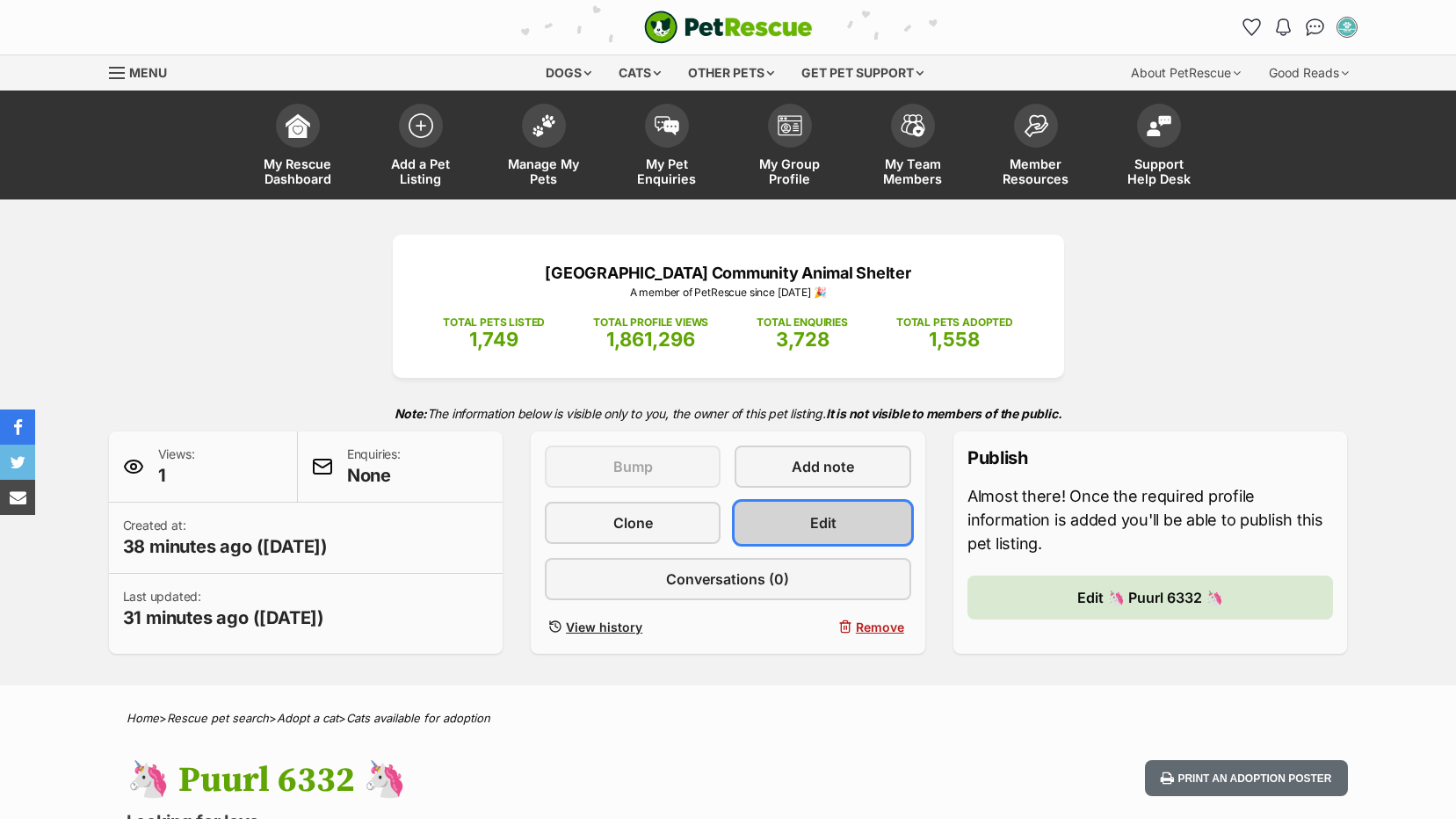
click at [783, 521] on link "Edit" at bounding box center [823, 523] width 176 height 43
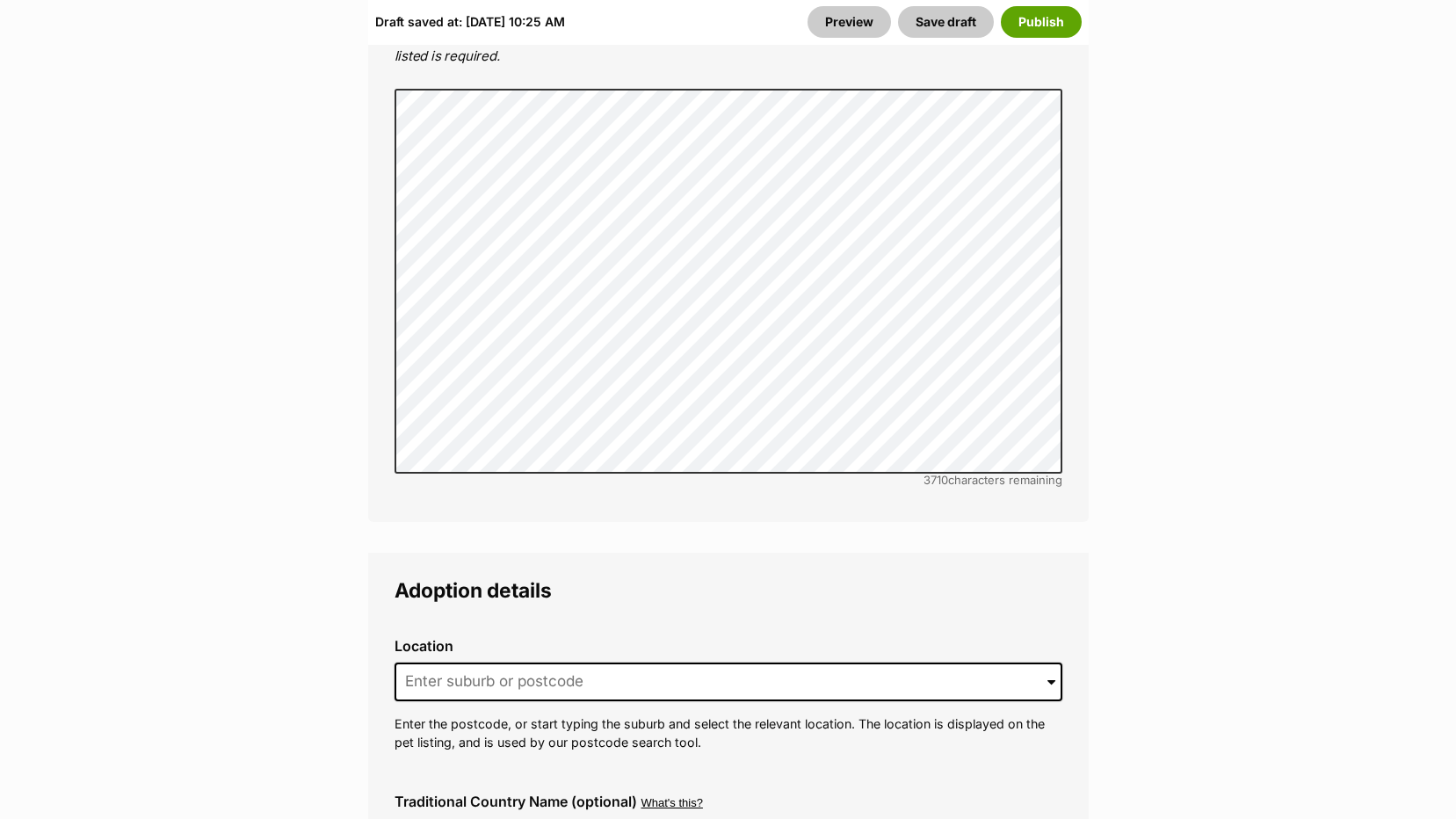
scroll to position [4131, 0]
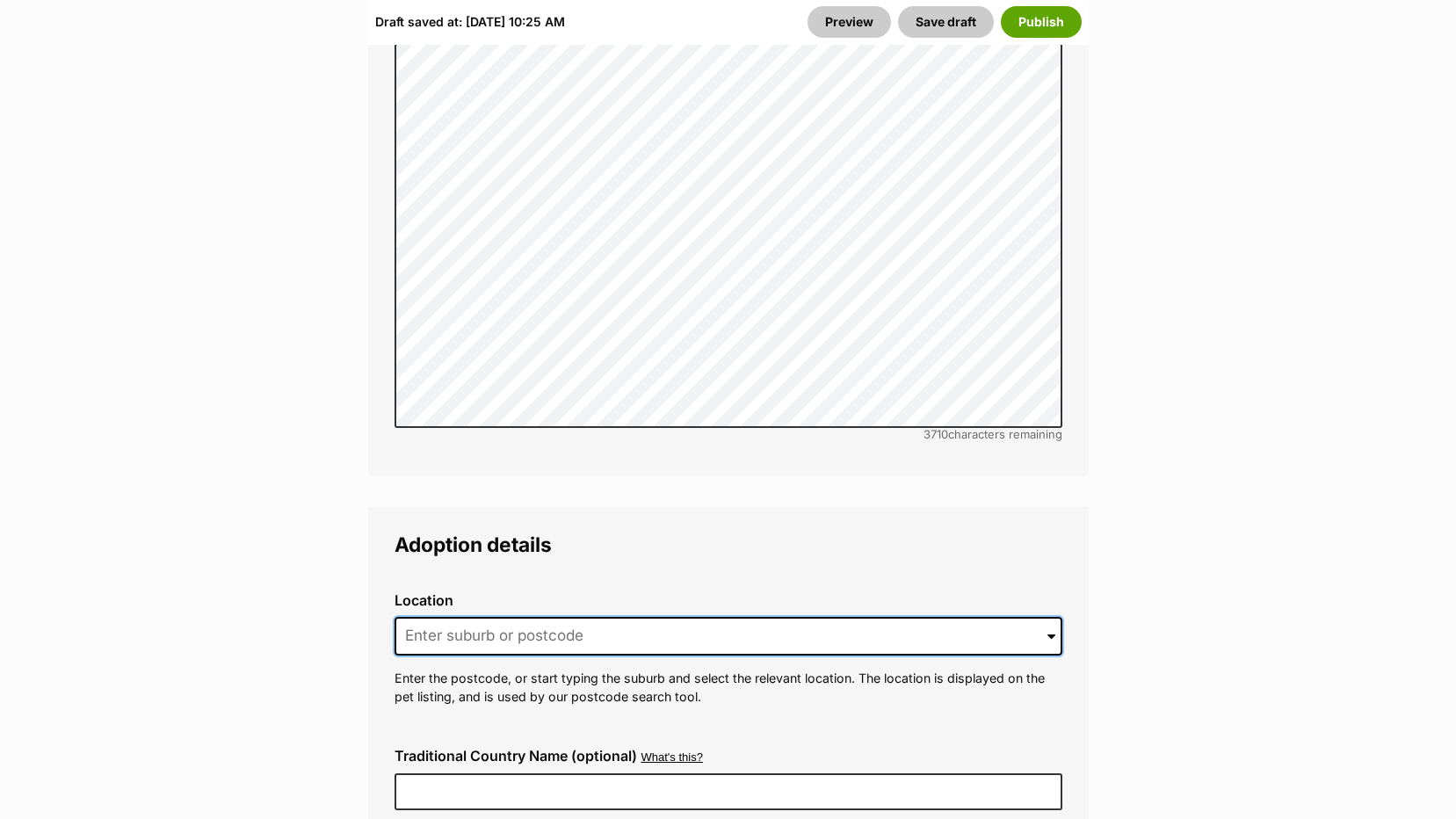
click at [577, 617] on input at bounding box center [729, 636] width 668 height 39
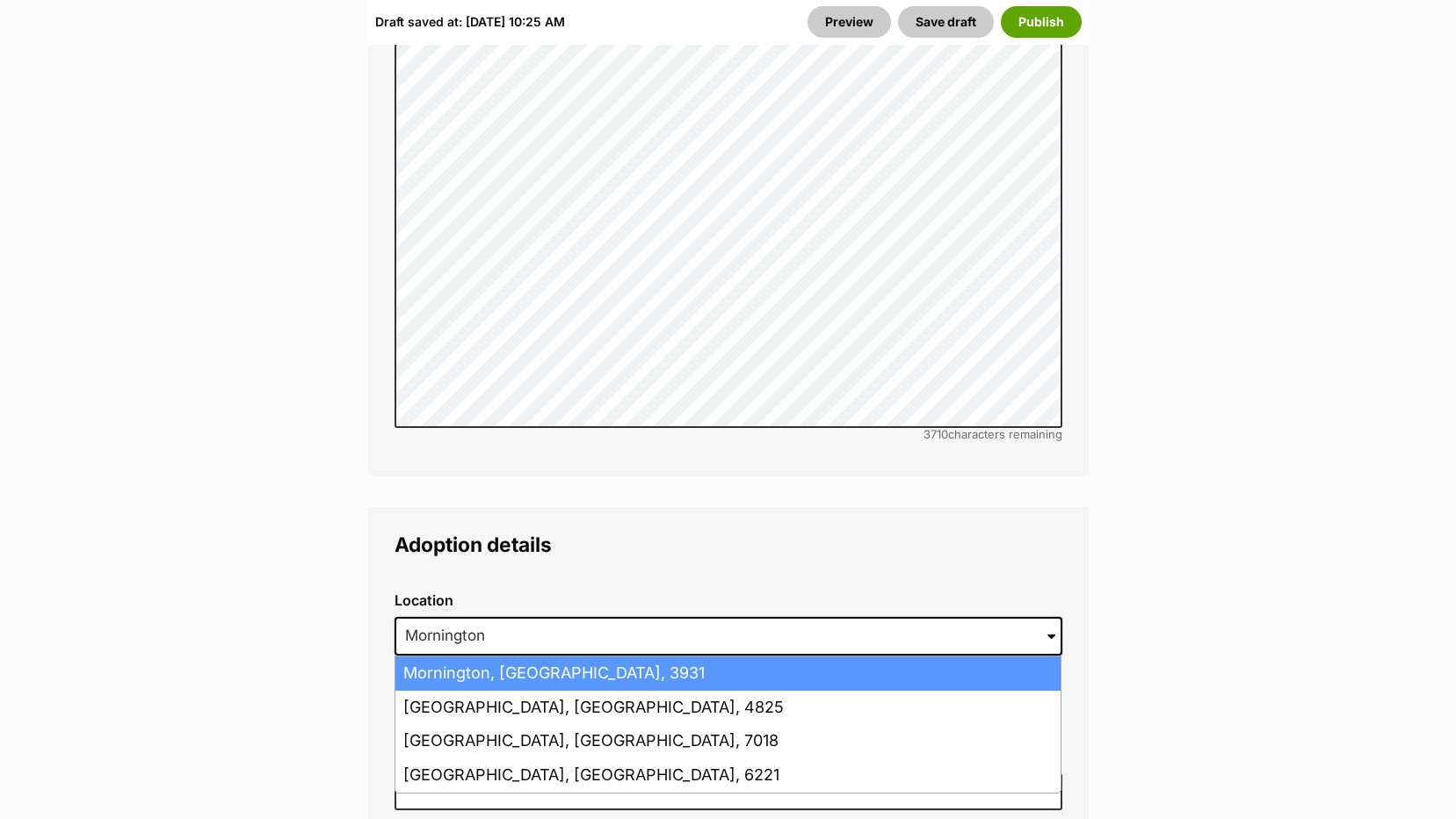
click at [526, 656] on li "Mornington, Victoria, 3931" at bounding box center [728, 673] width 665 height 34
type input "Mornington, Victoria, 3931"
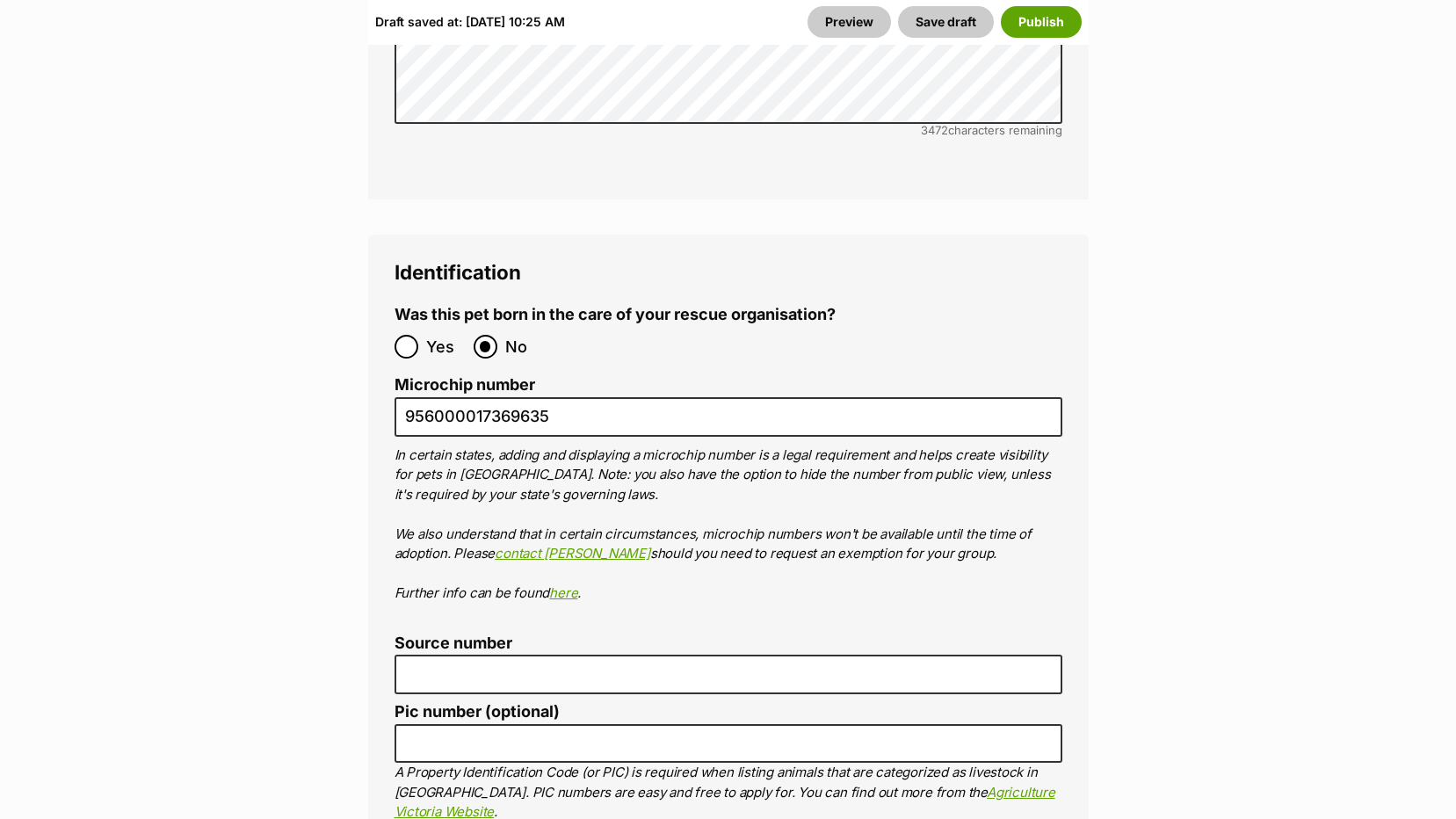
scroll to position [6240, 0]
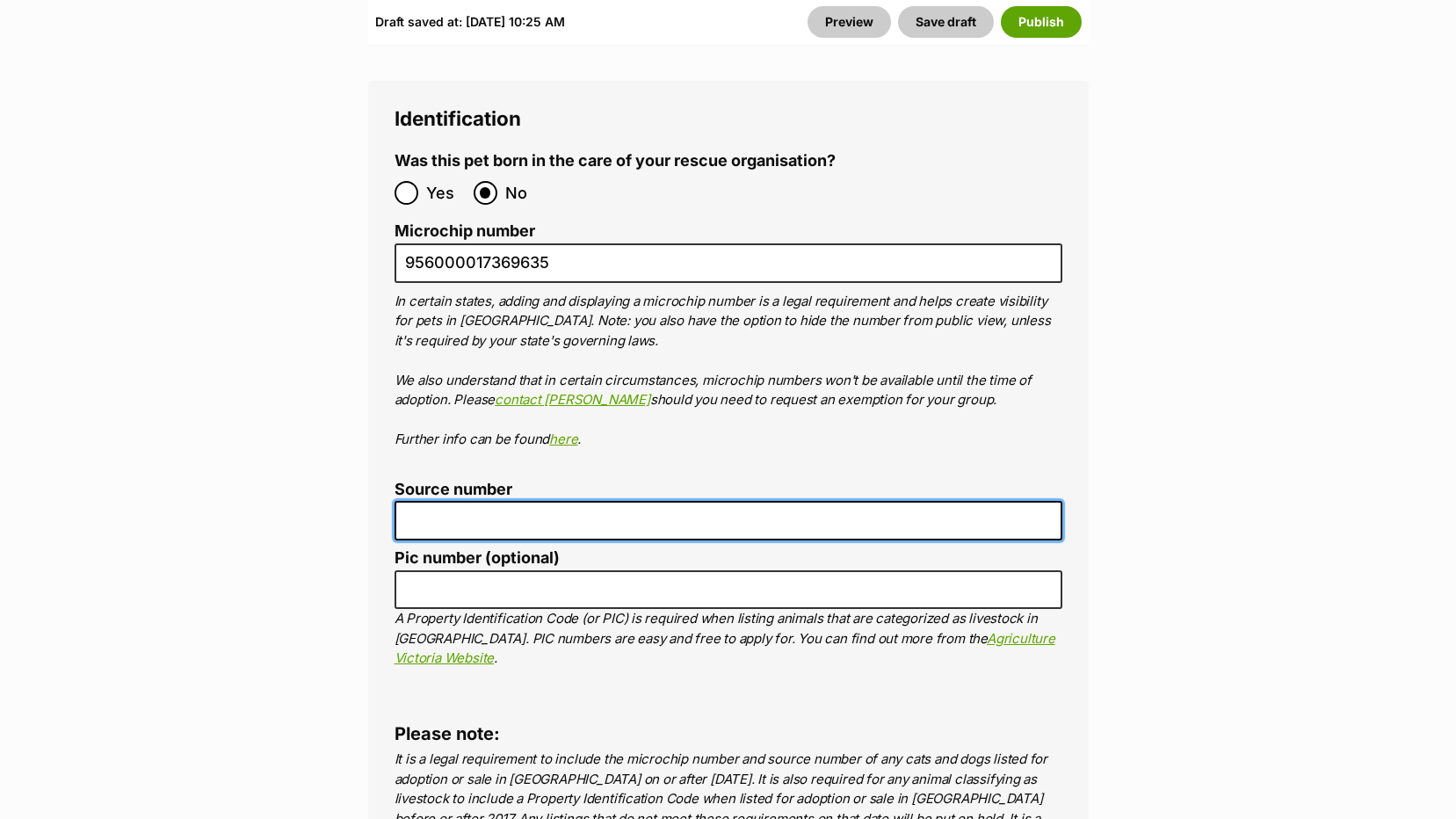
click at [432, 501] on input "Source number" at bounding box center [729, 521] width 668 height 40
type input "BR112395"
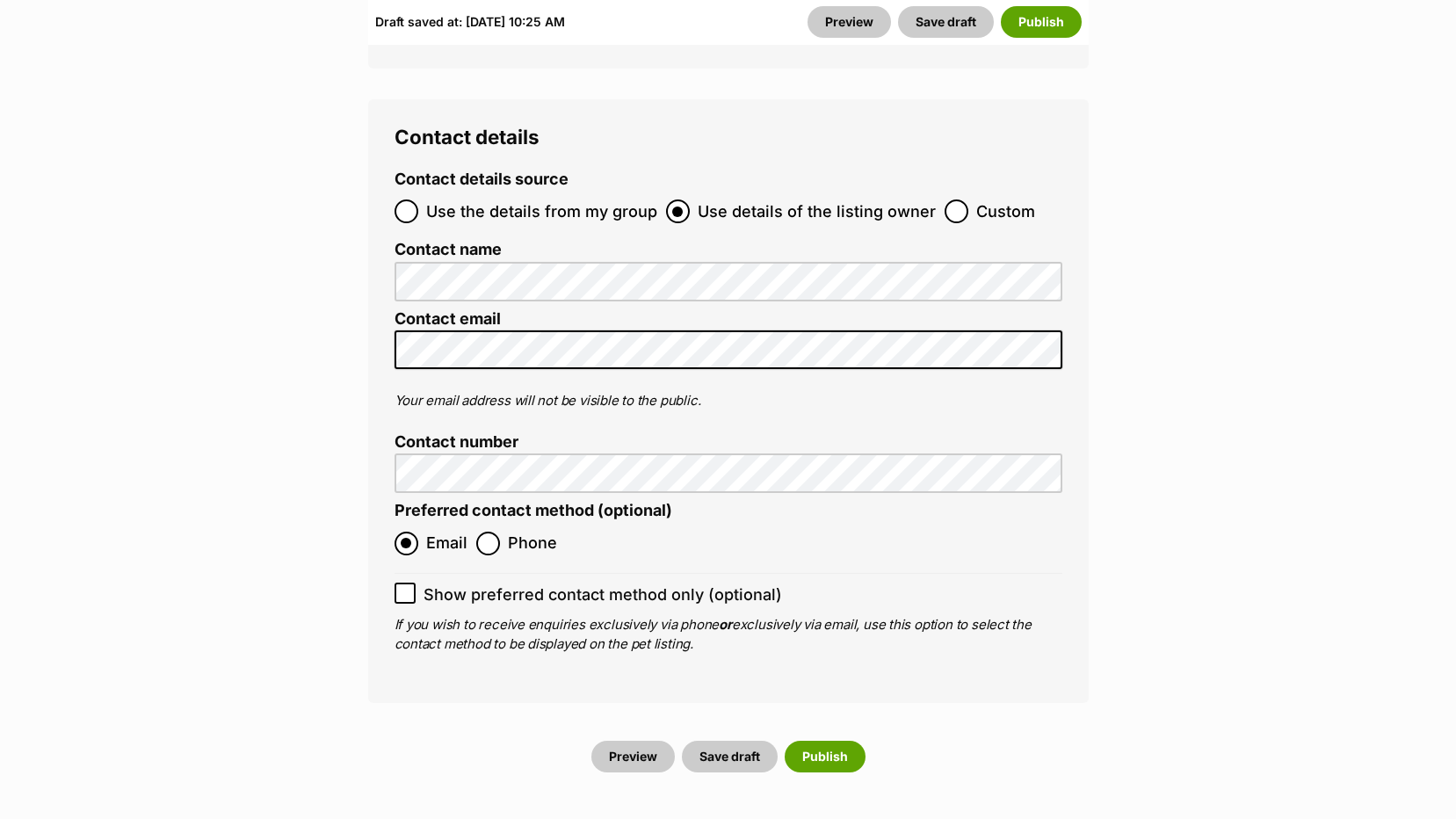
scroll to position [7119, 0]
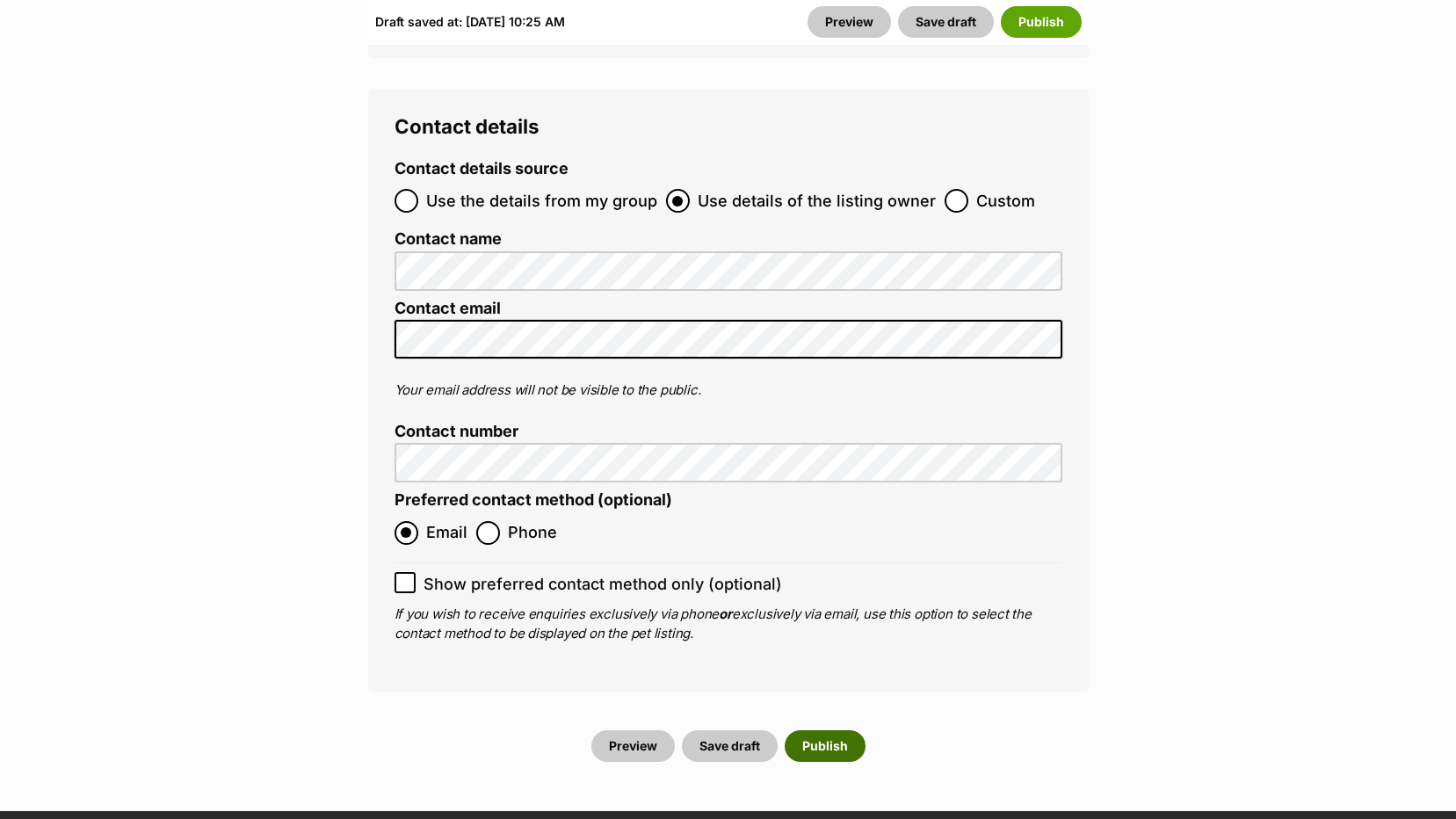
click at [819, 731] on button "Publish" at bounding box center [826, 746] width 81 height 32
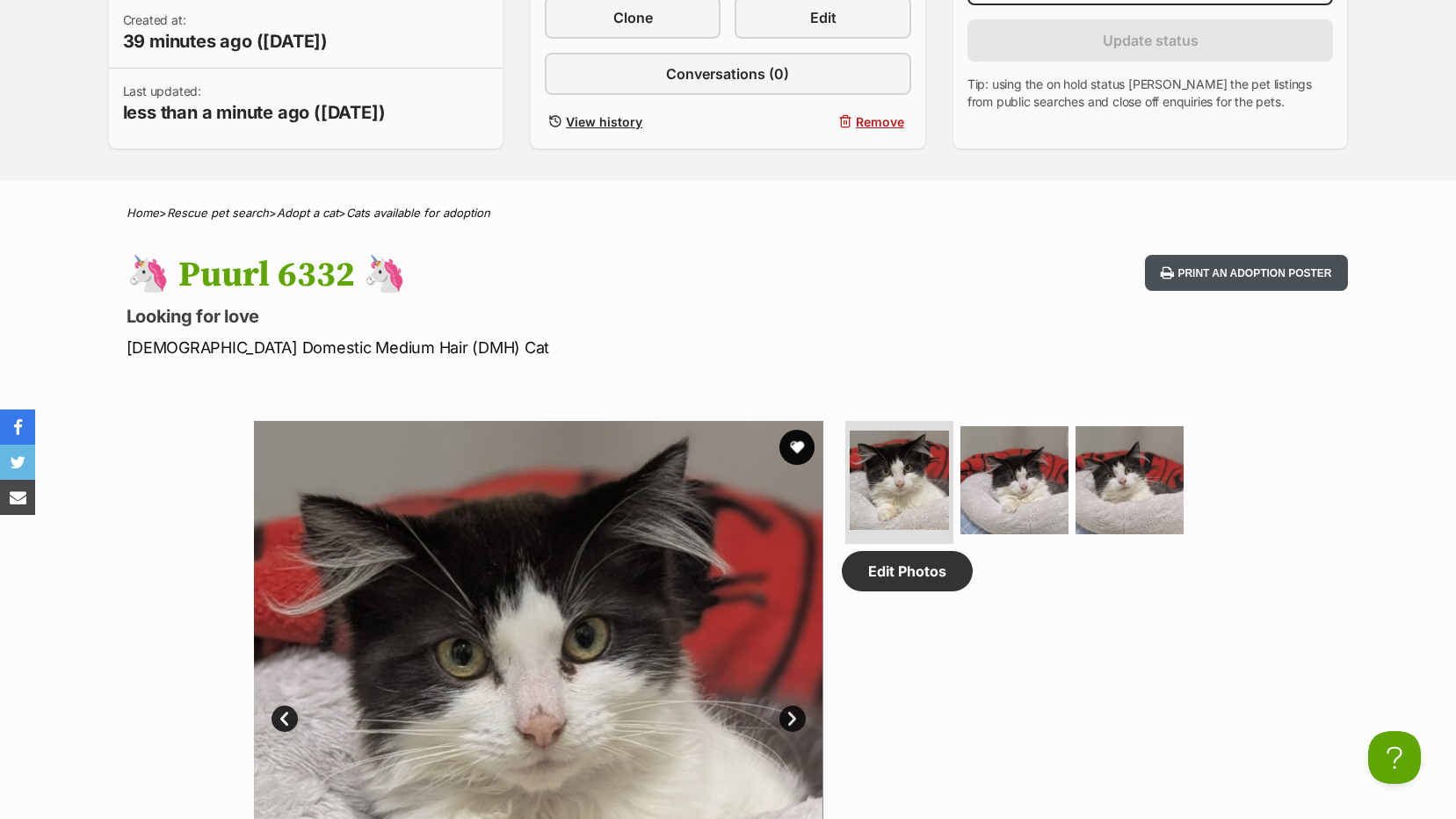
scroll to position [351, 0]
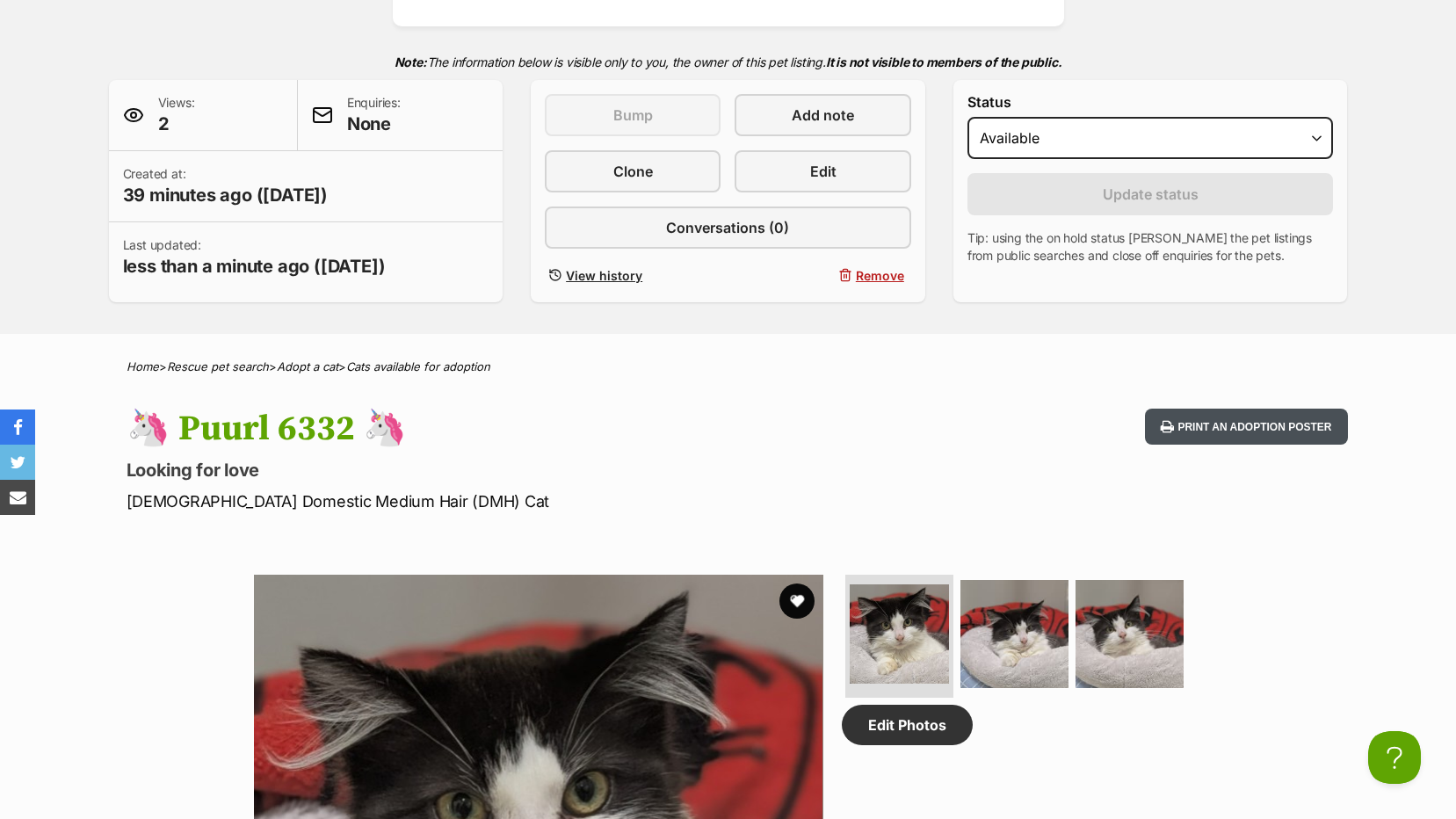
click at [1261, 432] on button "Print an adoption poster" at bounding box center [1246, 426] width 202 height 36
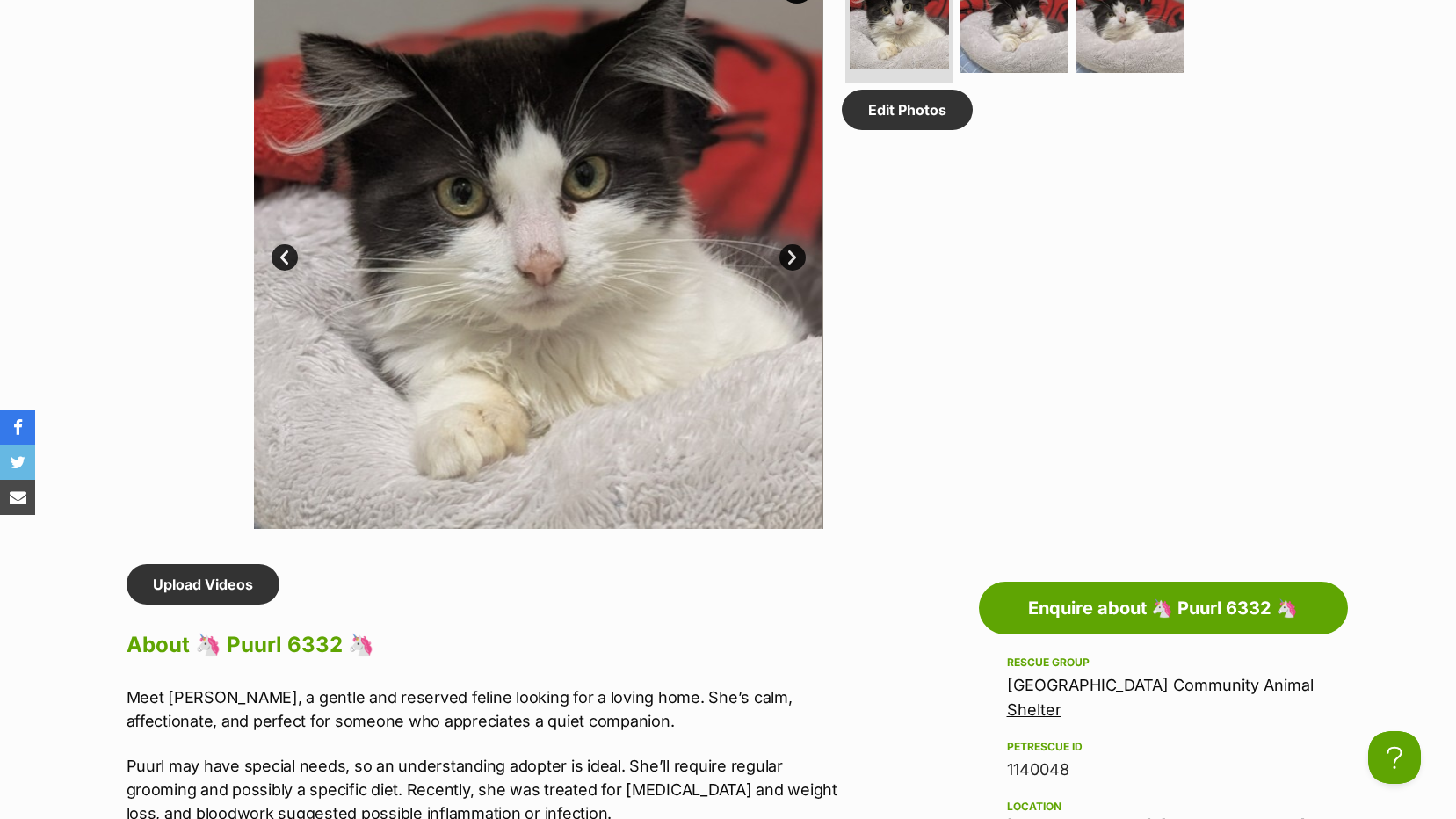
scroll to position [1495, 0]
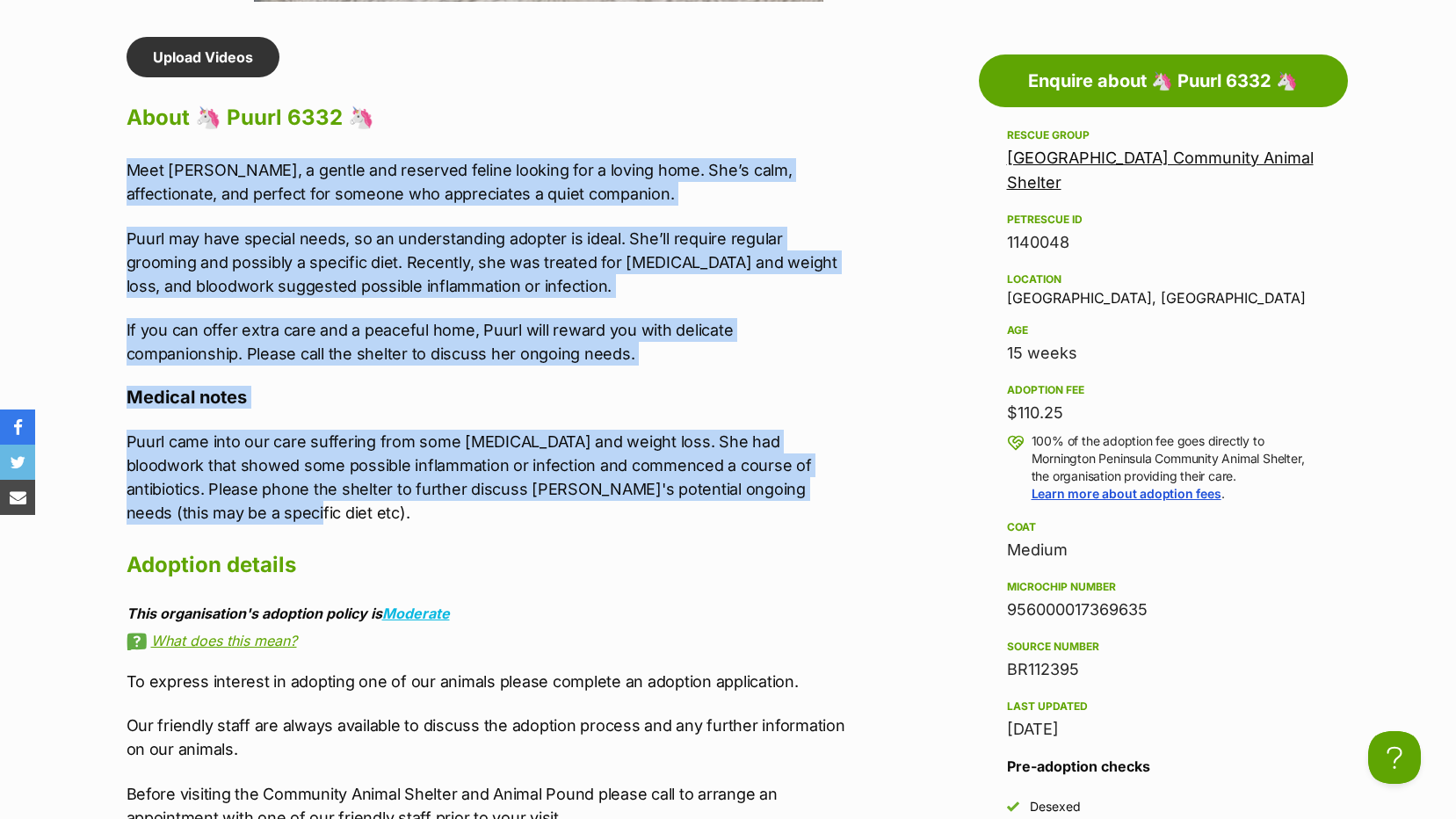
drag, startPoint x: 163, startPoint y: 511, endPoint x: 95, endPoint y: 174, distance: 343.8
copy div "Meet [PERSON_NAME], a gentle and reserved feline looking for a loving home. She…"
